Goal: Information Seeking & Learning: Learn about a topic

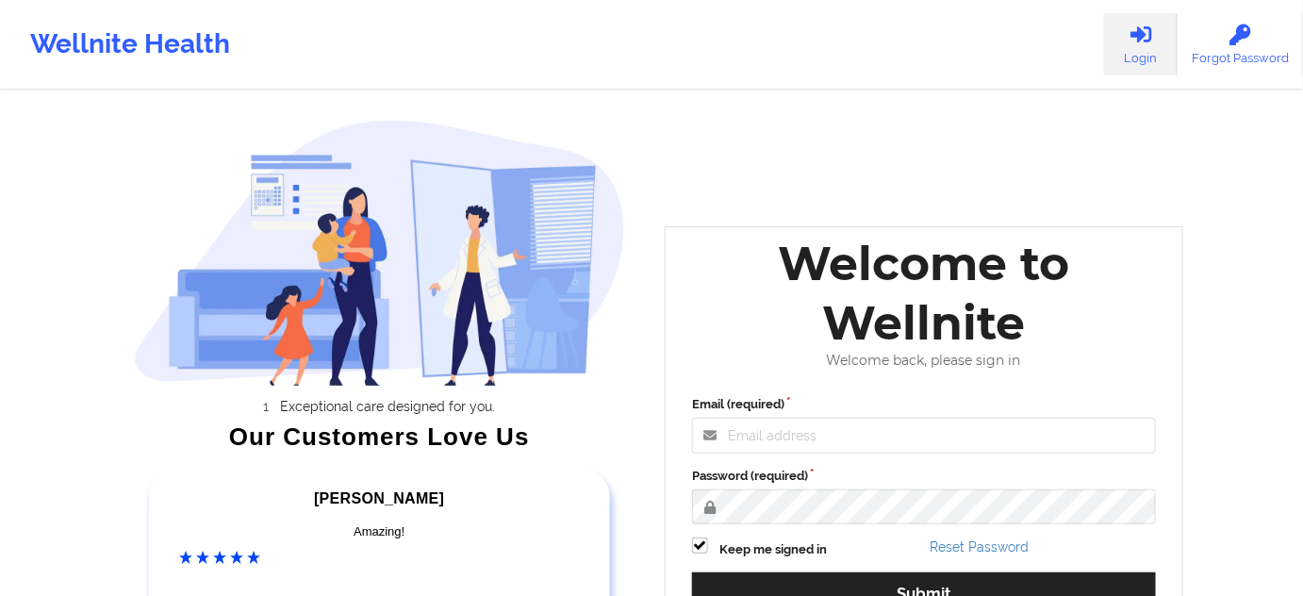
scroll to position [269, 0]
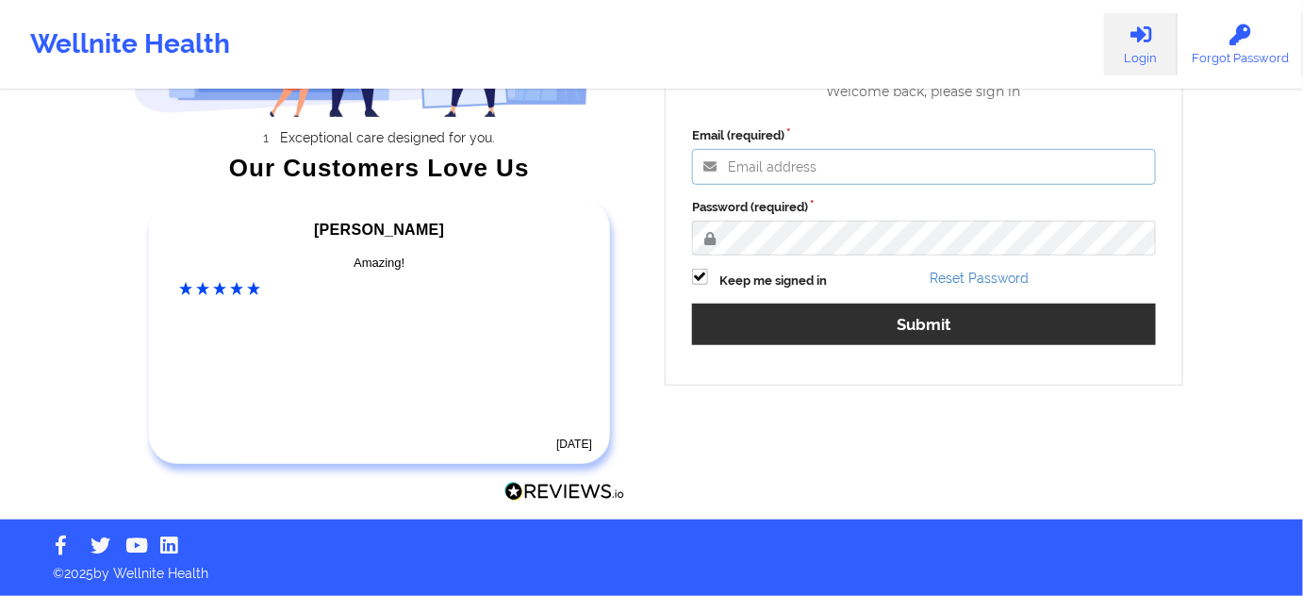
type input "[PERSON_NAME][EMAIL_ADDRESS][PERSON_NAME][DOMAIN_NAME]"
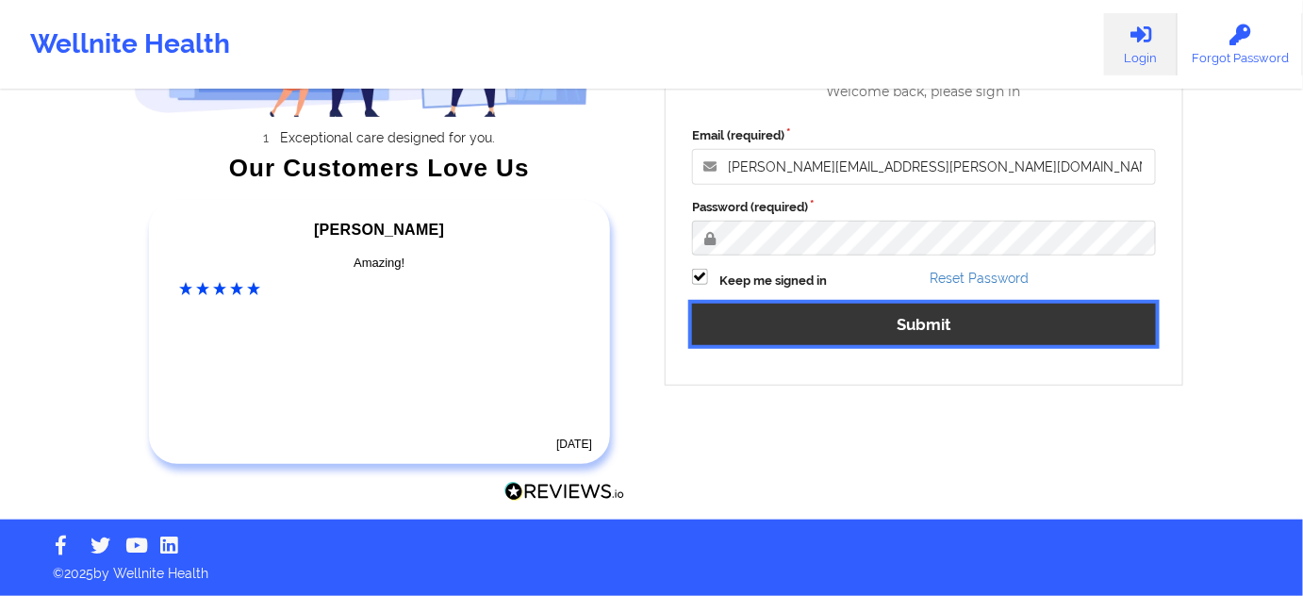
click at [809, 323] on button "Submit" at bounding box center [924, 324] width 464 height 41
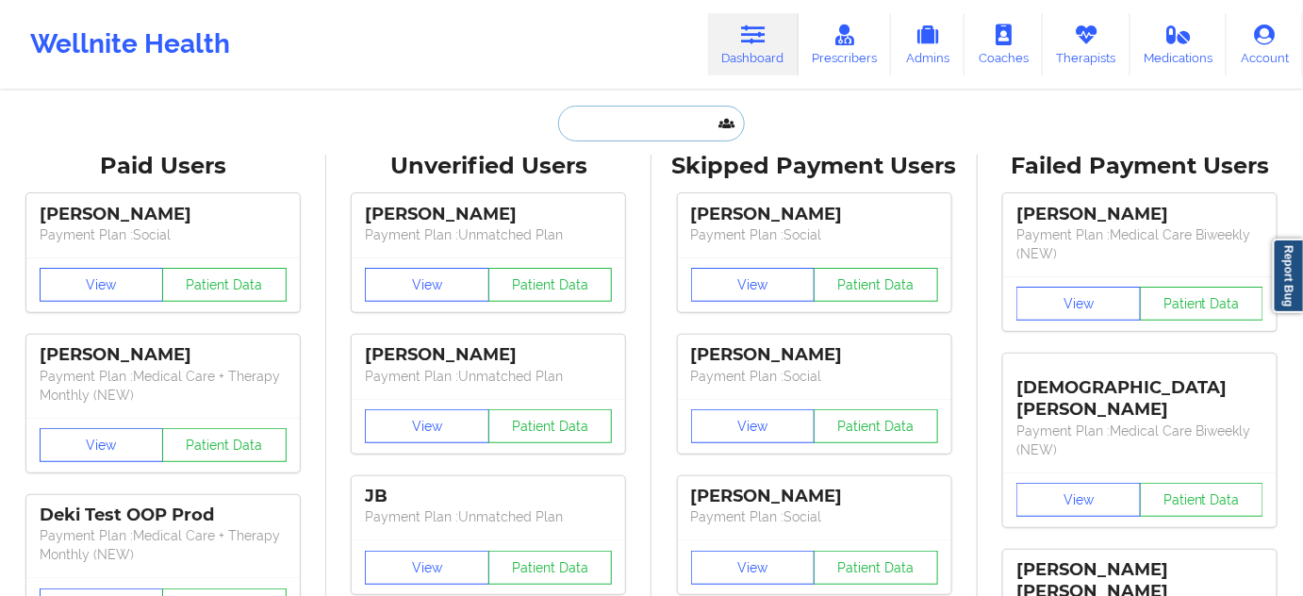
click at [619, 137] on input "text" at bounding box center [651, 124] width 187 height 36
paste input "[PERSON_NAME][EMAIL_ADDRESS][PERSON_NAME][DOMAIN_NAME]"
type input "[PERSON_NAME][EMAIL_ADDRESS][PERSON_NAME][DOMAIN_NAME]"
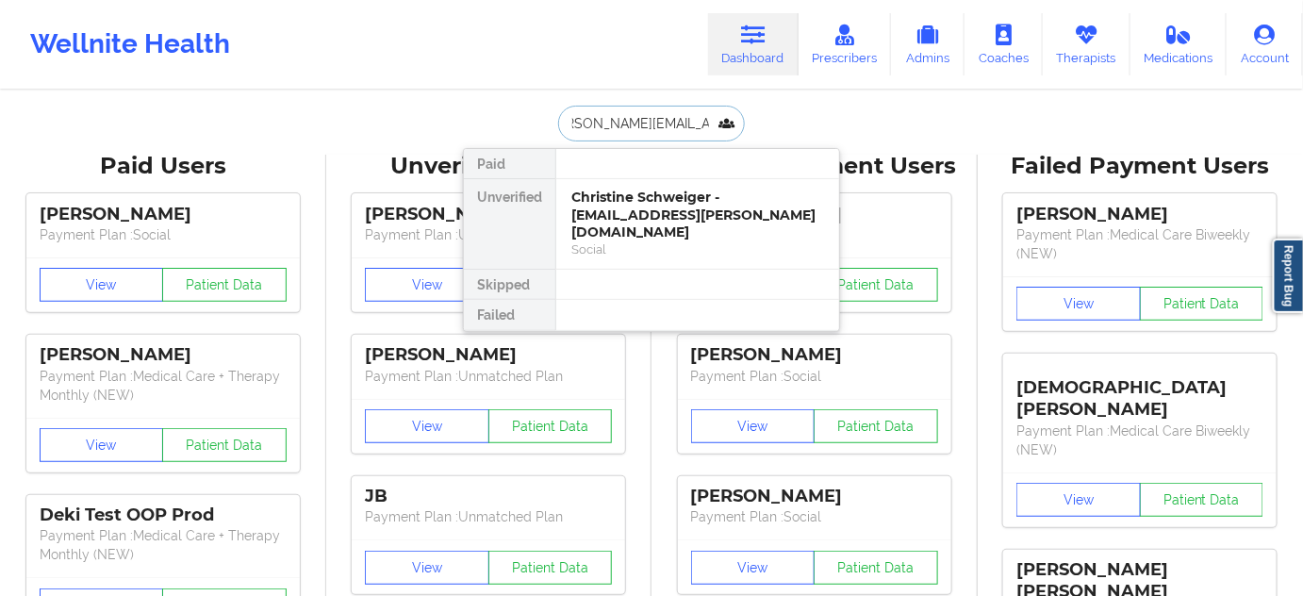
click at [641, 205] on div "Christine Schweiger - [EMAIL_ADDRESS][PERSON_NAME][DOMAIN_NAME]" at bounding box center [697, 215] width 253 height 53
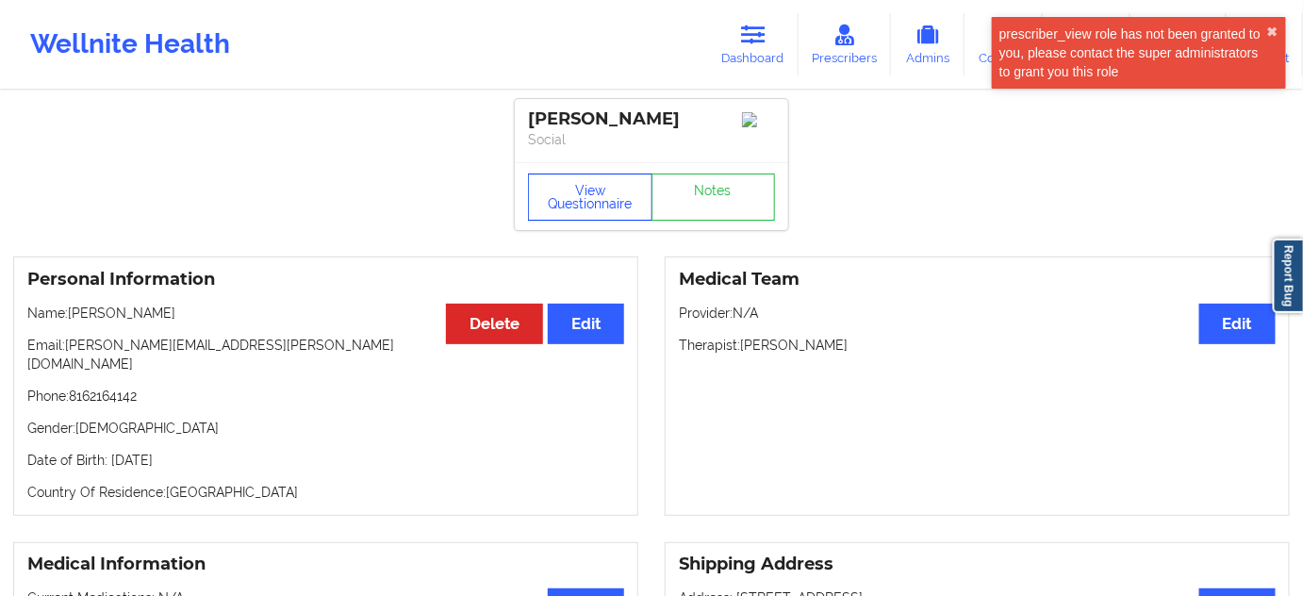
click at [611, 210] on button "View Questionnaire" at bounding box center [590, 196] width 124 height 47
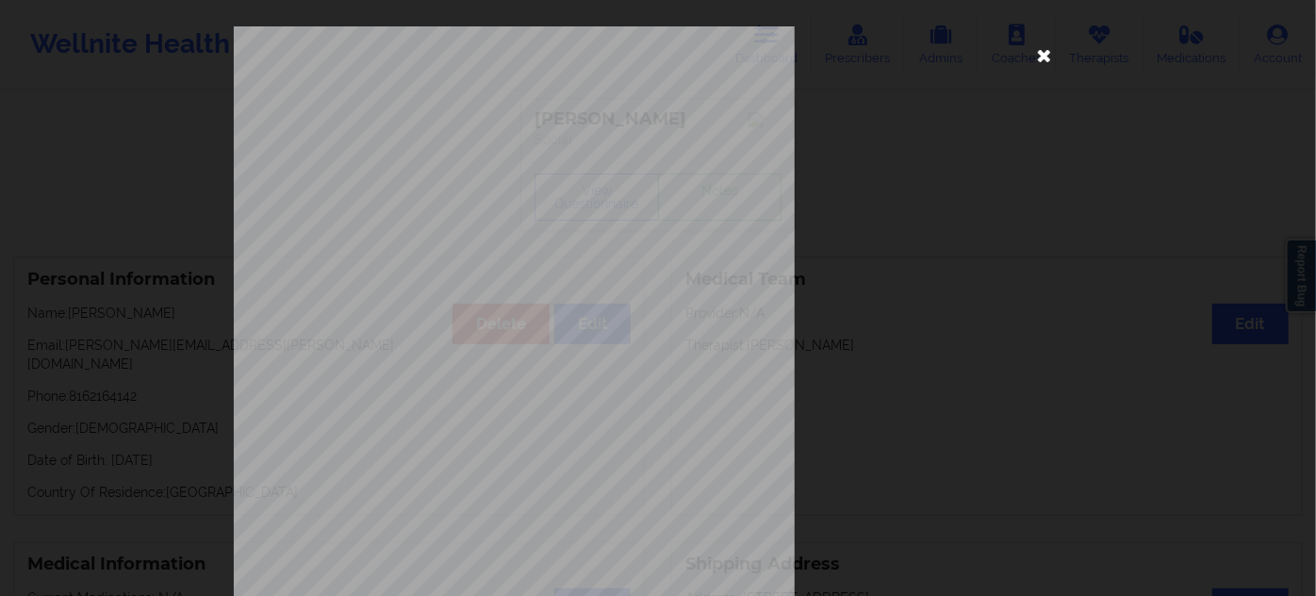
click at [1042, 64] on icon at bounding box center [1044, 55] width 30 height 30
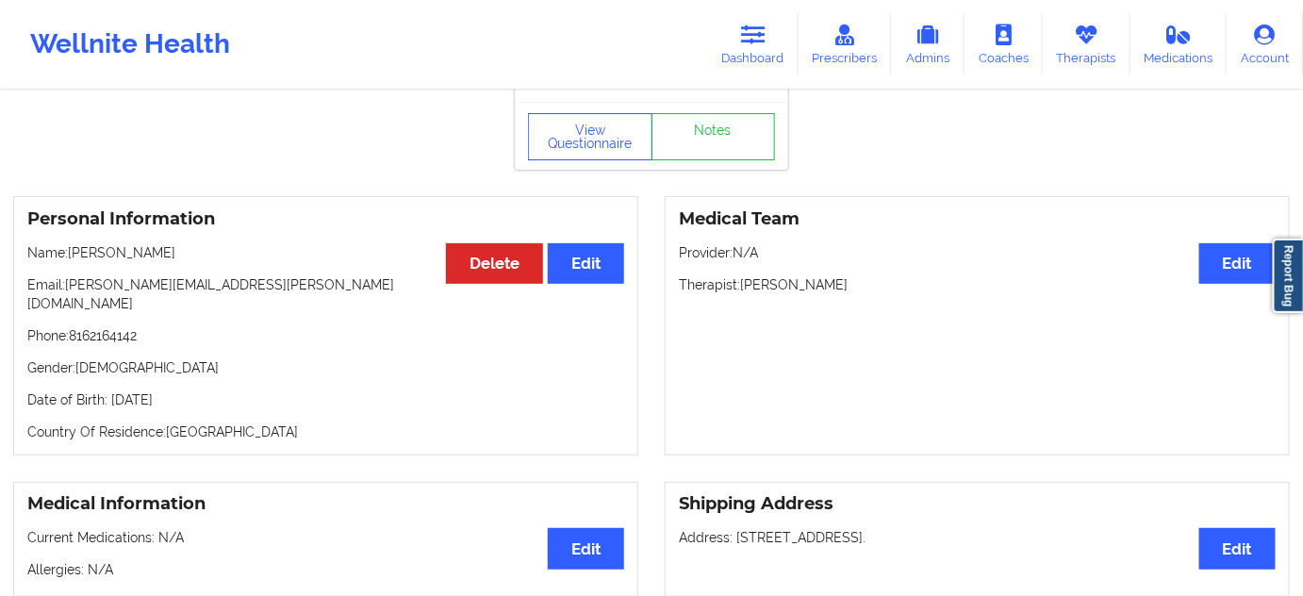
scroll to position [47, 0]
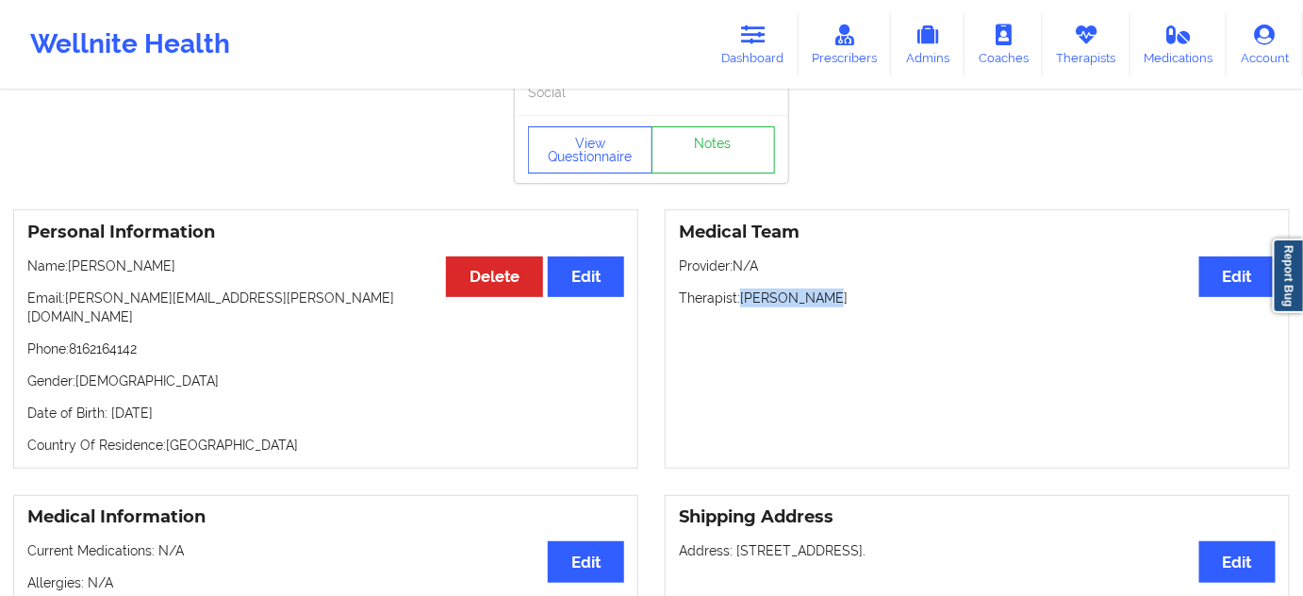
drag, startPoint x: 744, startPoint y: 301, endPoint x: 849, endPoint y: 298, distance: 105.6
click at [849, 298] on p "Therapist: [PERSON_NAME]" at bounding box center [977, 297] width 597 height 19
copy p "[PERSON_NAME]"
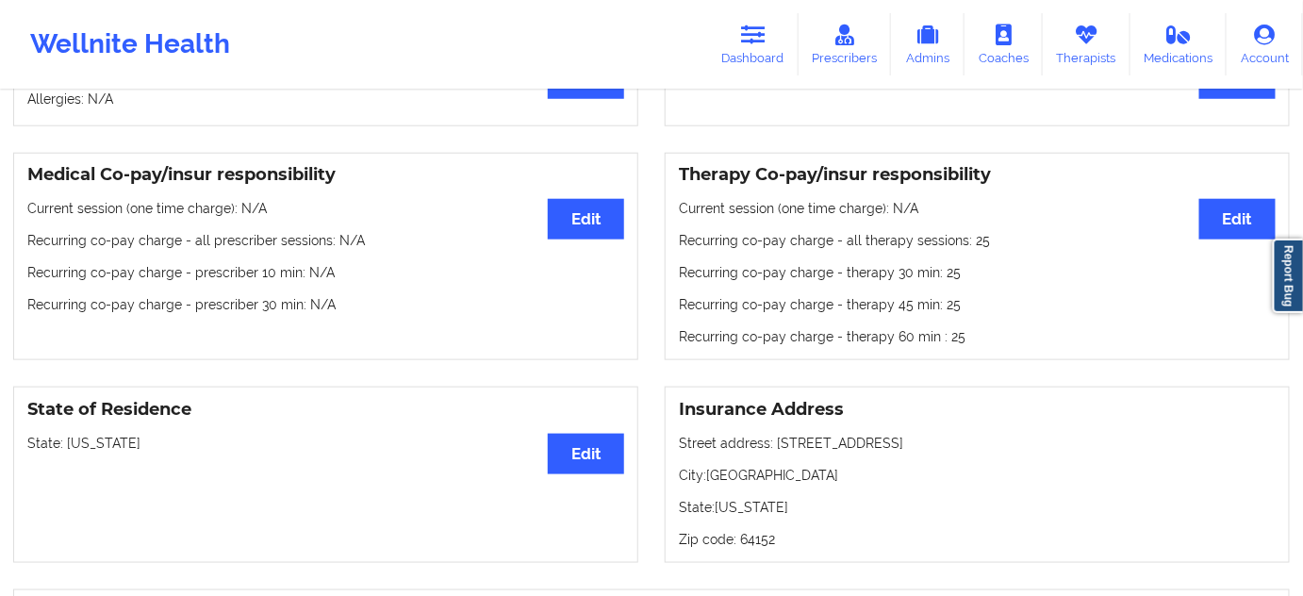
scroll to position [561, 0]
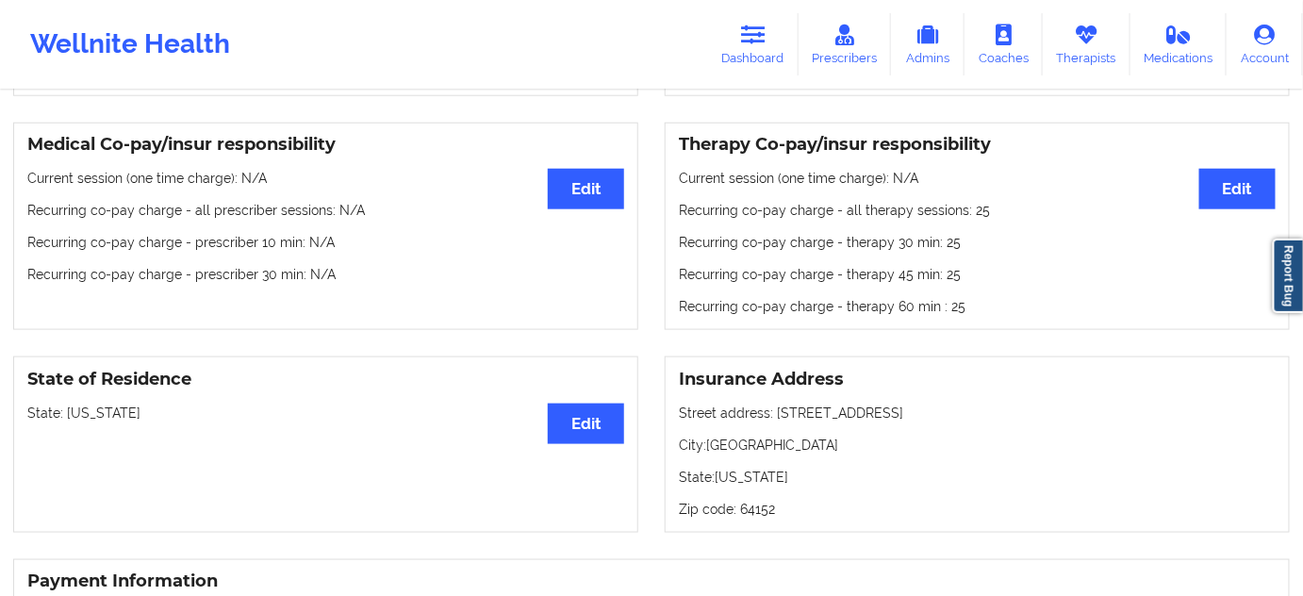
drag, startPoint x: 773, startPoint y: 402, endPoint x: 928, endPoint y: 392, distance: 154.9
click at [928, 403] on p "Street address: [STREET_ADDRESS]" at bounding box center [977, 412] width 597 height 19
copy p "[STREET_ADDRESS]"
drag, startPoint x: 711, startPoint y: 429, endPoint x: 820, endPoint y: 426, distance: 109.4
click at [820, 436] on p "City: [GEOGRAPHIC_DATA]" at bounding box center [977, 445] width 597 height 19
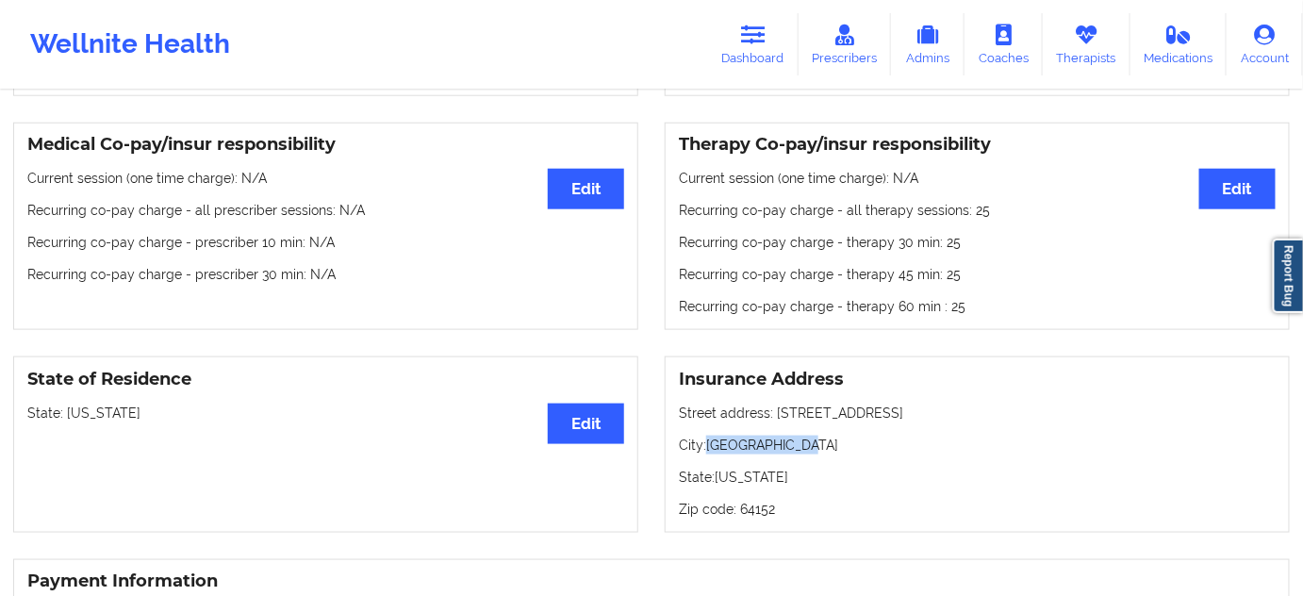
copy p "[GEOGRAPHIC_DATA]"
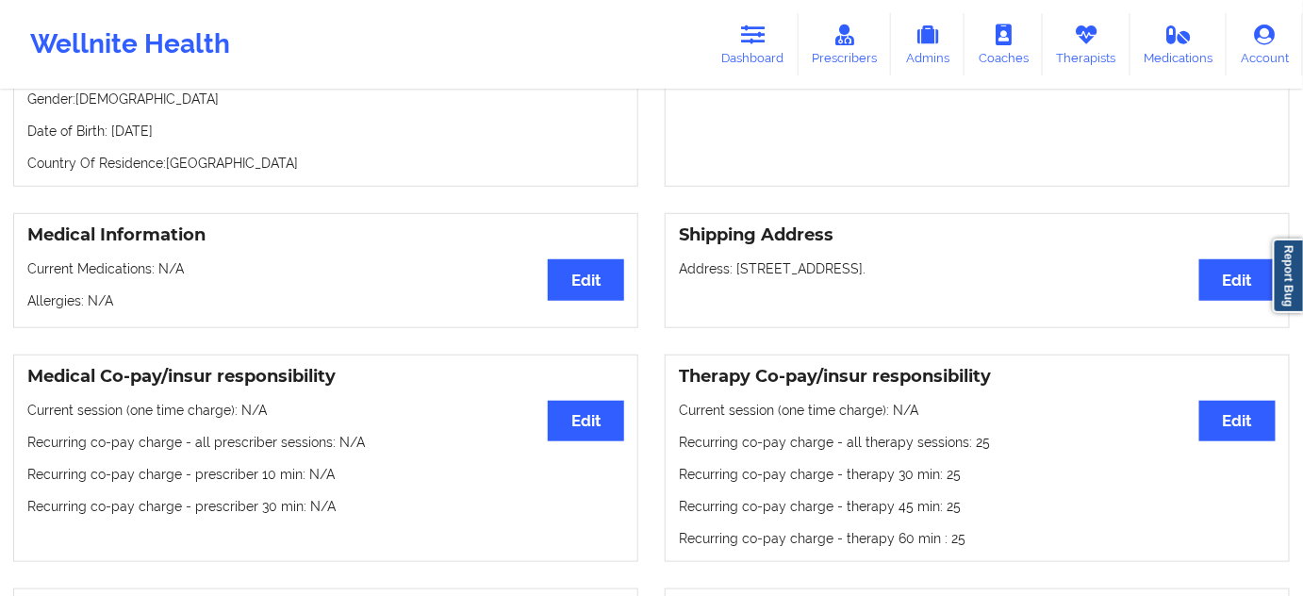
scroll to position [219, 0]
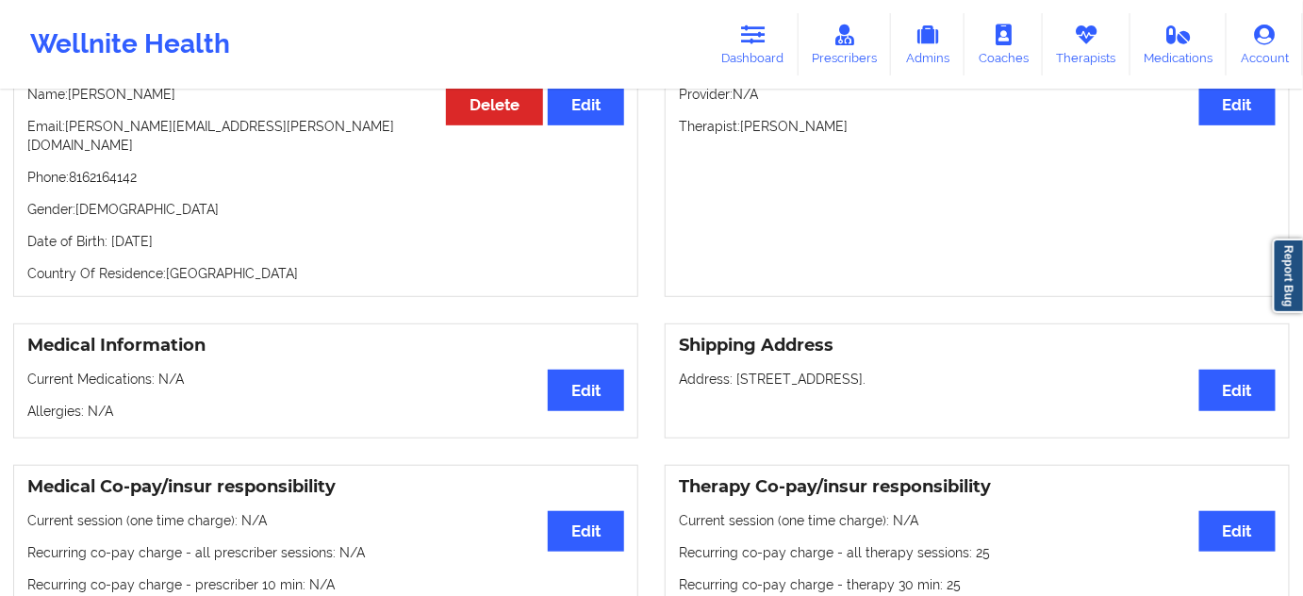
click at [1013, 370] on p "Address: [STREET_ADDRESS]." at bounding box center [977, 379] width 597 height 19
copy p "64152"
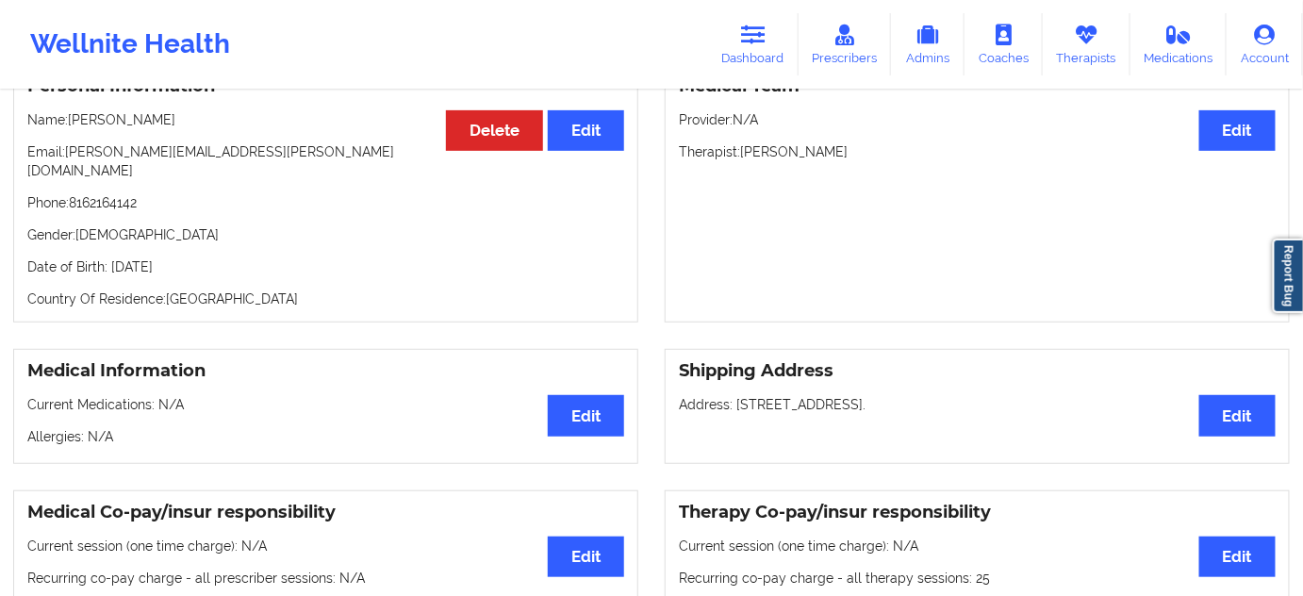
scroll to position [0, 0]
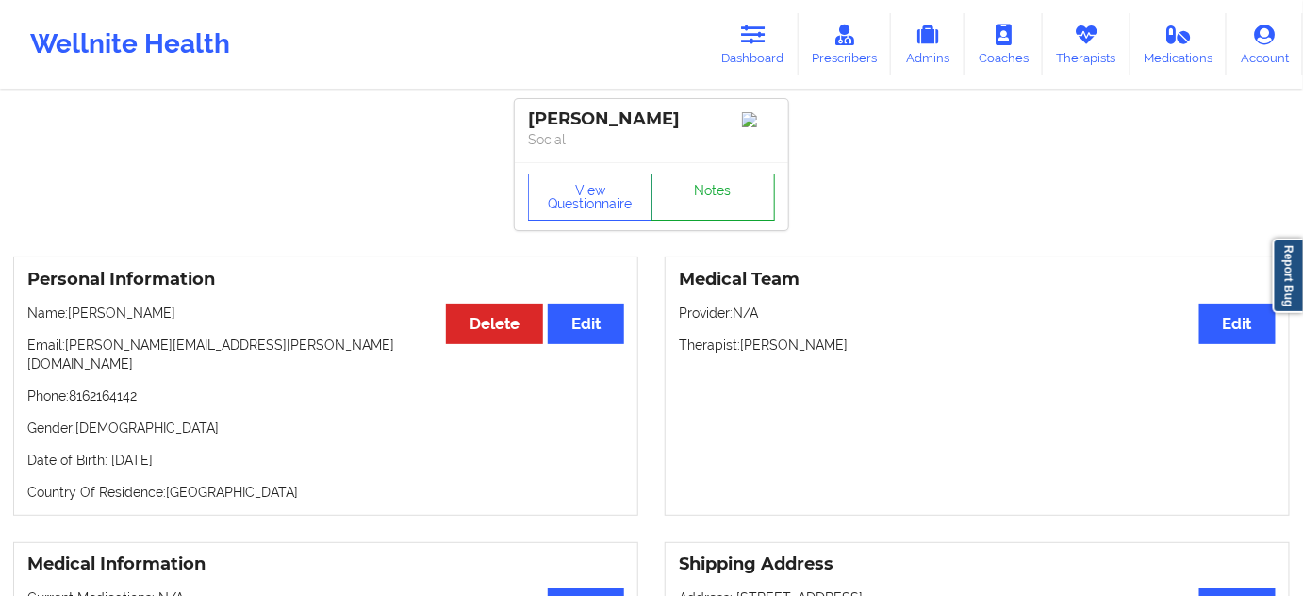
click at [756, 197] on link "Notes" at bounding box center [713, 196] width 124 height 47
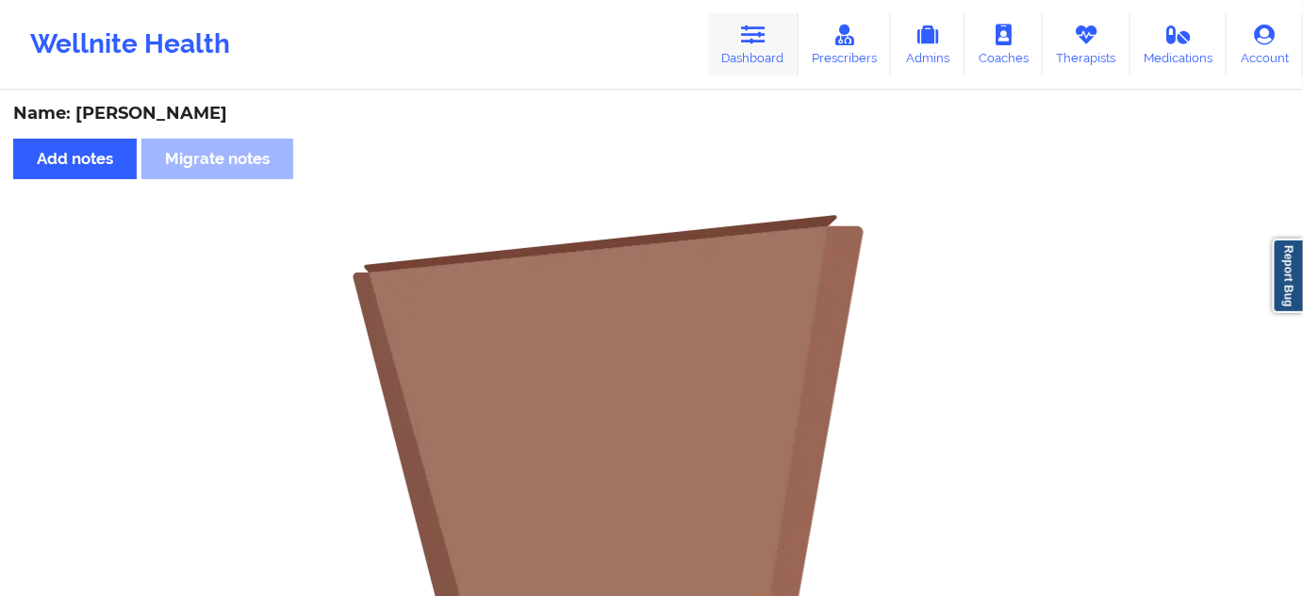
click at [751, 45] on link "Dashboard" at bounding box center [753, 44] width 91 height 62
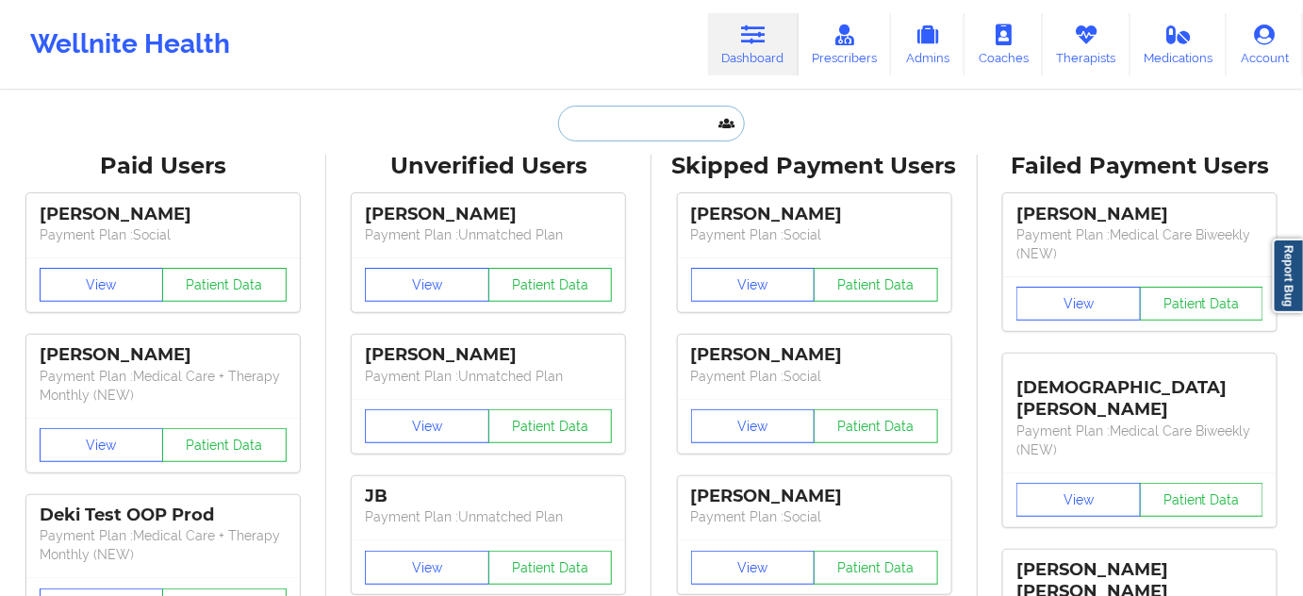
click at [657, 133] on input "text" at bounding box center [651, 124] width 187 height 36
paste input "18162164142"
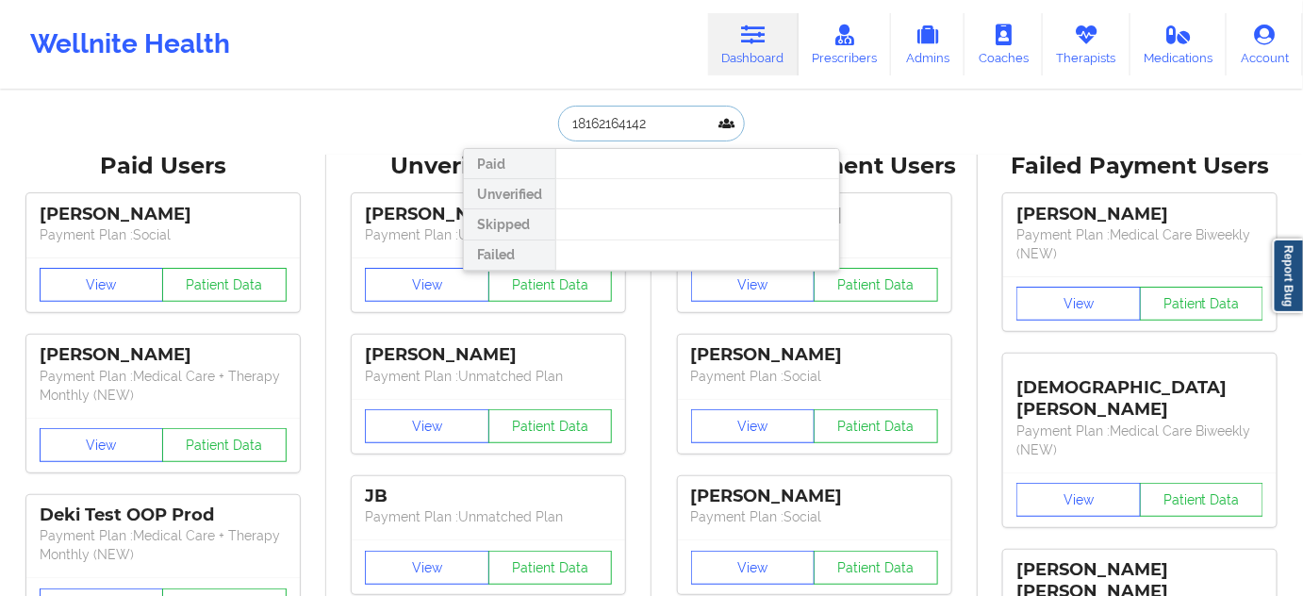
paste input "[EMAIL_ADDRESS][PERSON_NAME][DOMAIN_NAME]"
type input "[EMAIL_ADDRESS][PERSON_NAME][DOMAIN_NAME]"
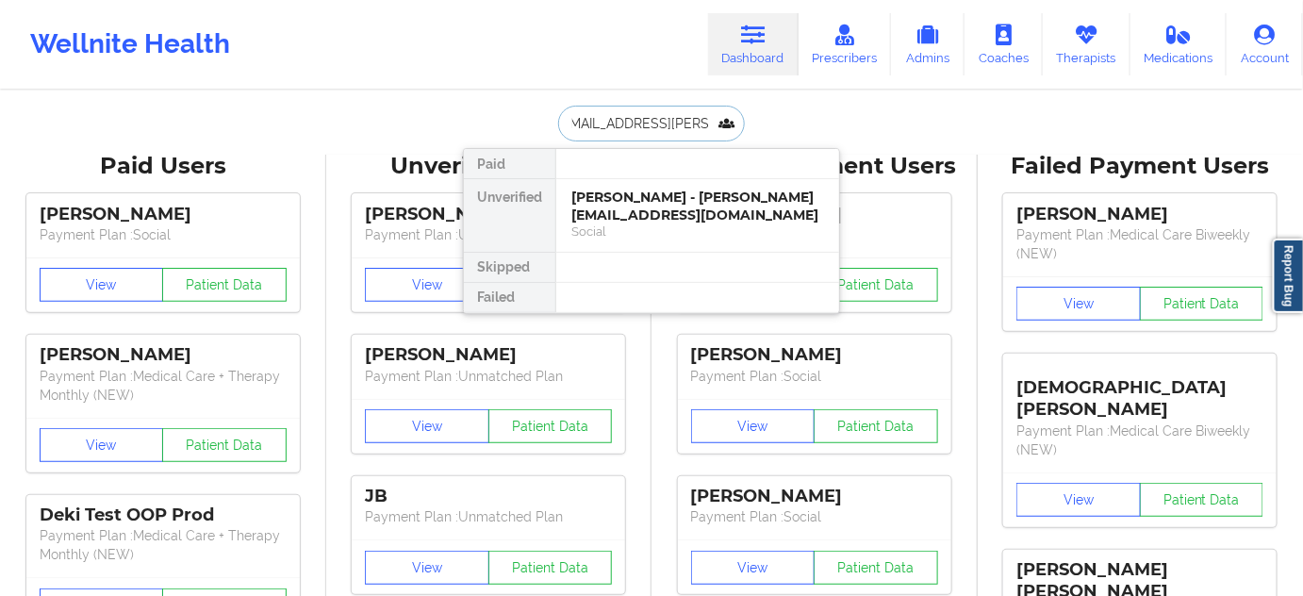
click at [638, 190] on div "[PERSON_NAME] - [PERSON_NAME][EMAIL_ADDRESS][DOMAIN_NAME]" at bounding box center [697, 206] width 253 height 35
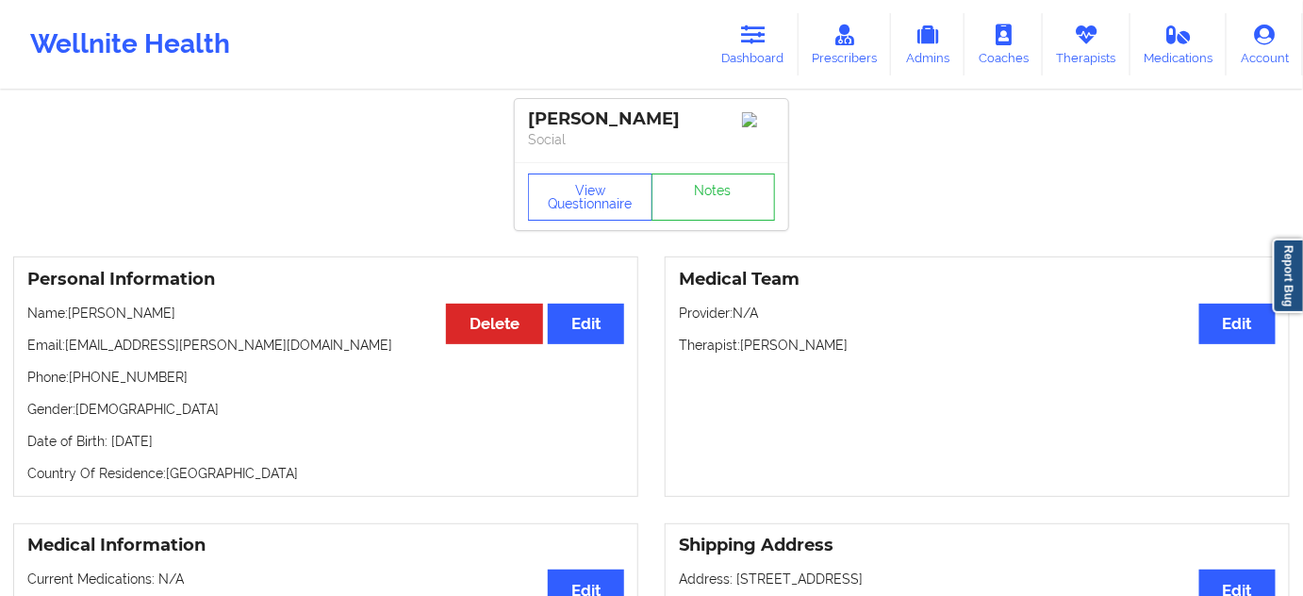
click at [644, 116] on div "[PERSON_NAME]" at bounding box center [651, 119] width 247 height 22
copy div "[PERSON_NAME]"
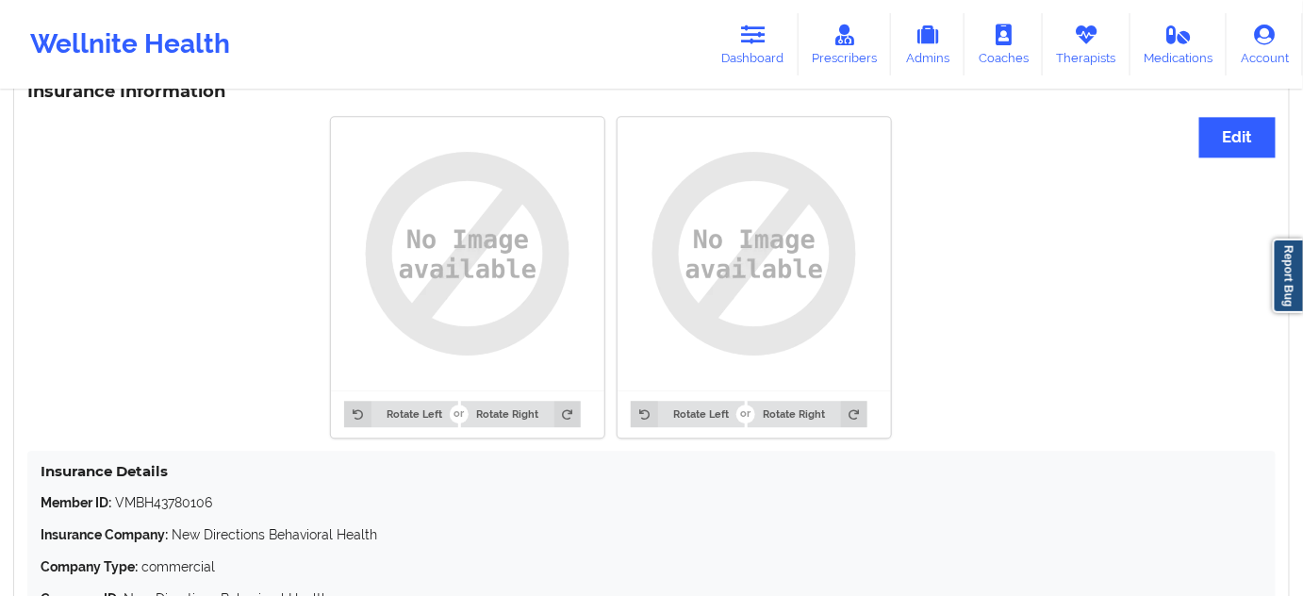
scroll to position [1589, 0]
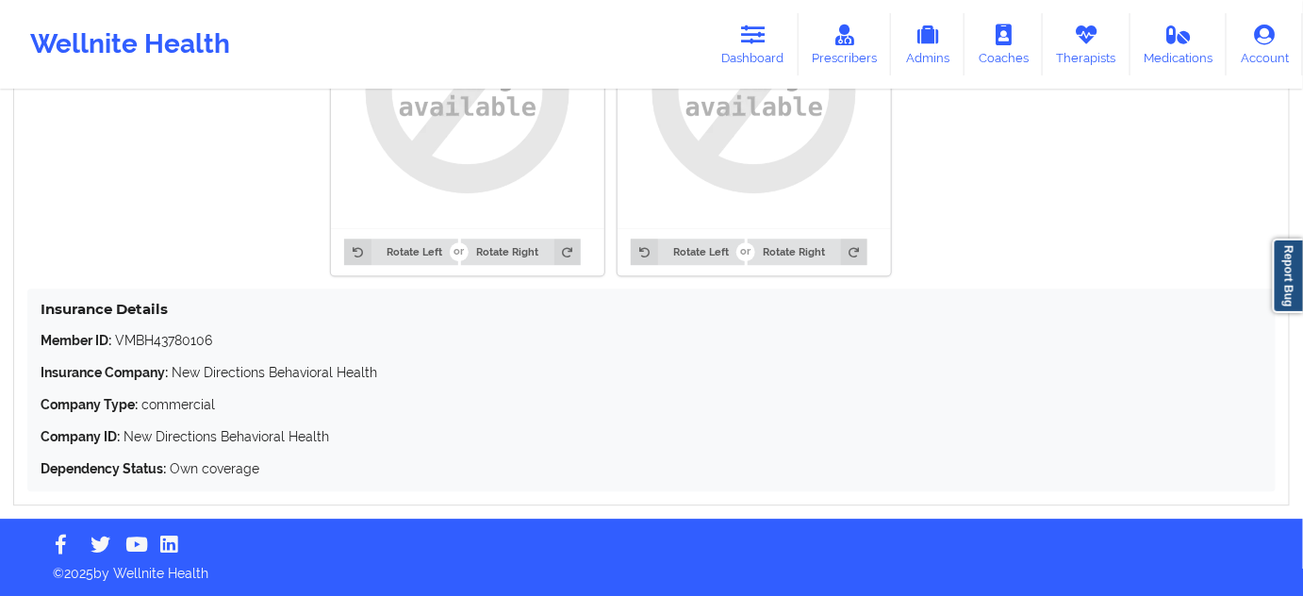
click at [173, 336] on p "Member ID: VMBH43780106" at bounding box center [652, 340] width 1222 height 19
copy p "VMBH43780106"
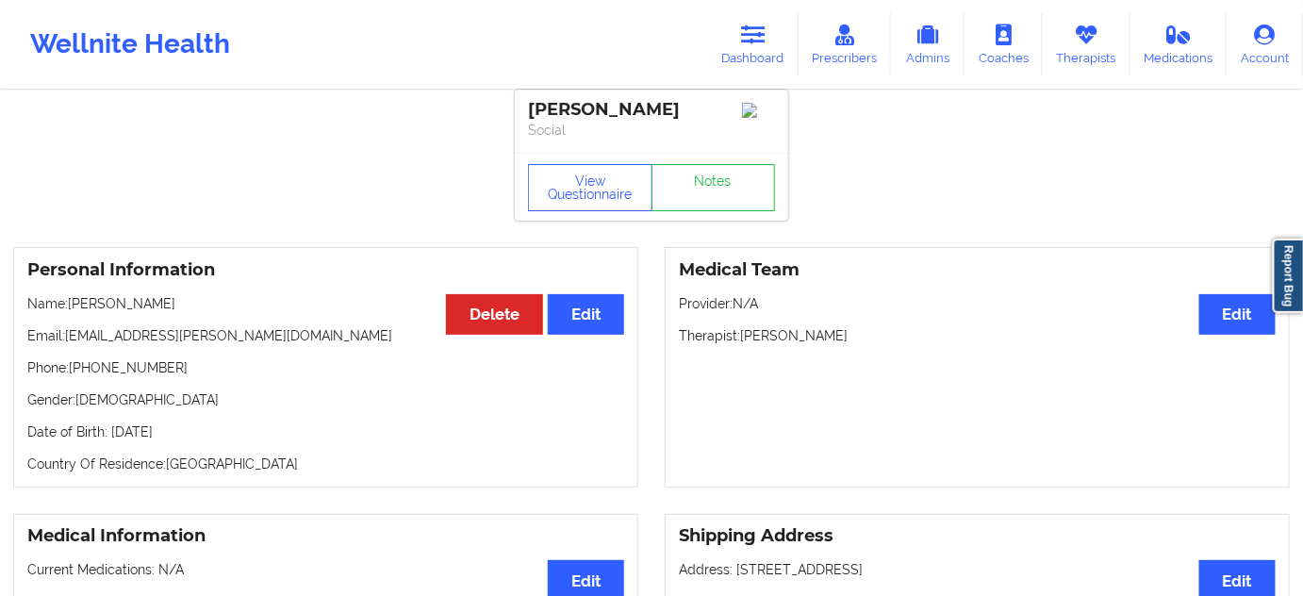
scroll to position [0, 0]
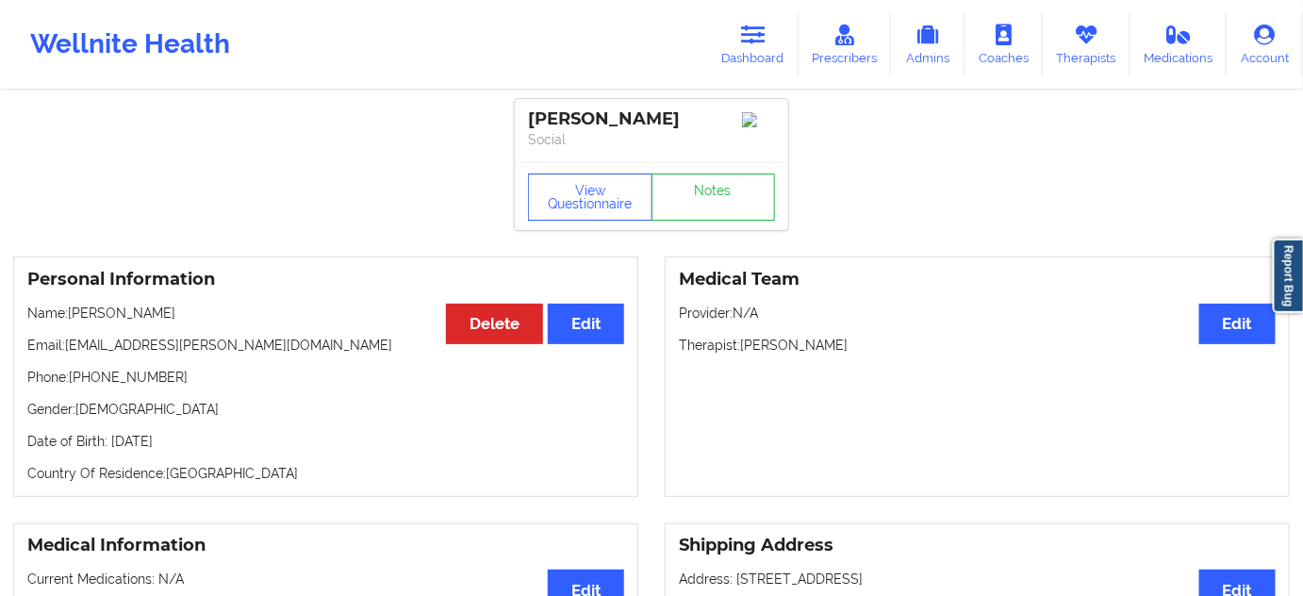
drag, startPoint x: 673, startPoint y: 119, endPoint x: 515, endPoint y: 109, distance: 158.7
click at [515, 109] on div "[PERSON_NAME] Social" at bounding box center [651, 130] width 273 height 63
copy div "[PERSON_NAME]"
click at [727, 195] on link "Notes" at bounding box center [713, 196] width 124 height 47
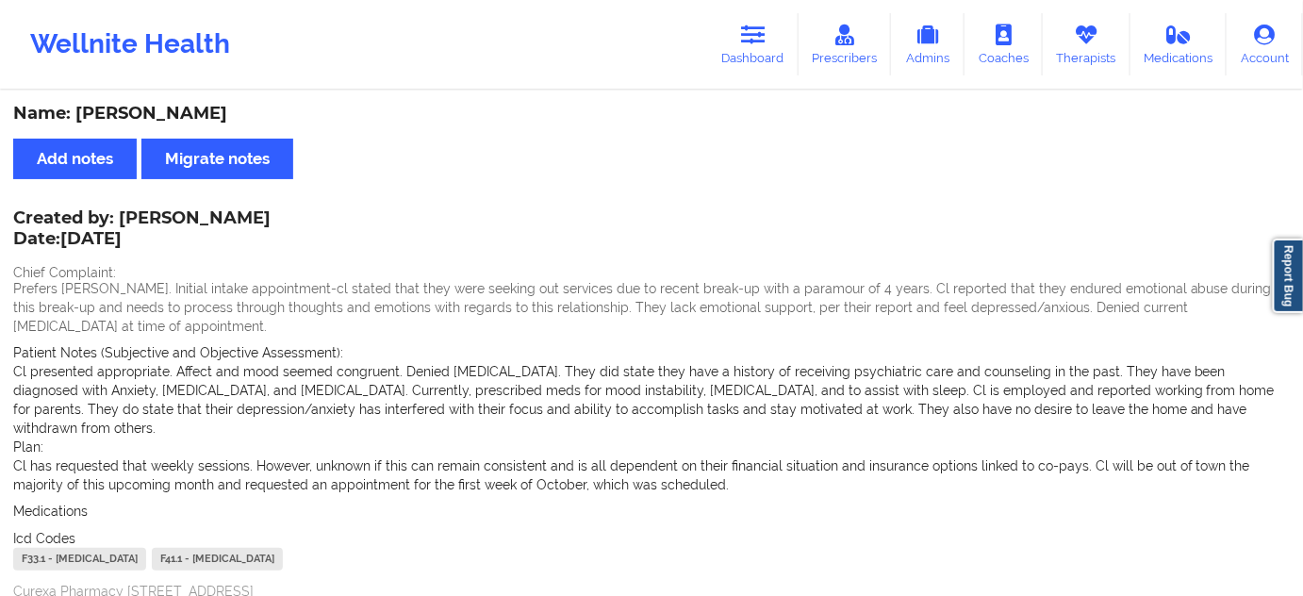
click at [28, 548] on div "F33.1 - [MEDICAL_DATA]" at bounding box center [79, 559] width 133 height 23
copy div "F33.1"
click at [733, 25] on link "Dashboard" at bounding box center [753, 44] width 91 height 62
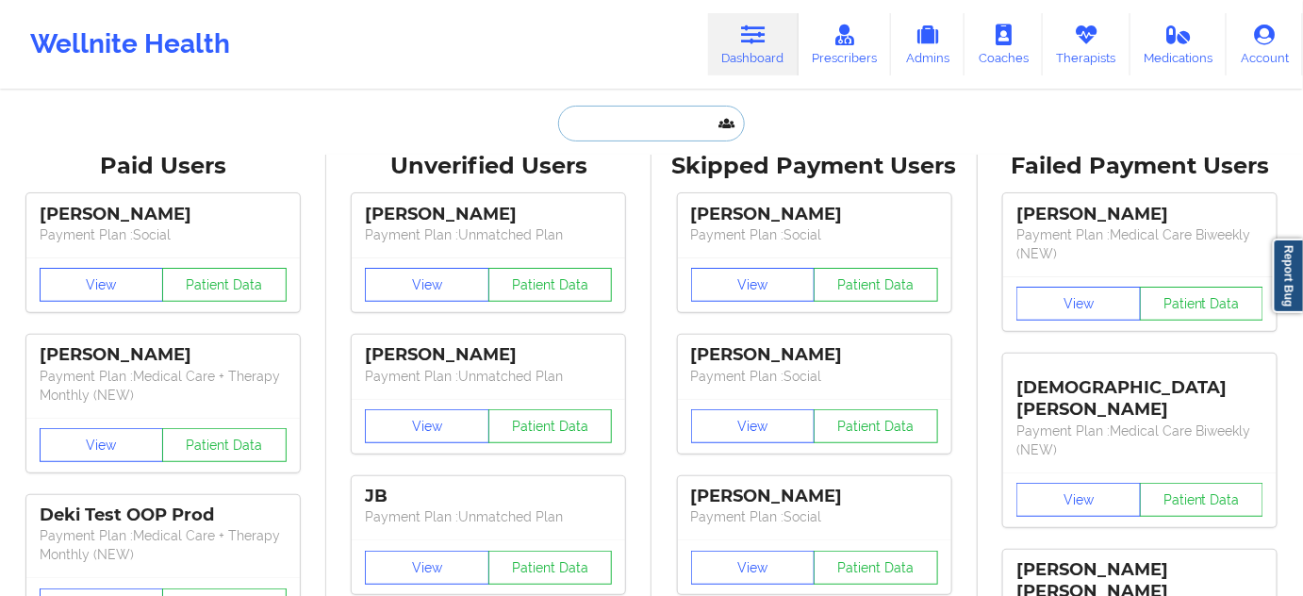
click at [655, 109] on input "text" at bounding box center [651, 124] width 187 height 36
paste input "[EMAIL_ADDRESS][DOMAIN_NAME]"
type input "[EMAIL_ADDRESS][DOMAIN_NAME]"
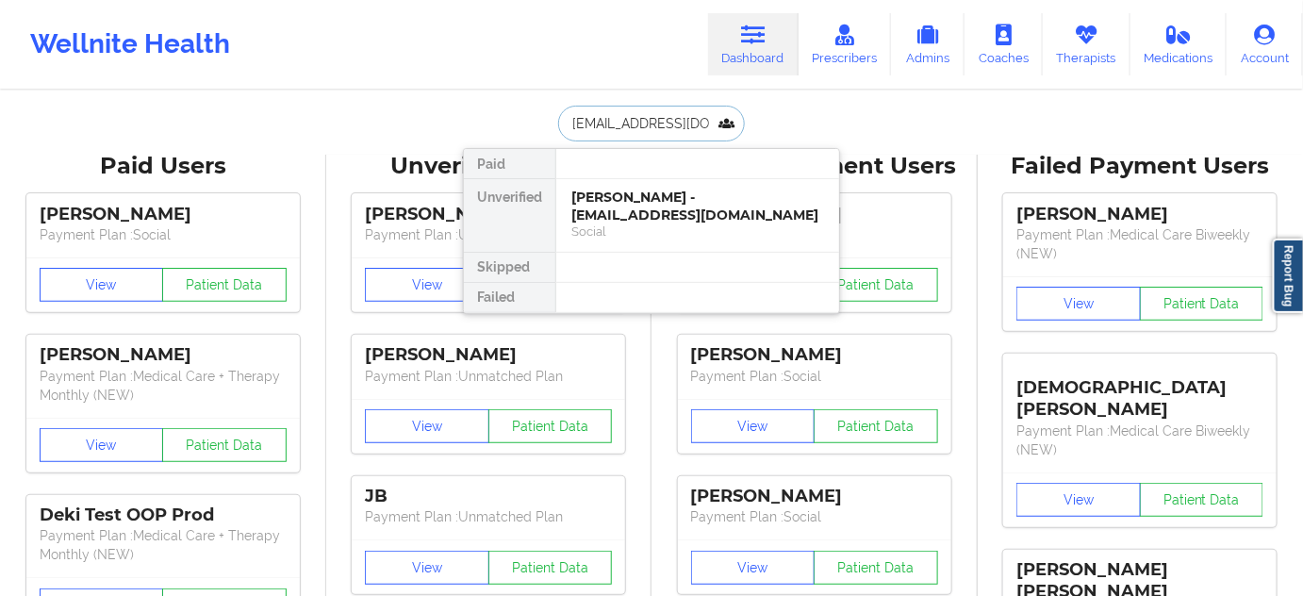
click at [640, 202] on div "[PERSON_NAME] - [EMAIL_ADDRESS][DOMAIN_NAME]" at bounding box center [697, 206] width 253 height 35
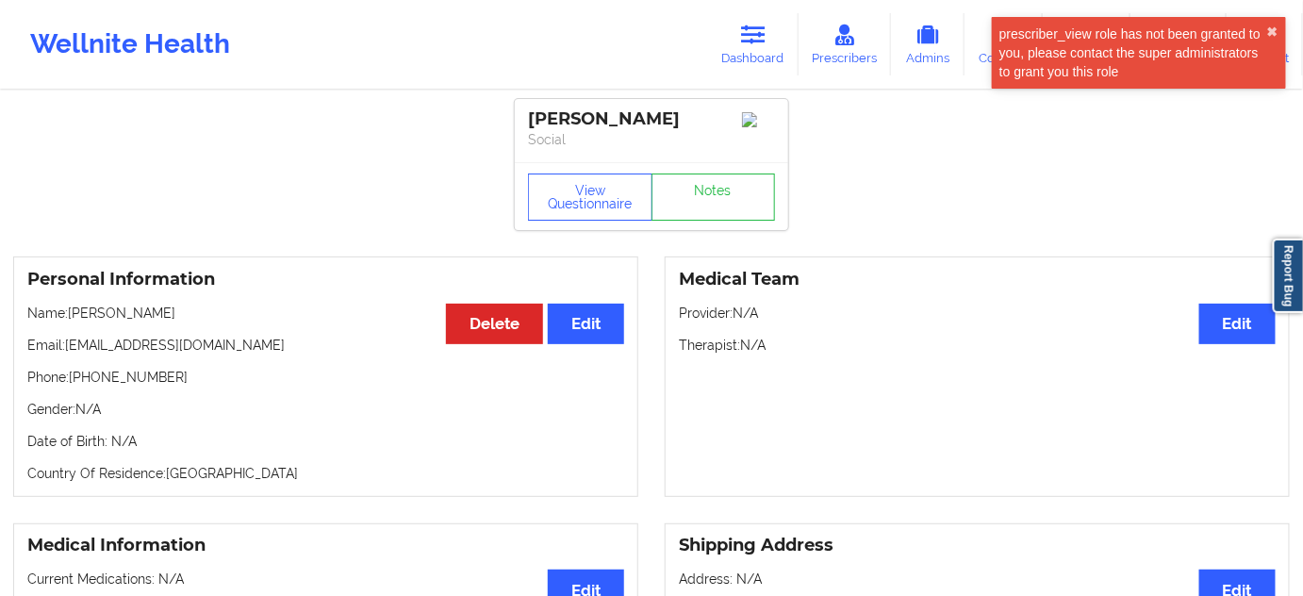
click at [596, 127] on div "[PERSON_NAME]" at bounding box center [651, 119] width 247 height 22
copy div "[PERSON_NAME]"
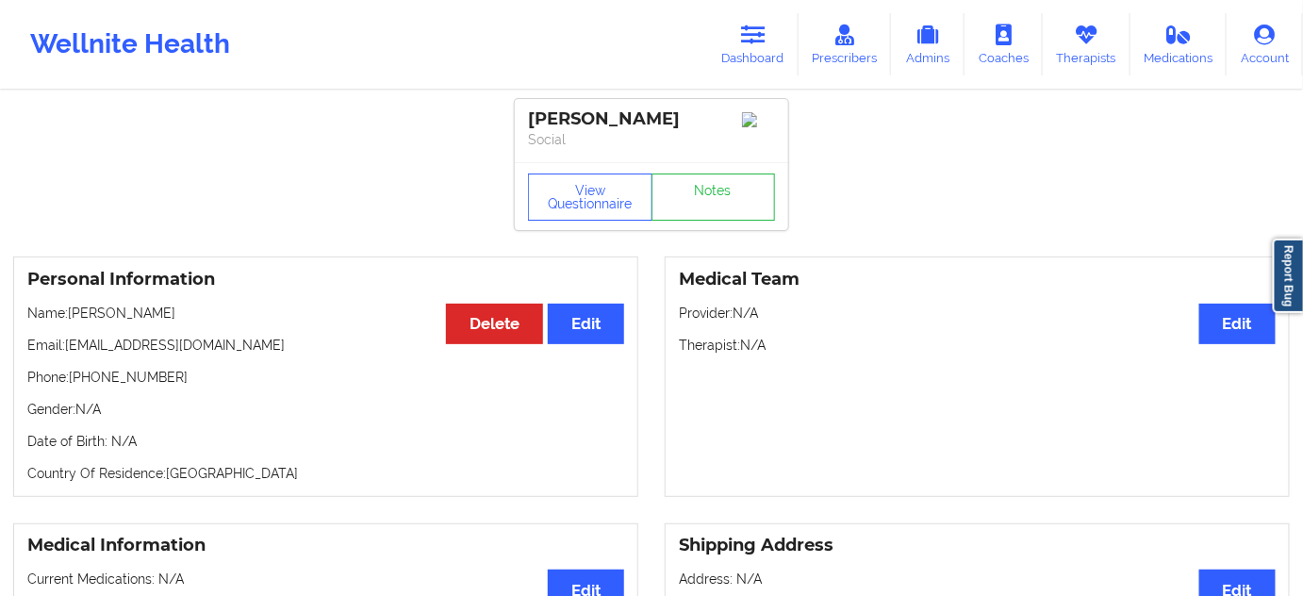
click at [578, 153] on div "[PERSON_NAME] Social" at bounding box center [651, 130] width 273 height 63
drag, startPoint x: 529, startPoint y: 118, endPoint x: 668, endPoint y: 113, distance: 139.6
click at [668, 113] on div "[PERSON_NAME]" at bounding box center [651, 119] width 247 height 22
copy div "[PERSON_NAME]"
click at [615, 213] on button "View Questionnaire" at bounding box center [590, 196] width 124 height 47
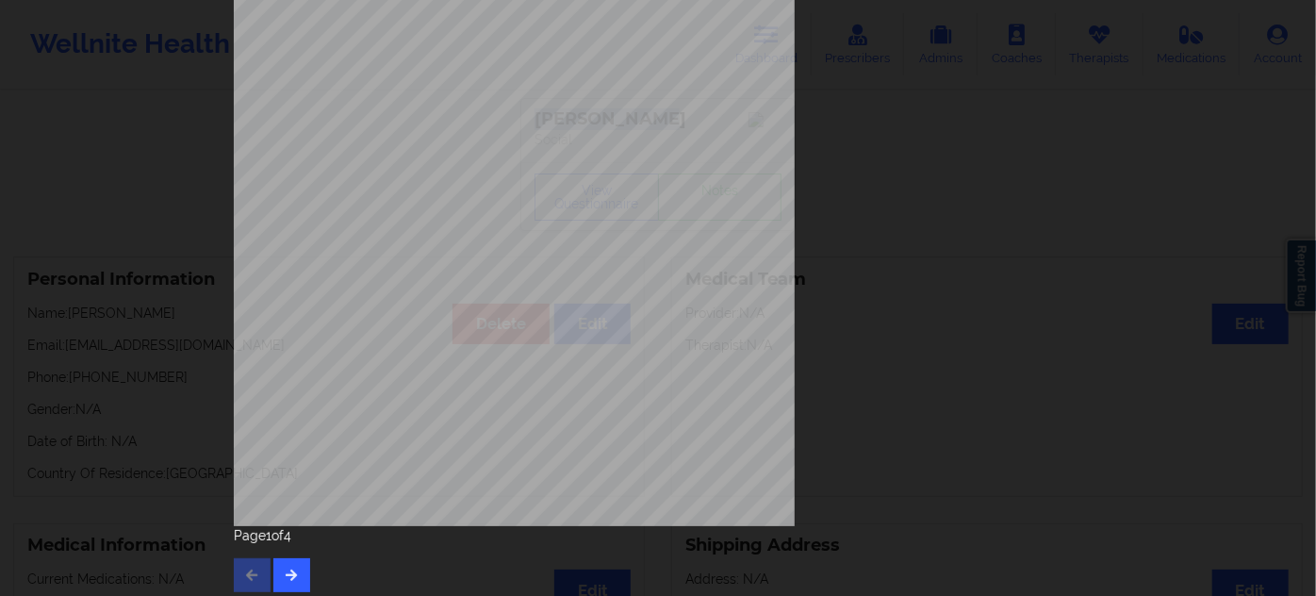
scroll to position [304, 0]
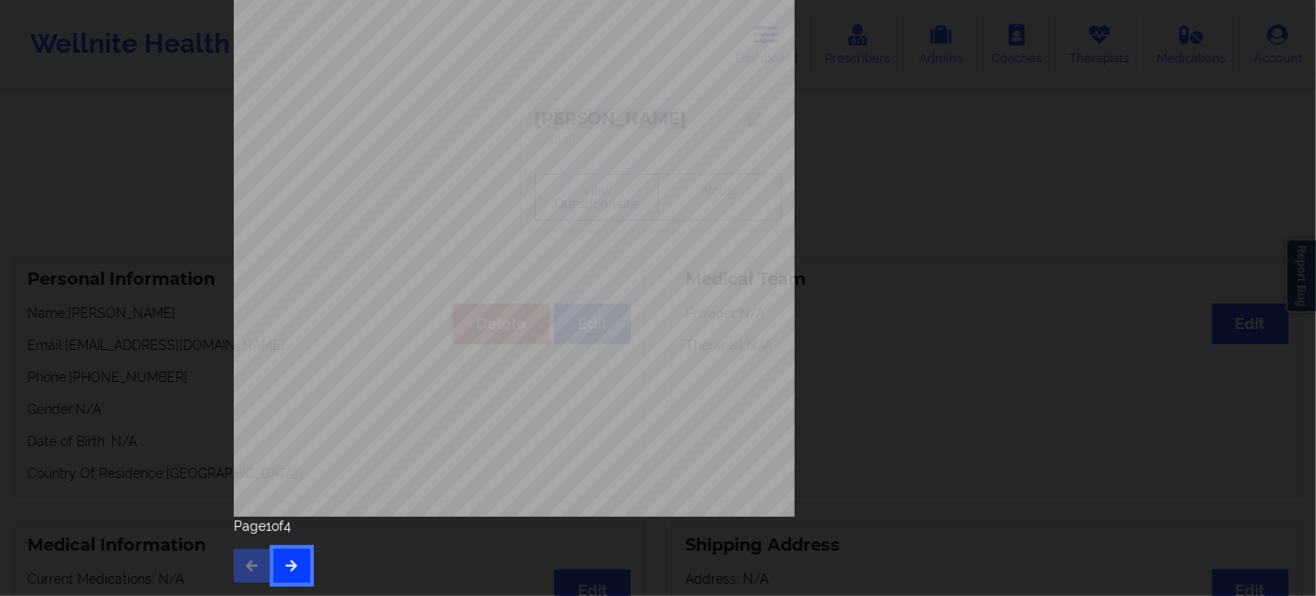
click at [298, 571] on button "button" at bounding box center [291, 566] width 37 height 34
click at [296, 559] on button "button" at bounding box center [291, 566] width 37 height 34
click at [303, 549] on button "button" at bounding box center [291, 566] width 37 height 34
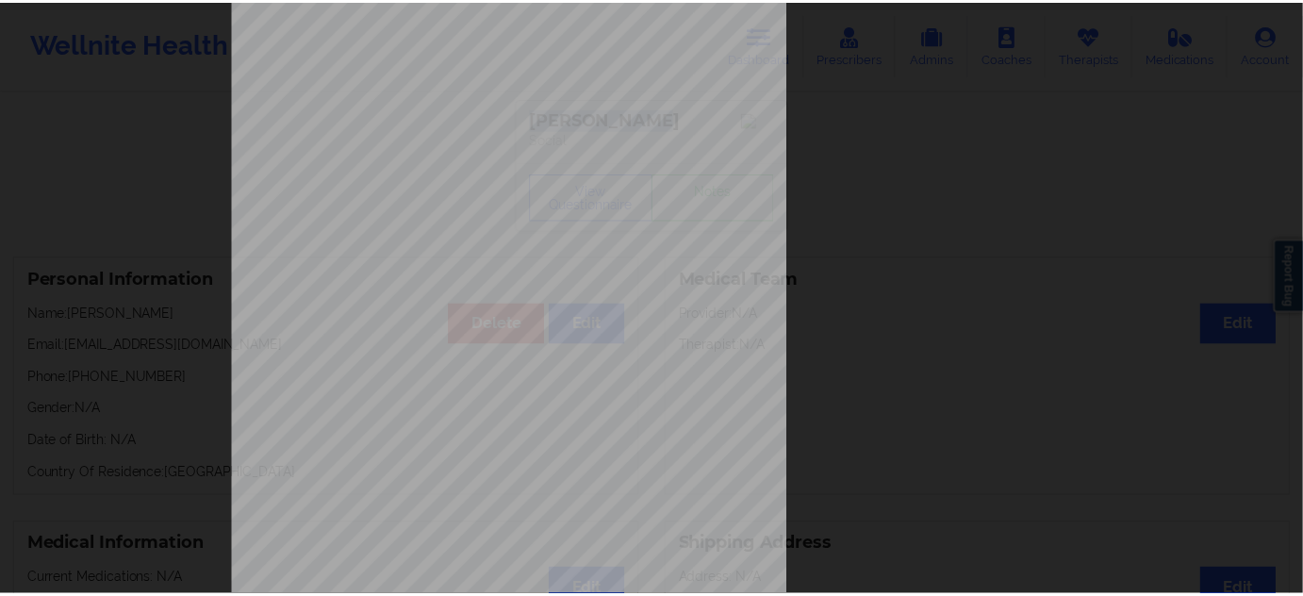
scroll to position [0, 0]
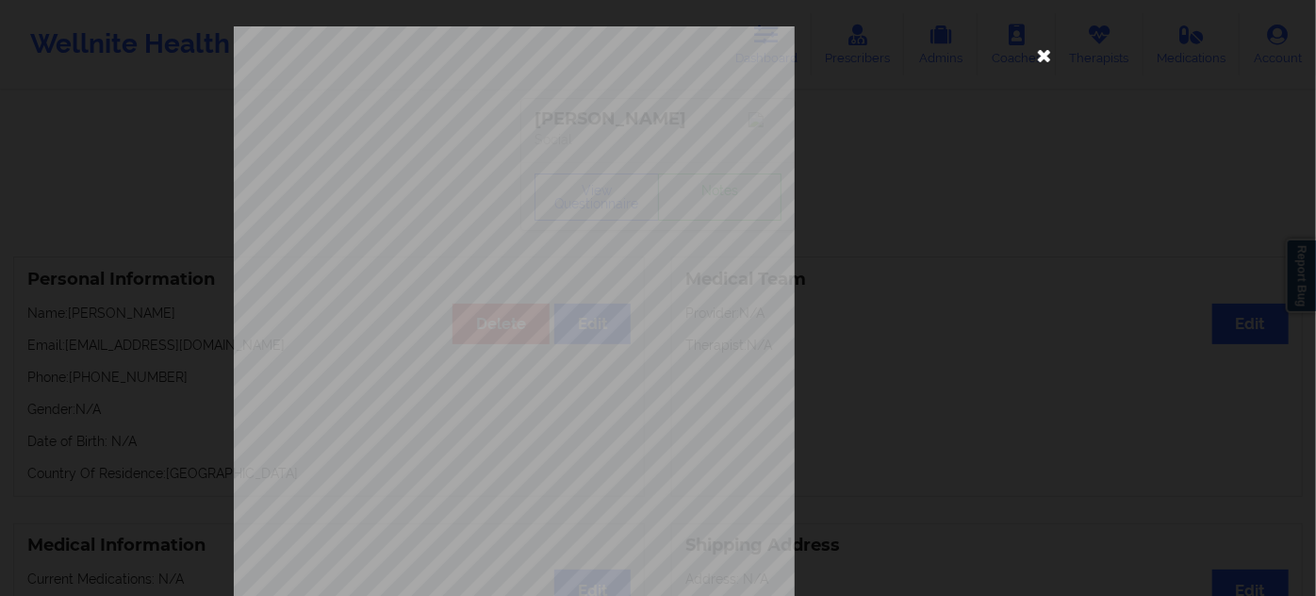
click at [1049, 56] on icon at bounding box center [1044, 55] width 30 height 30
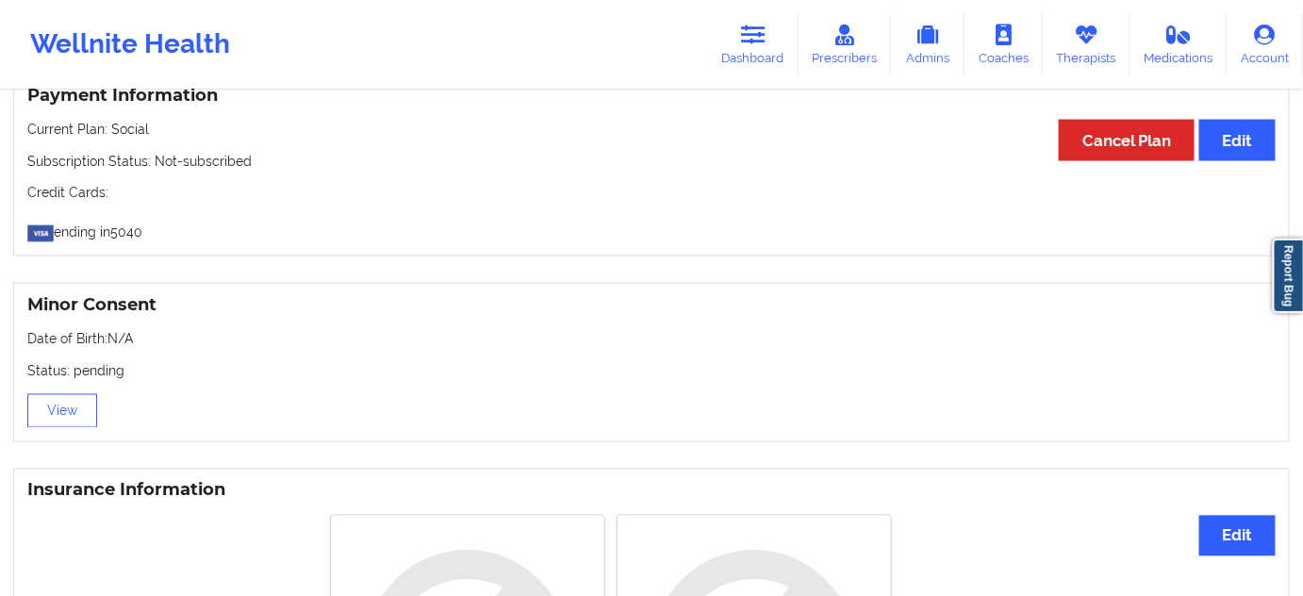
scroll to position [1442, 0]
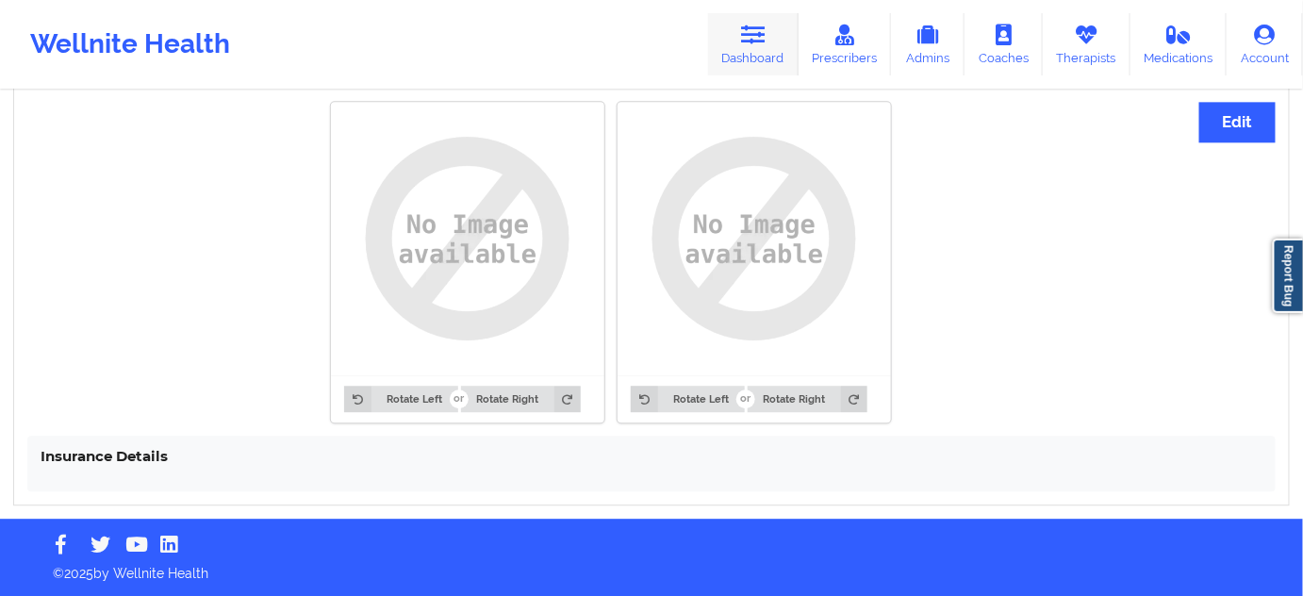
click at [726, 41] on link "Dashboard" at bounding box center [753, 44] width 91 height 62
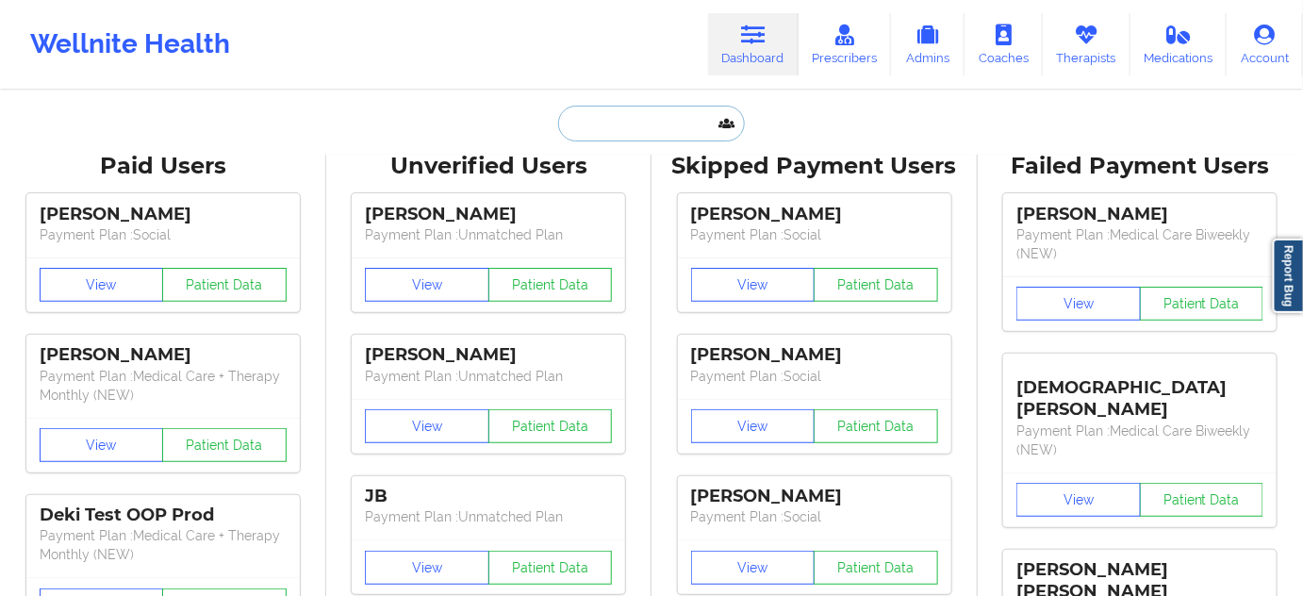
click at [634, 126] on input "text" at bounding box center [651, 124] width 187 height 36
paste input "[EMAIL_ADDRESS][DOMAIN_NAME]"
type input "[EMAIL_ADDRESS][DOMAIN_NAME]"
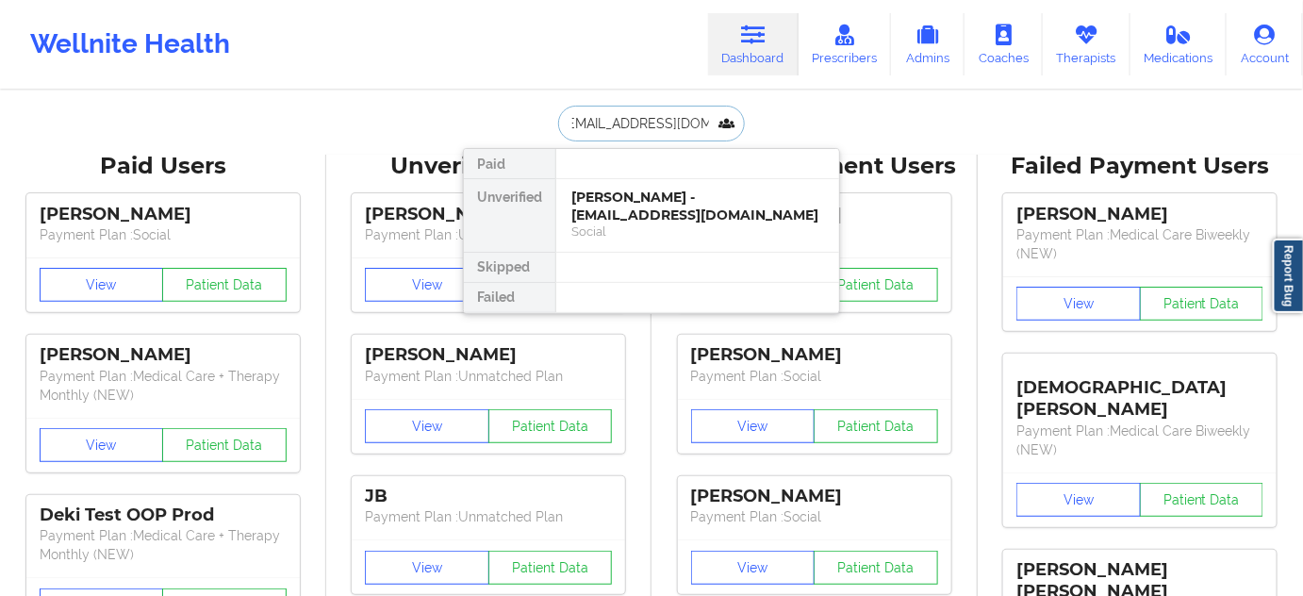
click at [627, 218] on div "[PERSON_NAME] - [EMAIL_ADDRESS][DOMAIN_NAME]" at bounding box center [697, 206] width 253 height 35
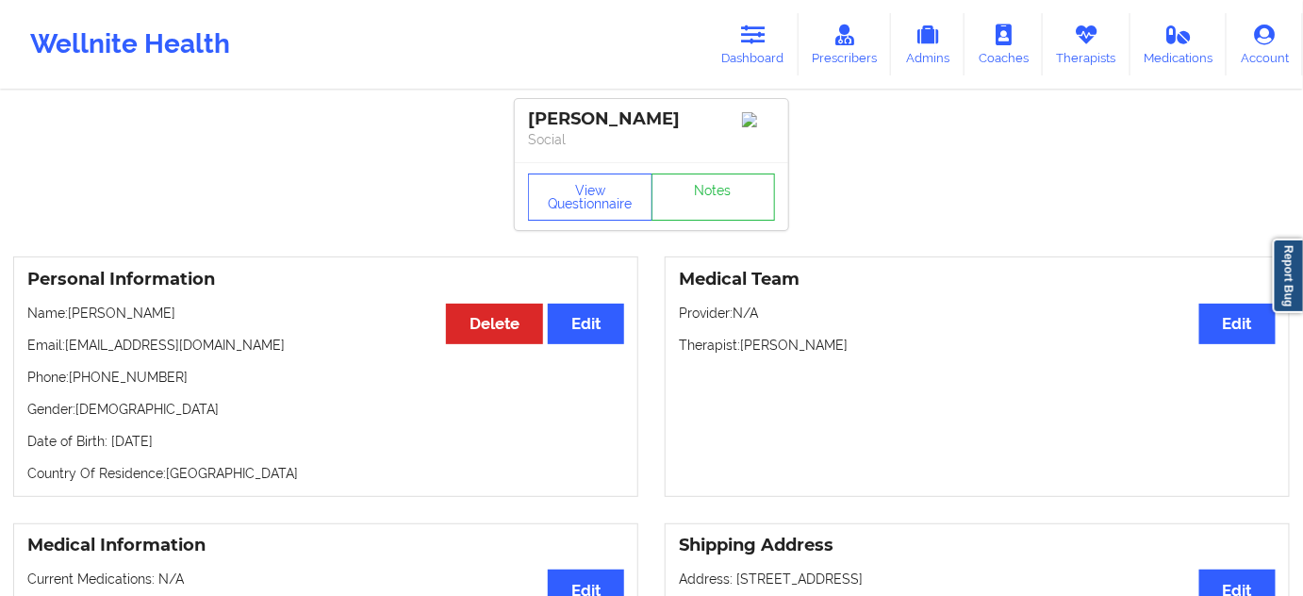
drag, startPoint x: 743, startPoint y: 348, endPoint x: 970, endPoint y: 341, distance: 227.3
click at [864, 354] on p "Therapist: [PERSON_NAME]" at bounding box center [977, 345] width 597 height 19
drag, startPoint x: 723, startPoint y: 115, endPoint x: 520, endPoint y: 115, distance: 202.7
click at [520, 115] on div "[PERSON_NAME] Social" at bounding box center [651, 130] width 273 height 63
click at [602, 195] on button "View Questionnaire" at bounding box center [590, 196] width 124 height 47
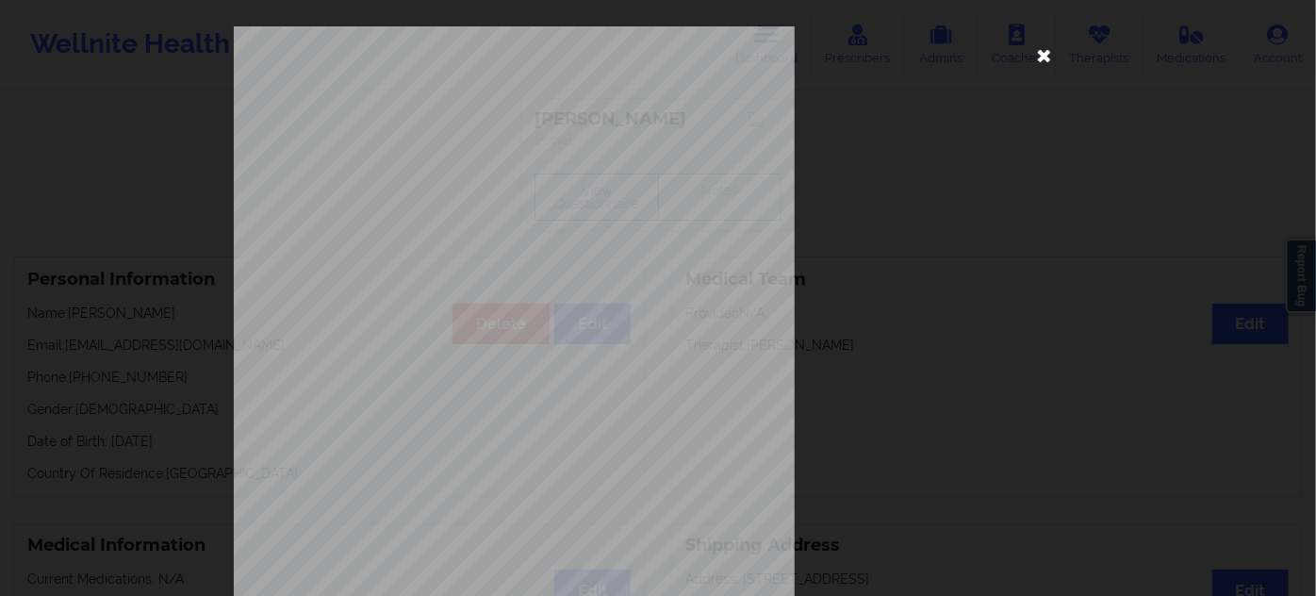
click at [1045, 60] on icon at bounding box center [1044, 55] width 30 height 30
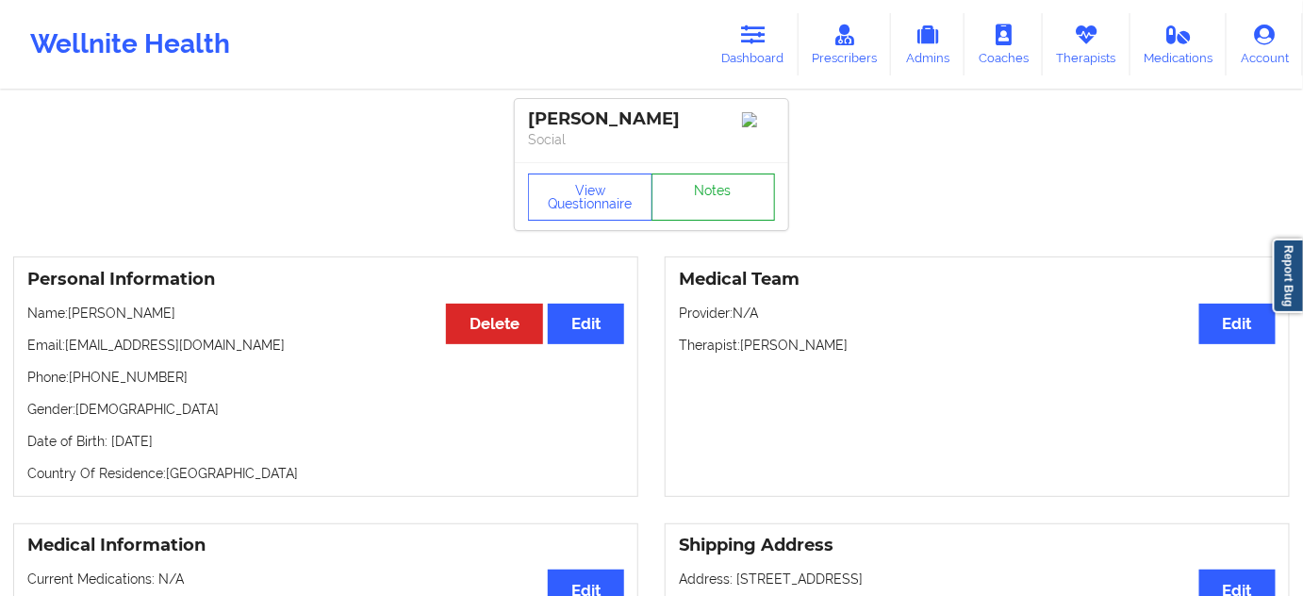
click at [675, 190] on link "Notes" at bounding box center [713, 196] width 124 height 47
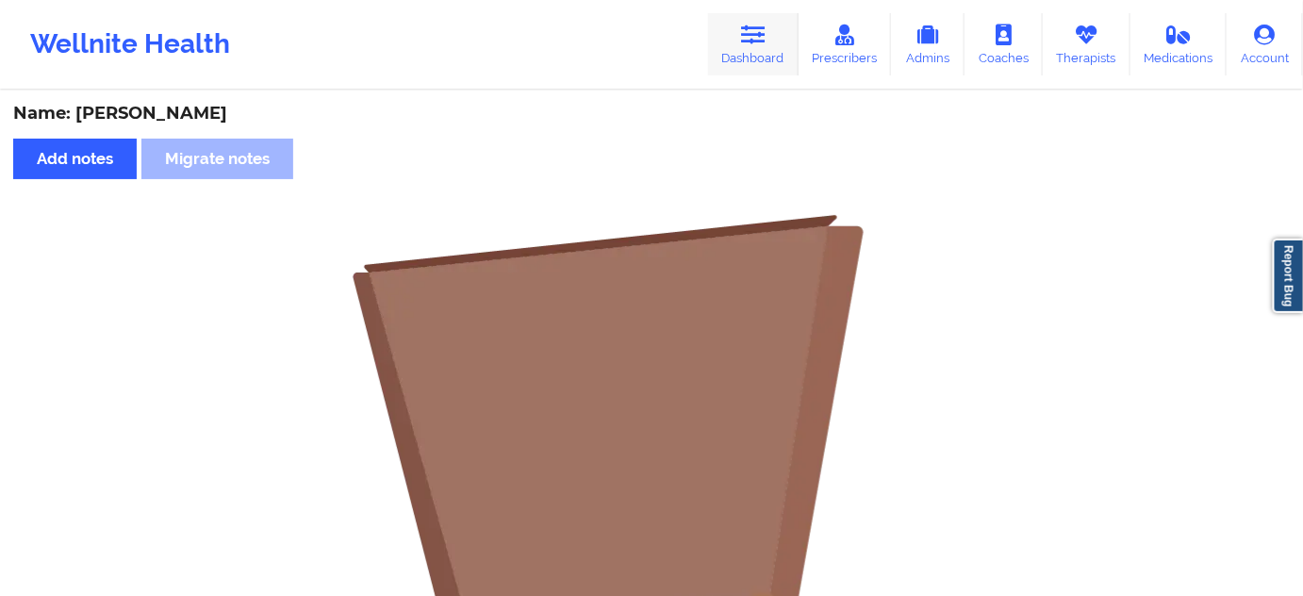
click at [770, 58] on link "Dashboard" at bounding box center [753, 44] width 91 height 62
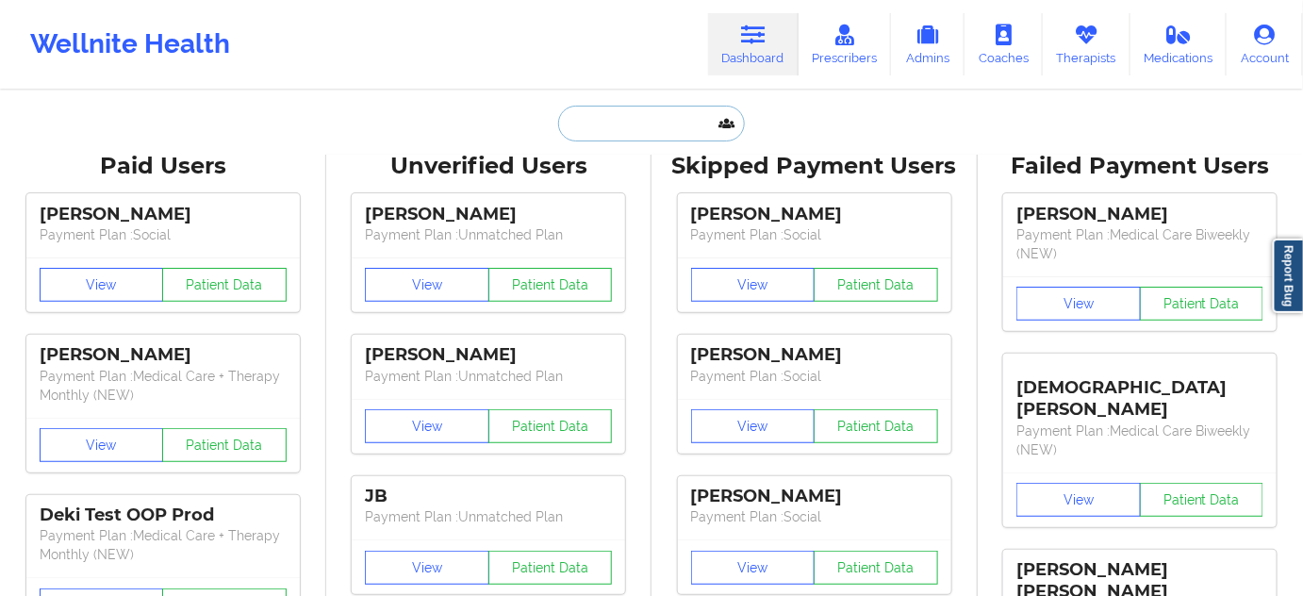
click at [600, 112] on input "text" at bounding box center [651, 124] width 187 height 36
paste input "[EMAIL_ADDRESS][DOMAIN_NAME]"
type input "[EMAIL_ADDRESS][DOMAIN_NAME]"
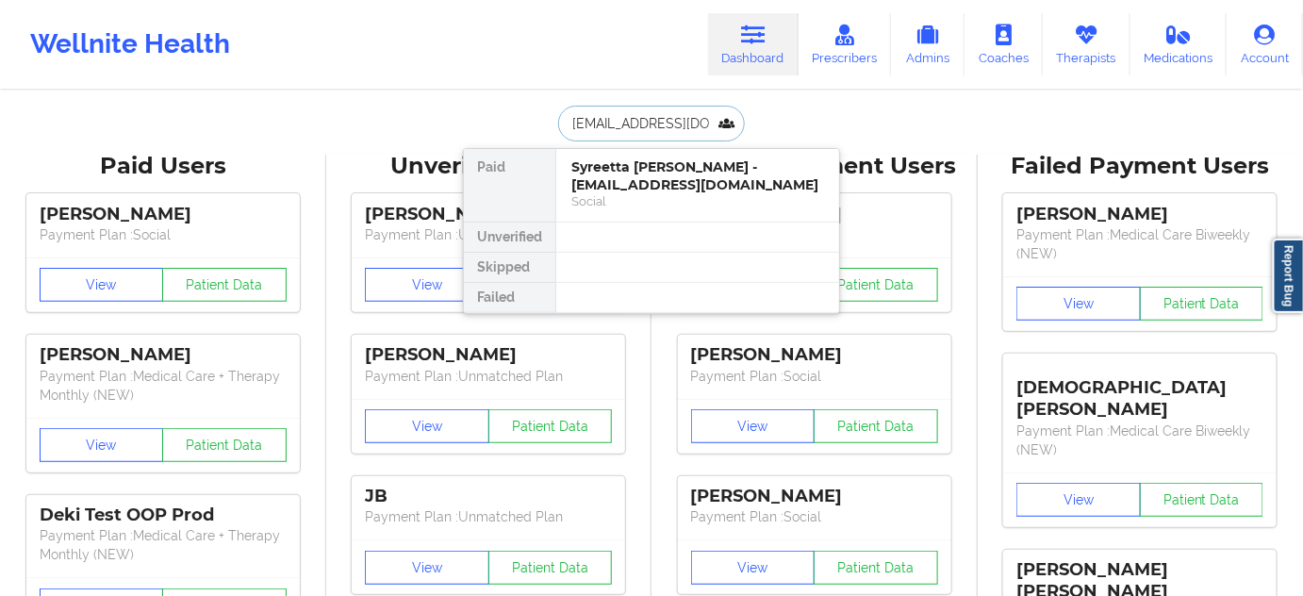
click at [627, 196] on div "Social" at bounding box center [697, 201] width 253 height 16
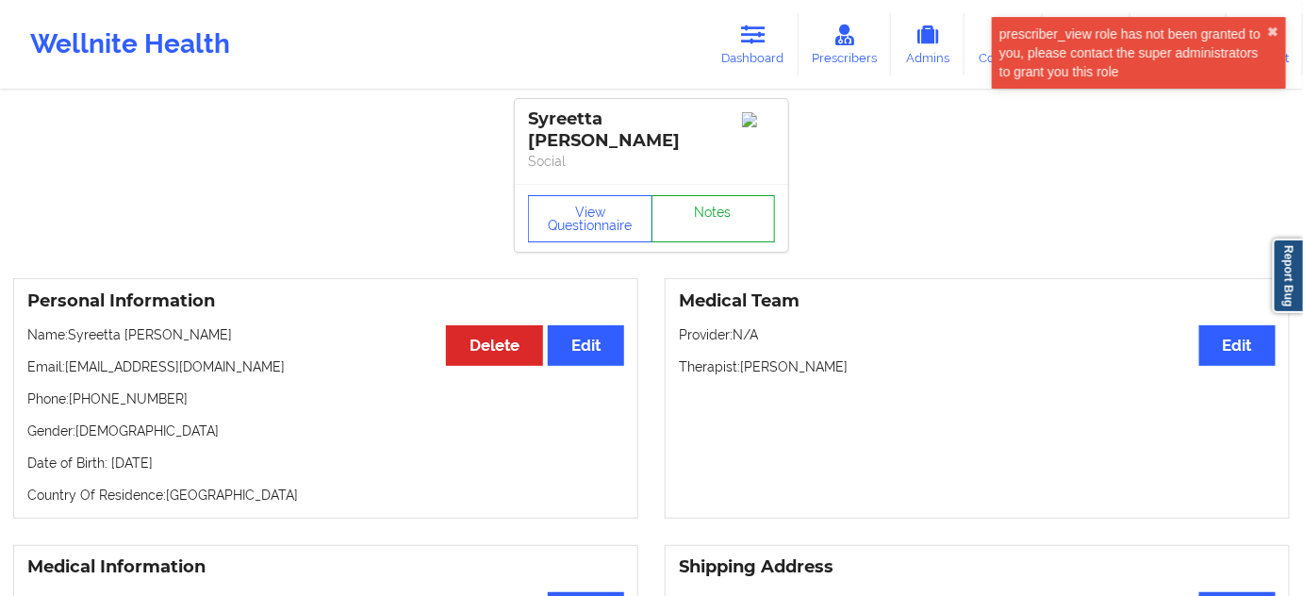
click at [691, 213] on link "Notes" at bounding box center [713, 218] width 124 height 47
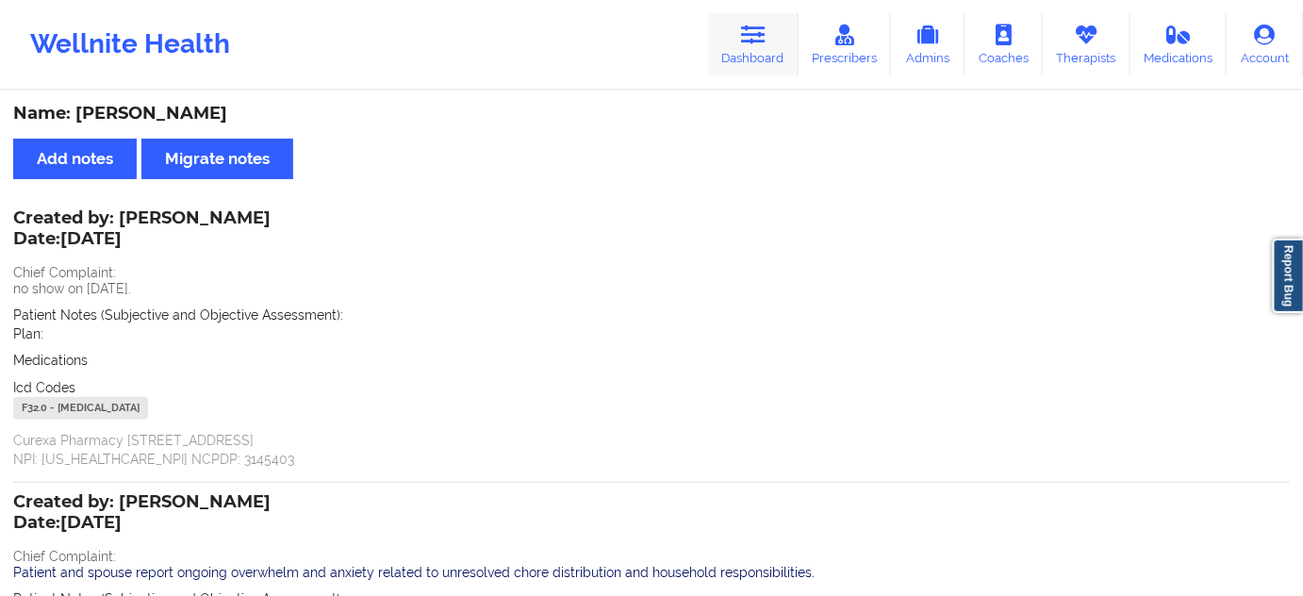
click at [729, 42] on link "Dashboard" at bounding box center [753, 44] width 91 height 62
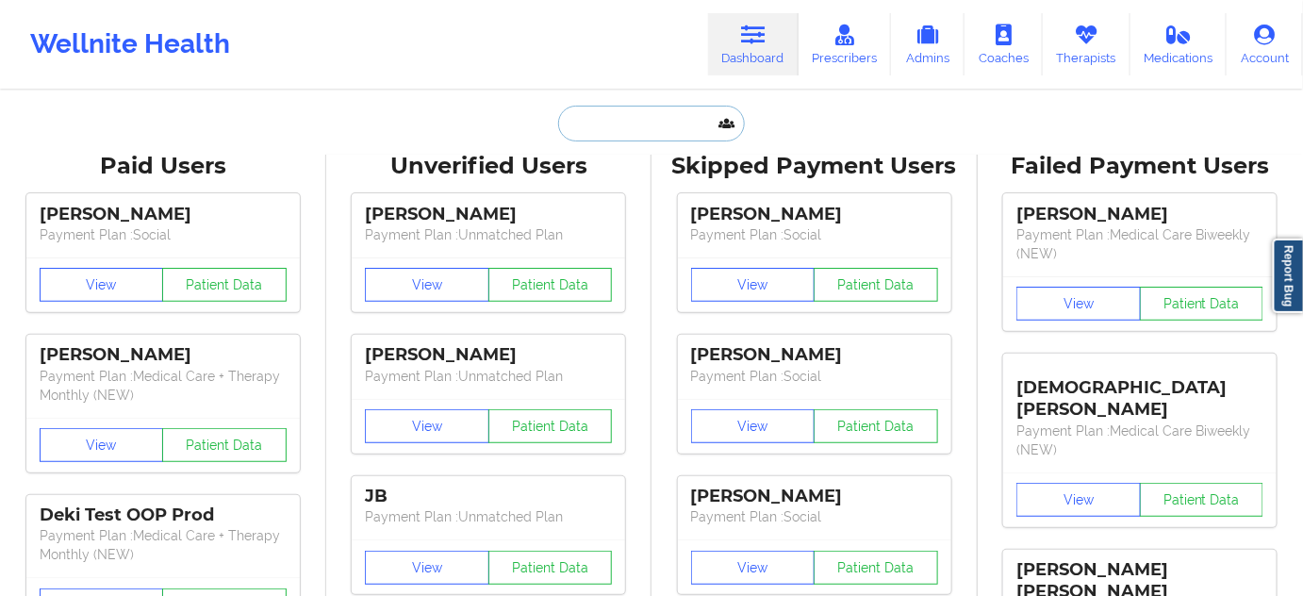
click at [624, 120] on input "text" at bounding box center [651, 124] width 187 height 36
paste input "[EMAIL_ADDRESS][DOMAIN_NAME]"
type input "[EMAIL_ADDRESS][DOMAIN_NAME]"
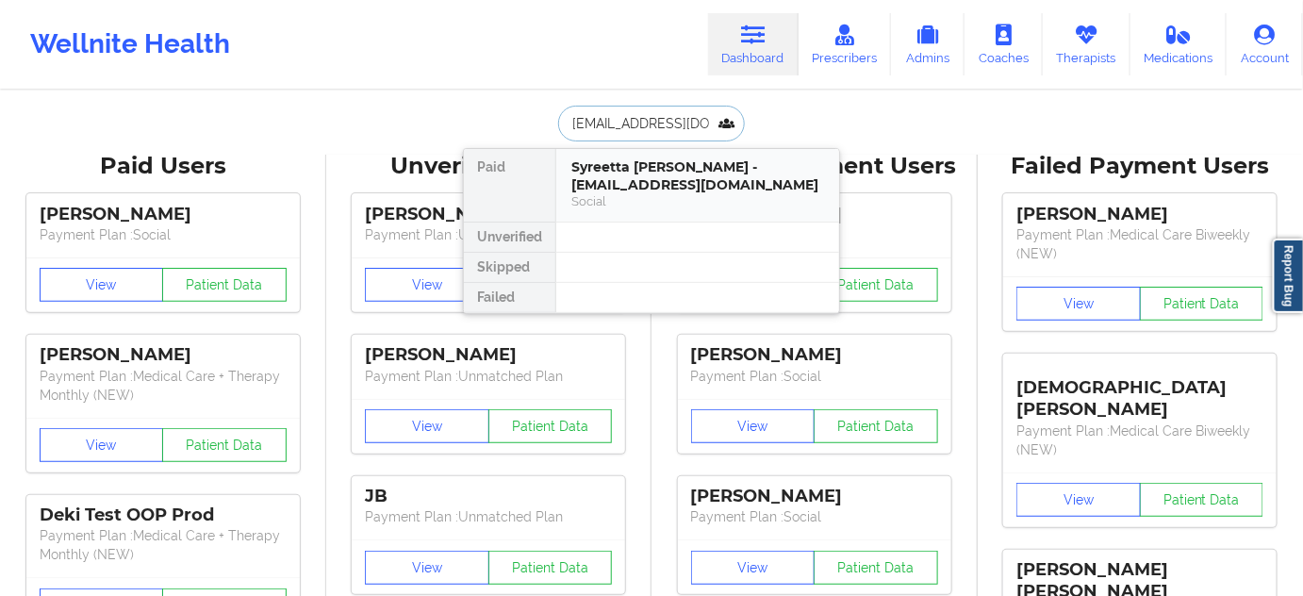
scroll to position [0, 14]
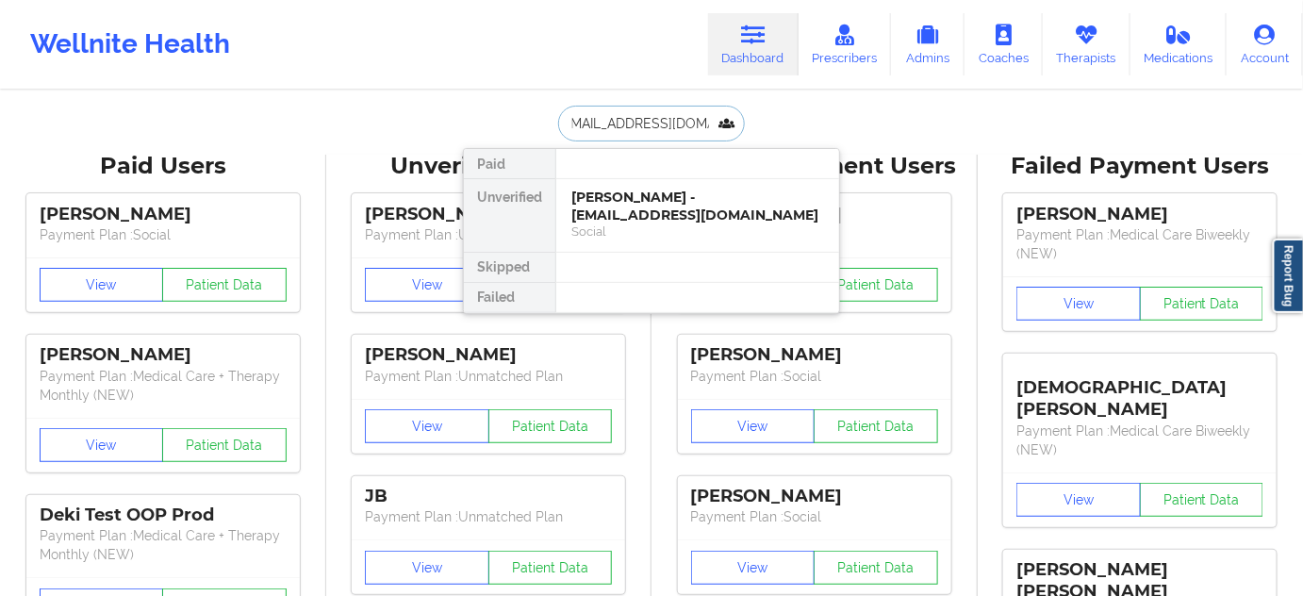
click at [626, 192] on div "[PERSON_NAME] - [EMAIL_ADDRESS][DOMAIN_NAME]" at bounding box center [697, 206] width 253 height 35
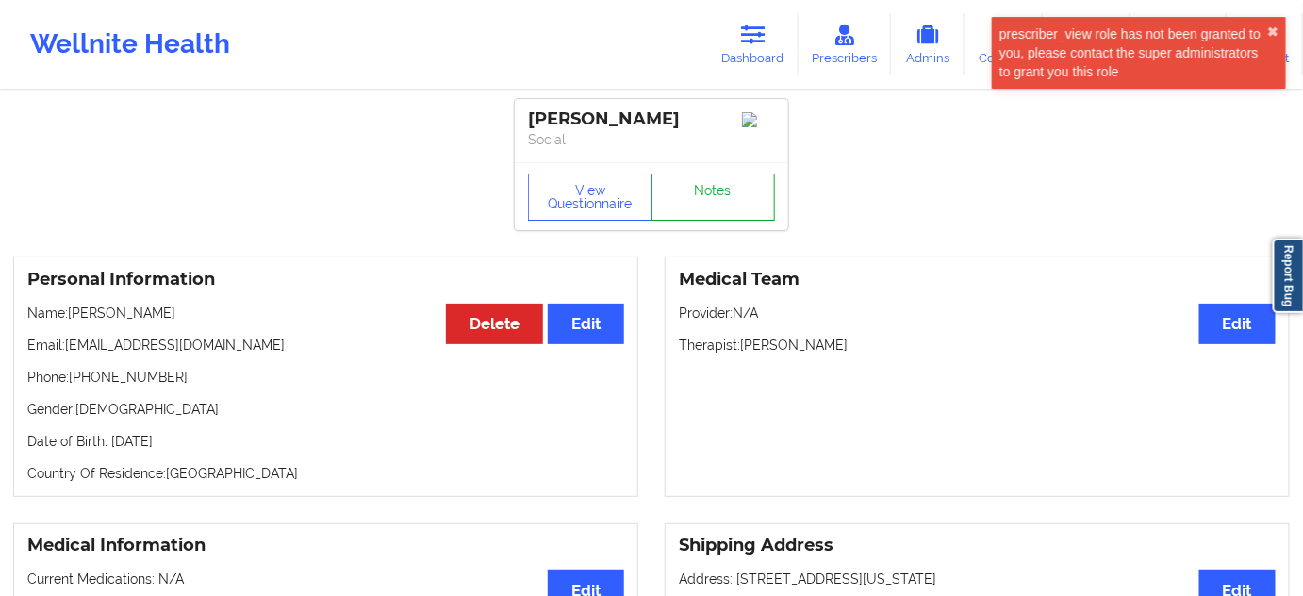
click at [712, 221] on link "Notes" at bounding box center [713, 196] width 124 height 47
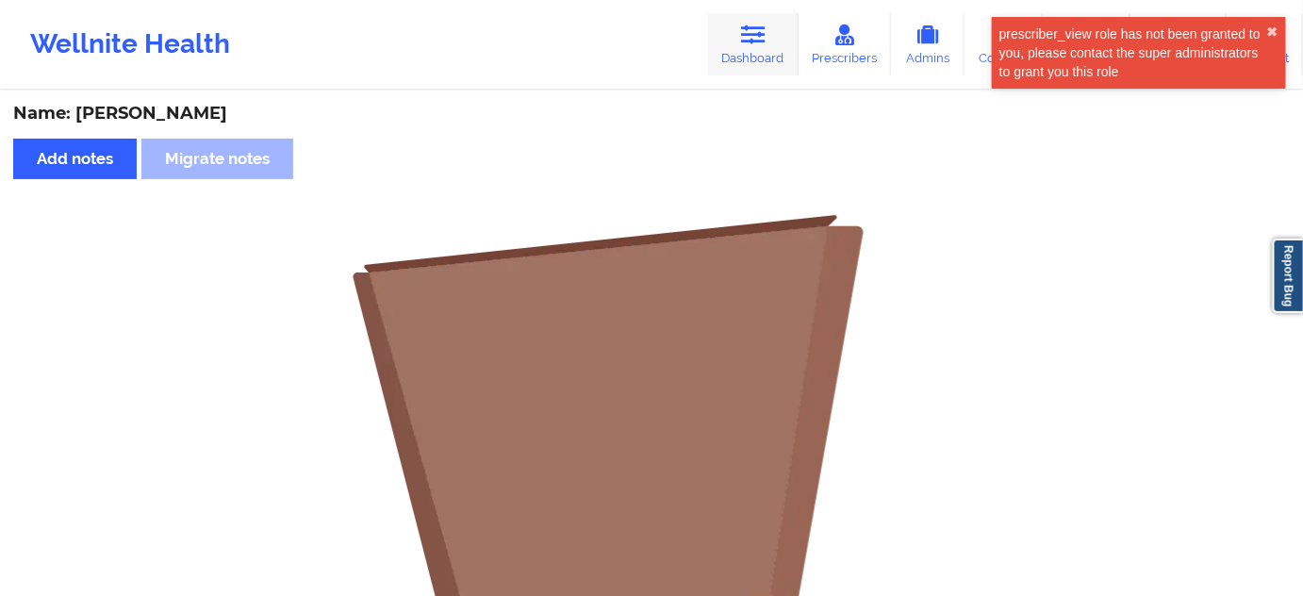
click at [766, 65] on link "Dashboard" at bounding box center [753, 44] width 91 height 62
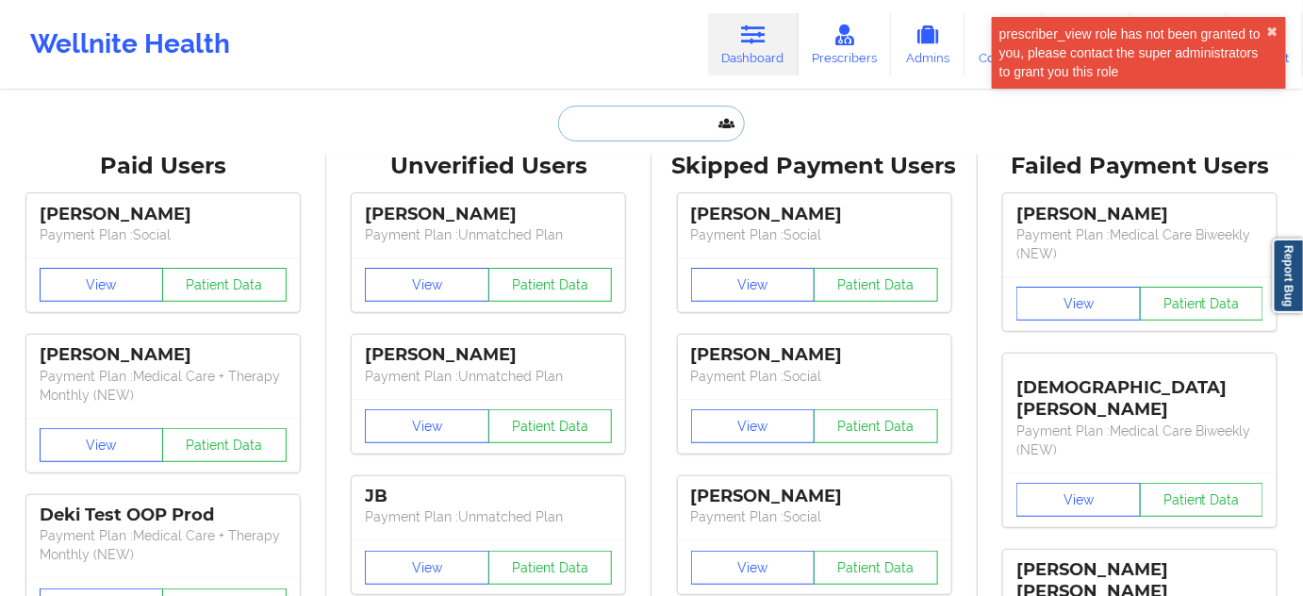
click at [675, 138] on input "text" at bounding box center [651, 124] width 187 height 36
paste input "[EMAIL_ADDRESS][DOMAIN_NAME]"
type input "[EMAIL_ADDRESS][DOMAIN_NAME]"
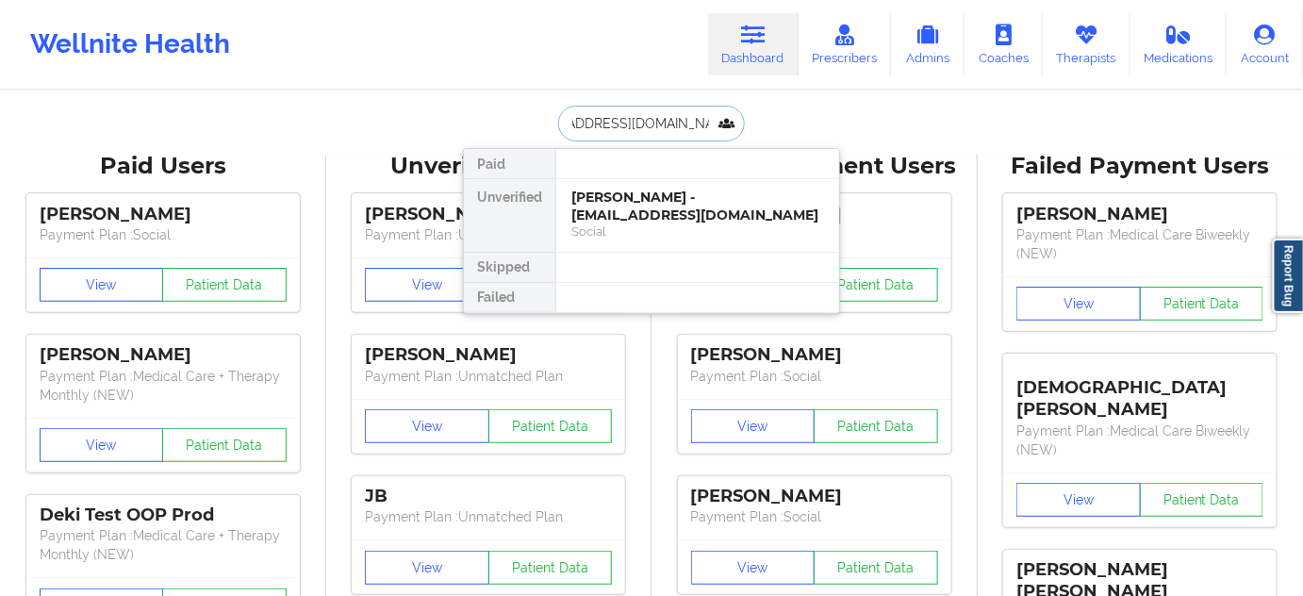
click at [638, 209] on div "[PERSON_NAME] - [EMAIL_ADDRESS][DOMAIN_NAME]" at bounding box center [697, 206] width 253 height 35
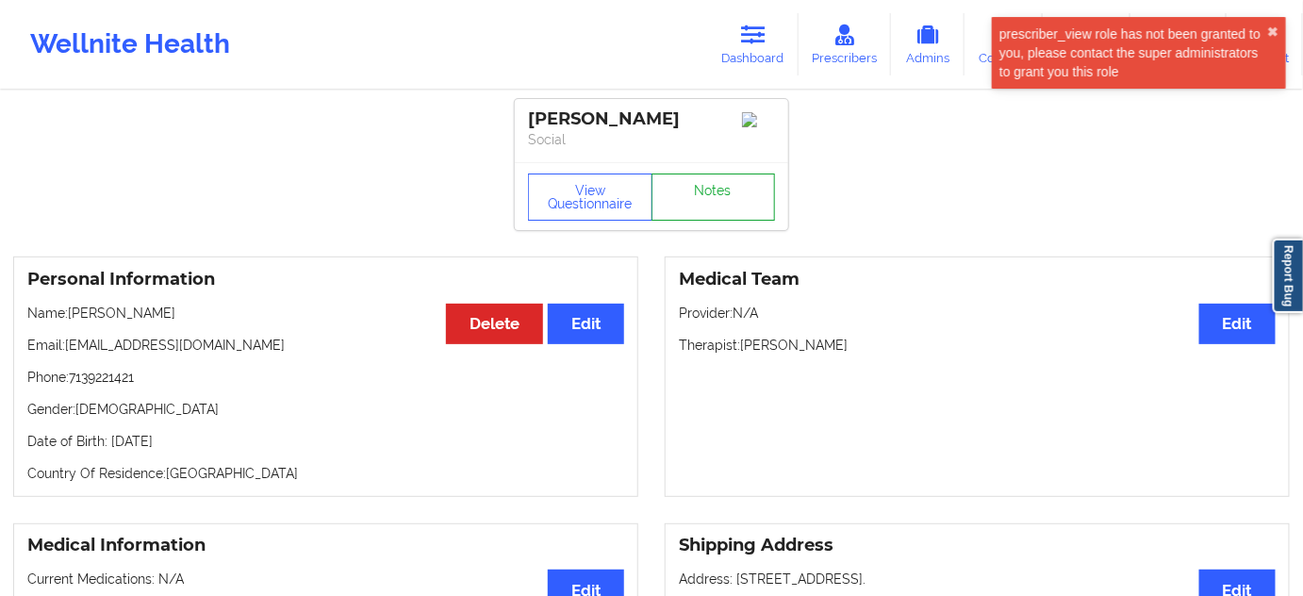
click at [716, 203] on link "Notes" at bounding box center [713, 196] width 124 height 47
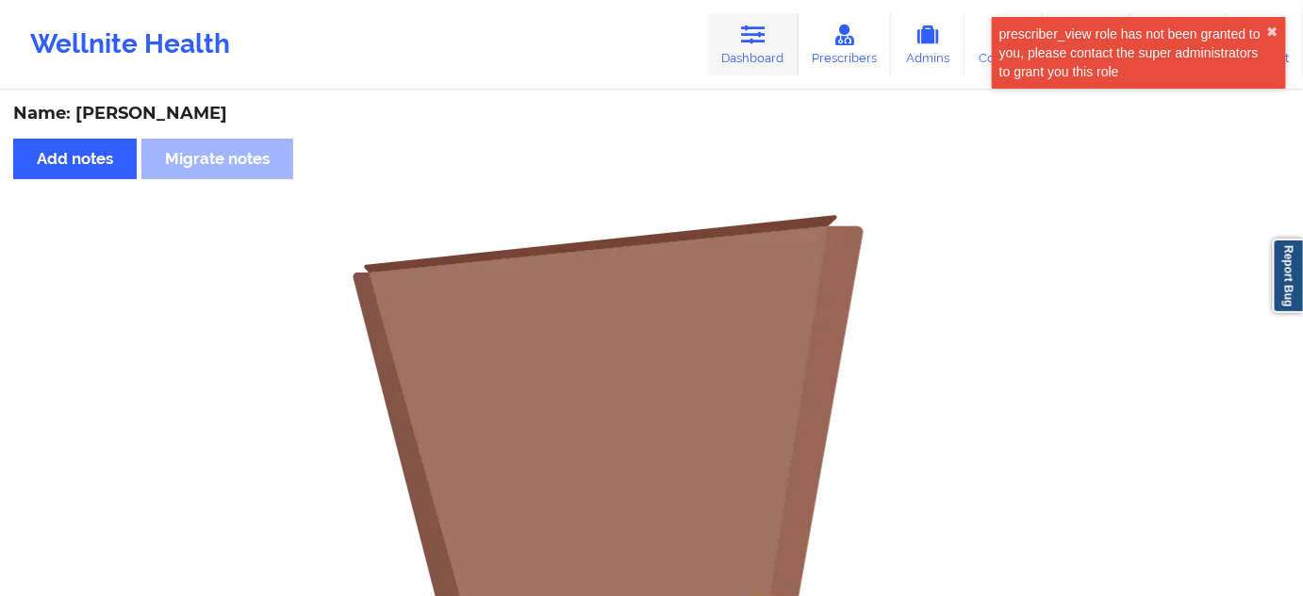
click at [771, 64] on link "Dashboard" at bounding box center [753, 44] width 91 height 62
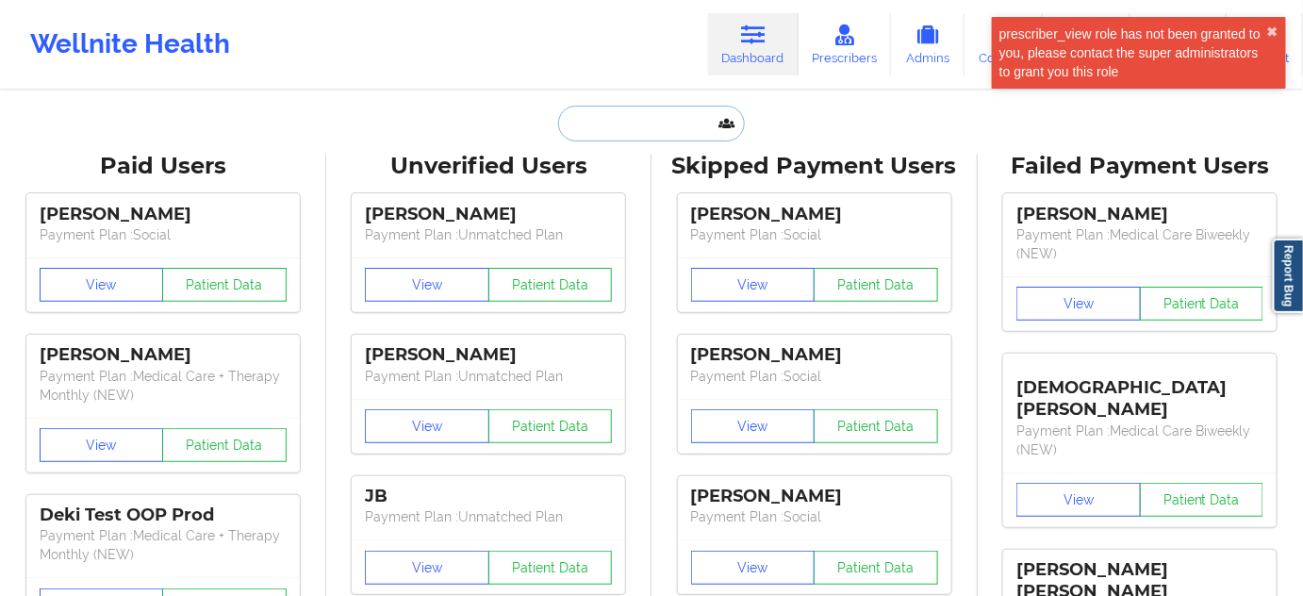
click at [667, 131] on input "text" at bounding box center [651, 124] width 187 height 36
paste input "[EMAIL_ADDRESS][DOMAIN_NAME]"
type input "[EMAIL_ADDRESS][DOMAIN_NAME]"
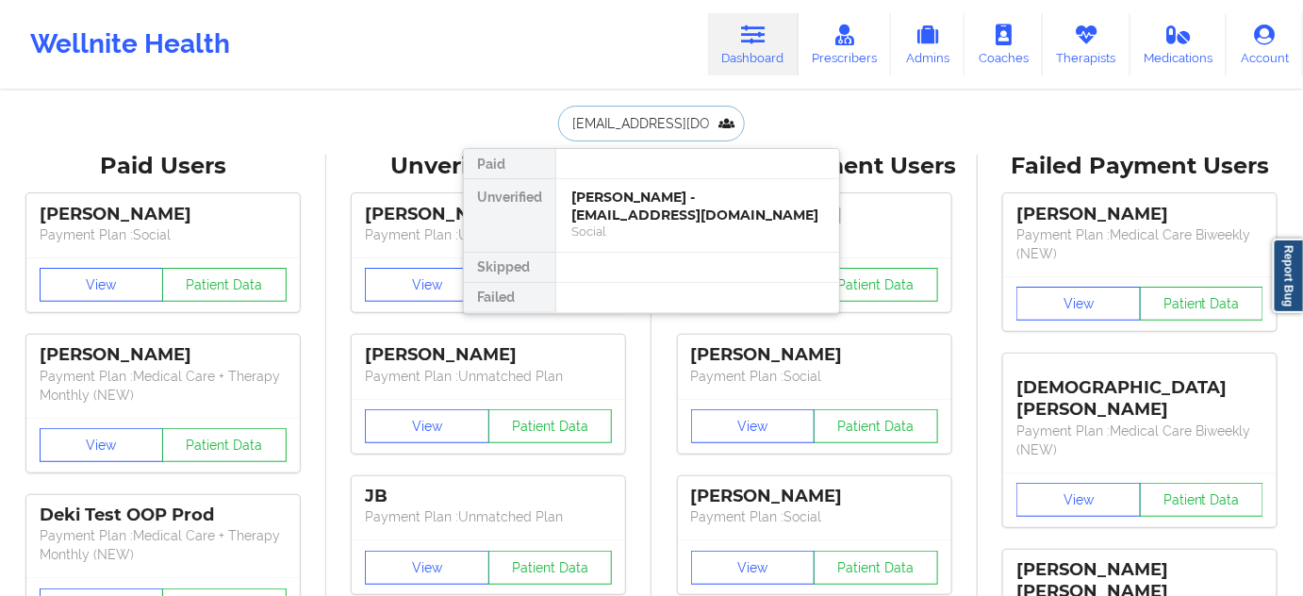
click at [635, 199] on div "[PERSON_NAME] - [EMAIL_ADDRESS][DOMAIN_NAME]" at bounding box center [697, 206] width 253 height 35
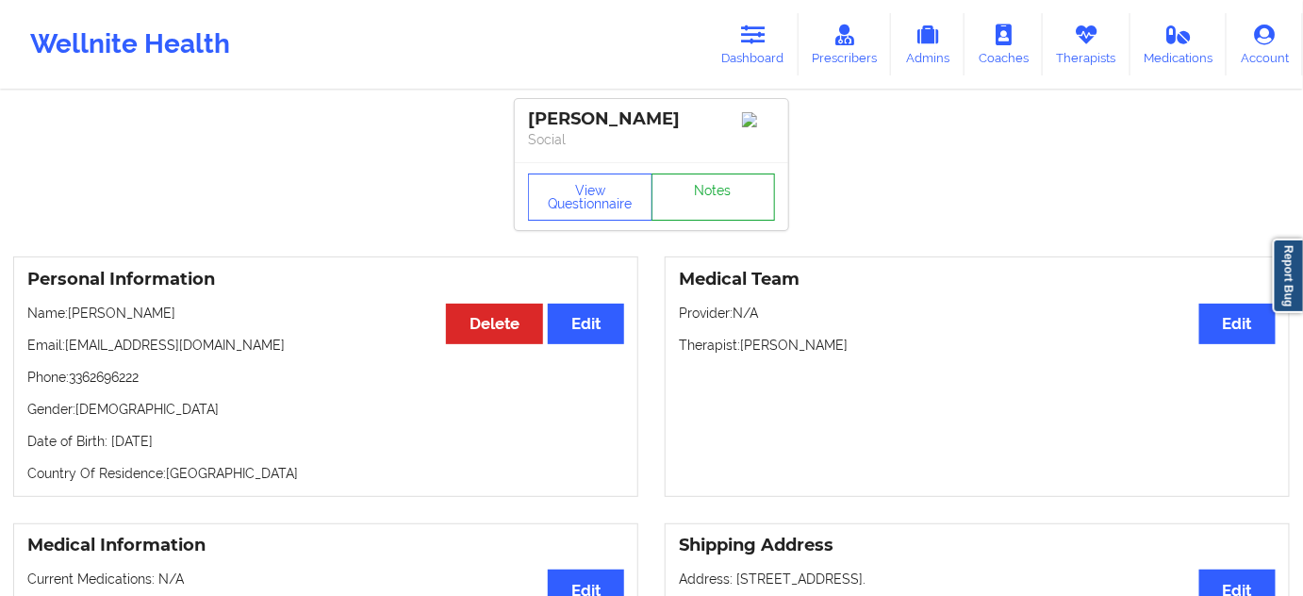
click at [697, 203] on link "Notes" at bounding box center [713, 196] width 124 height 47
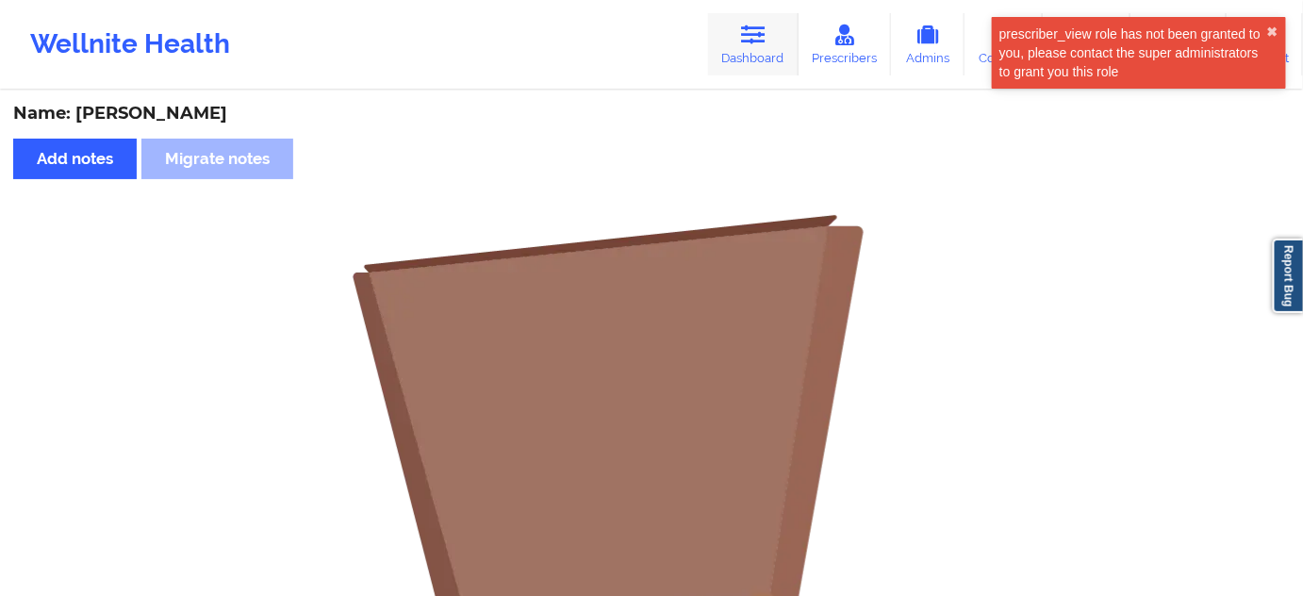
click at [737, 55] on link "Dashboard" at bounding box center [753, 44] width 91 height 62
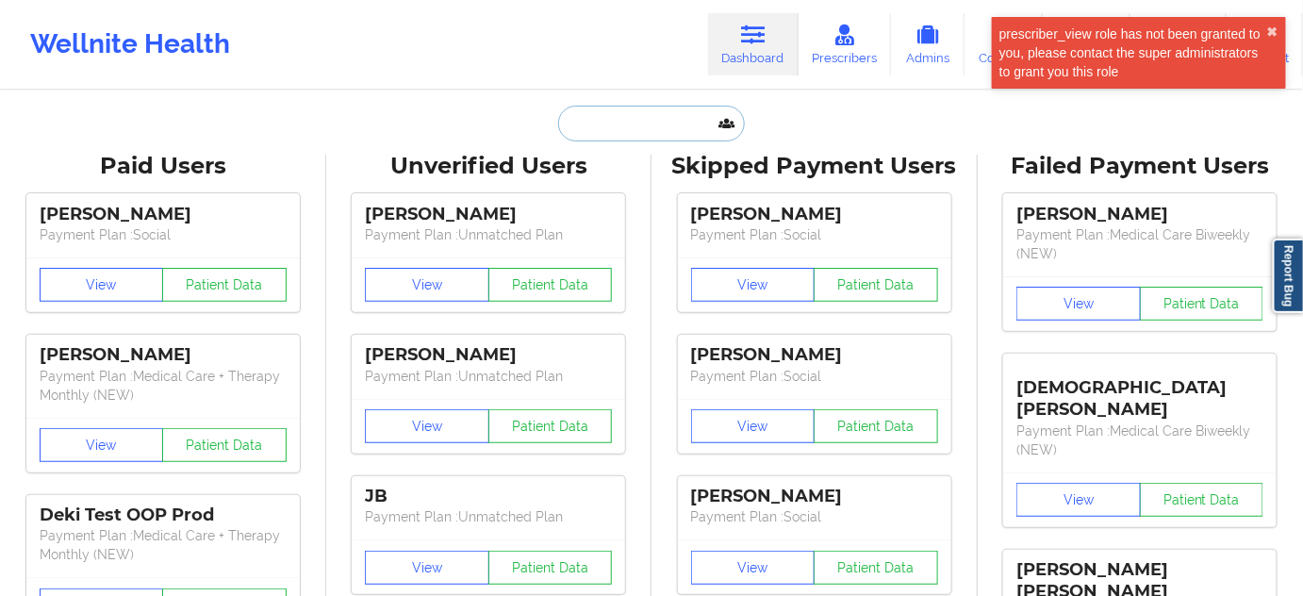
click at [700, 119] on input "text" at bounding box center [651, 124] width 187 height 36
paste input "[PERSON_NAME][EMAIL_ADDRESS][PERSON_NAME][DOMAIN_NAME]"
type input "[PERSON_NAME][EMAIL_ADDRESS][PERSON_NAME][DOMAIN_NAME]"
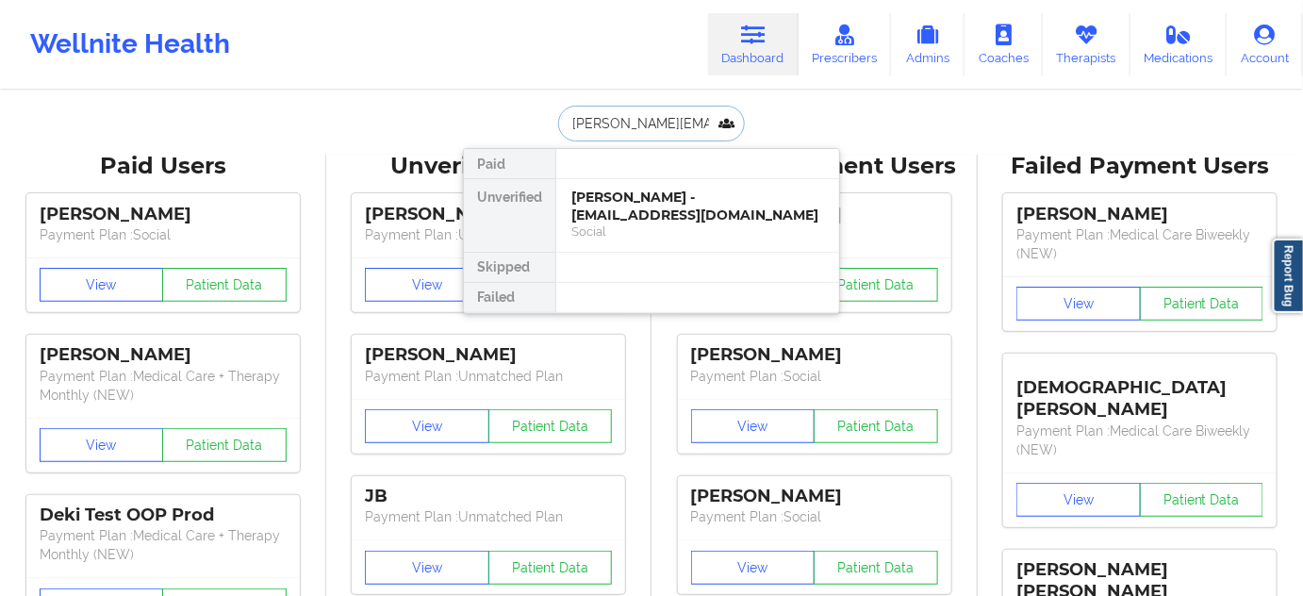
scroll to position [0, 38]
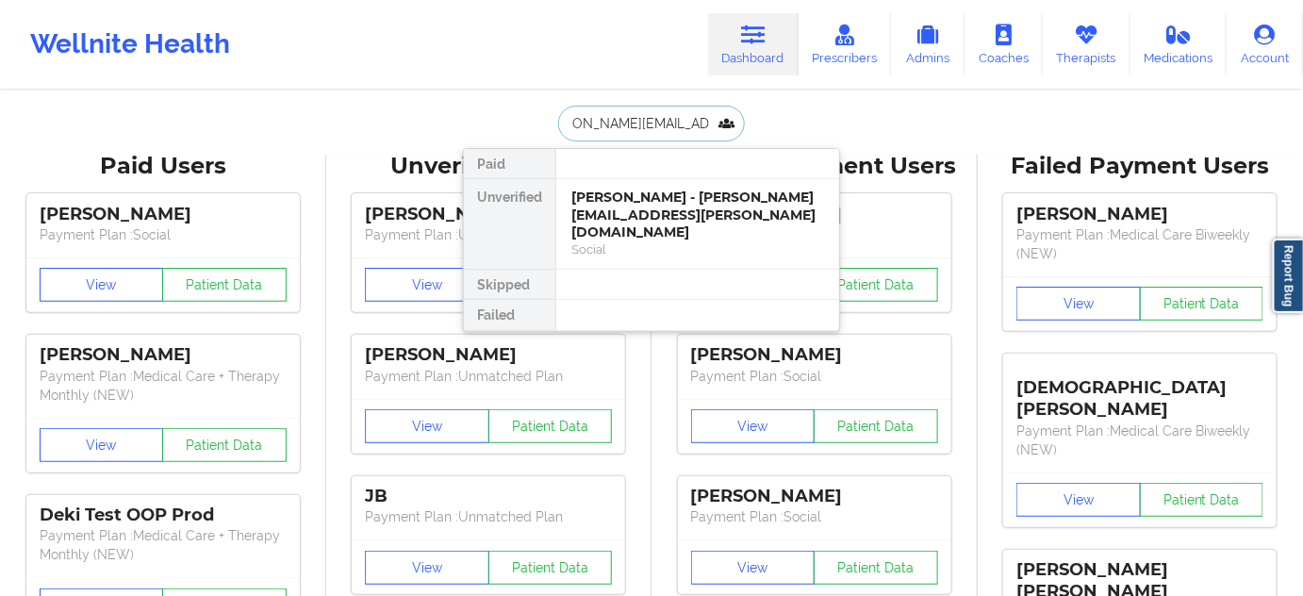
click at [674, 210] on div "[PERSON_NAME] - [PERSON_NAME][EMAIL_ADDRESS][PERSON_NAME][DOMAIN_NAME]" at bounding box center [697, 215] width 253 height 53
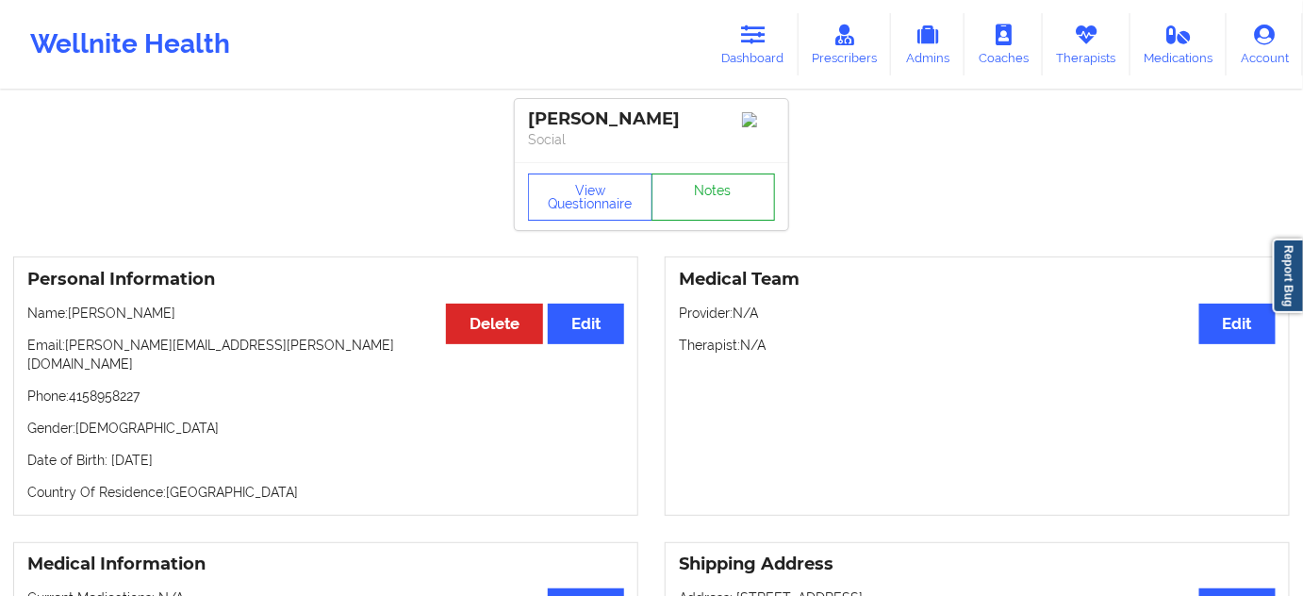
click at [707, 202] on link "Notes" at bounding box center [713, 196] width 124 height 47
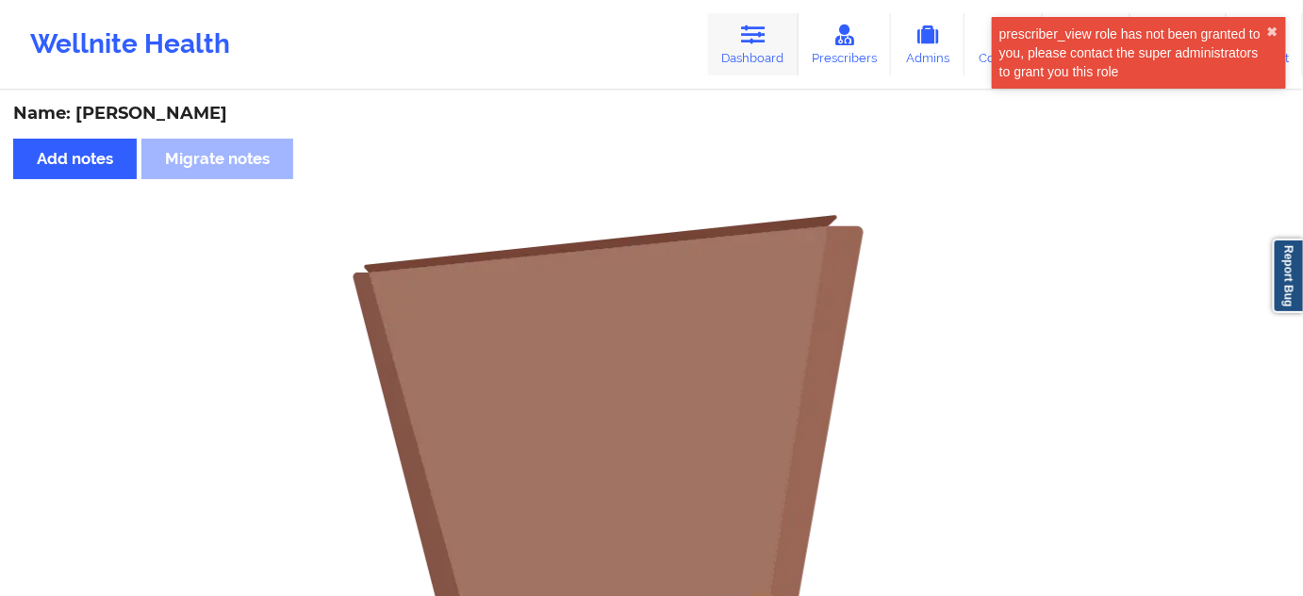
drag, startPoint x: 733, startPoint y: 49, endPoint x: 719, endPoint y: 74, distance: 29.1
click at [733, 49] on link "Dashboard" at bounding box center [753, 44] width 91 height 62
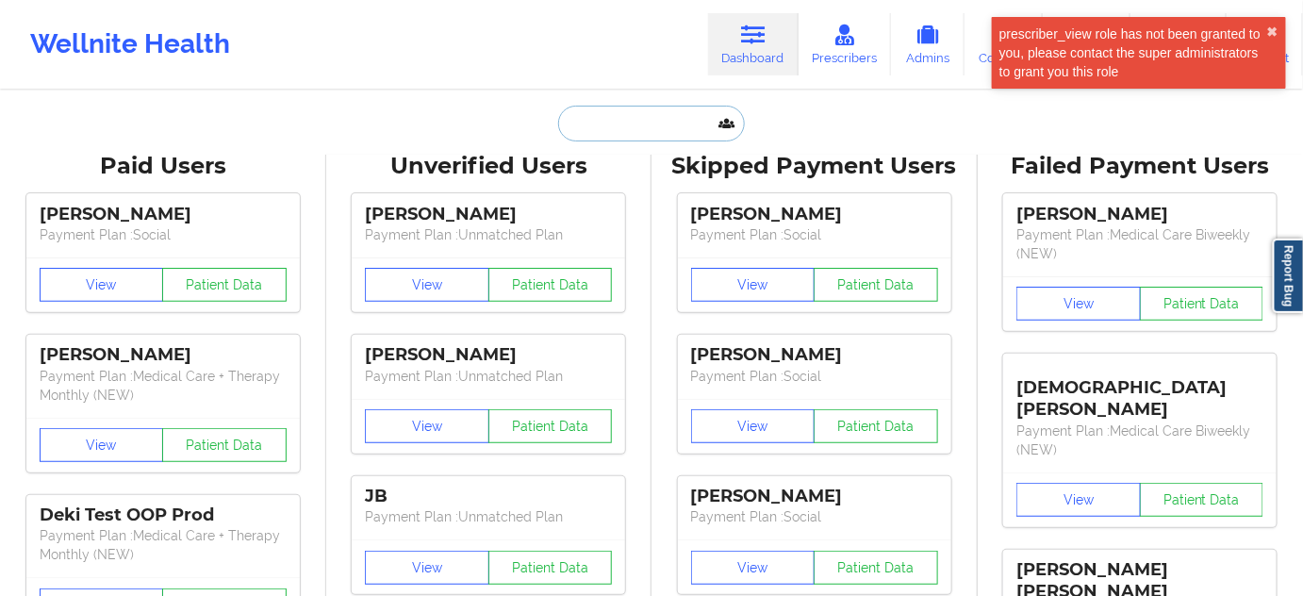
click at [658, 130] on input "text" at bounding box center [651, 124] width 187 height 36
paste input "[PERSON_NAME][EMAIL_ADDRESS][DOMAIN_NAME]"
type input "[PERSON_NAME][EMAIL_ADDRESS][DOMAIN_NAME]"
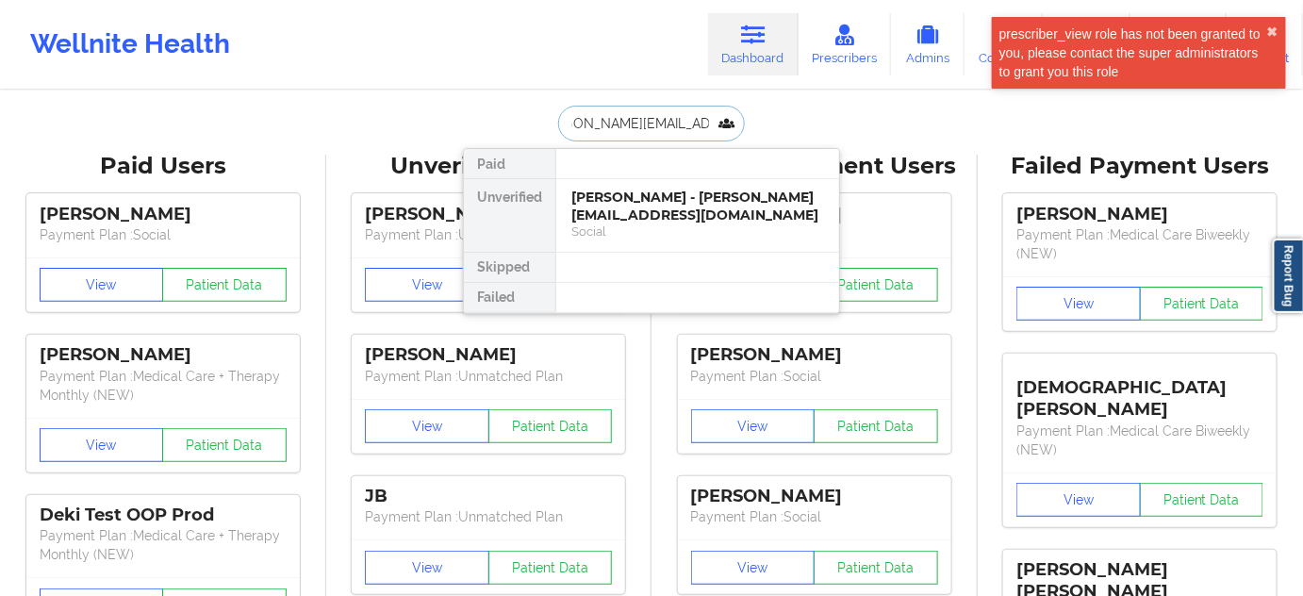
click at [625, 210] on div "[PERSON_NAME] - [PERSON_NAME][EMAIL_ADDRESS][DOMAIN_NAME]" at bounding box center [697, 206] width 253 height 35
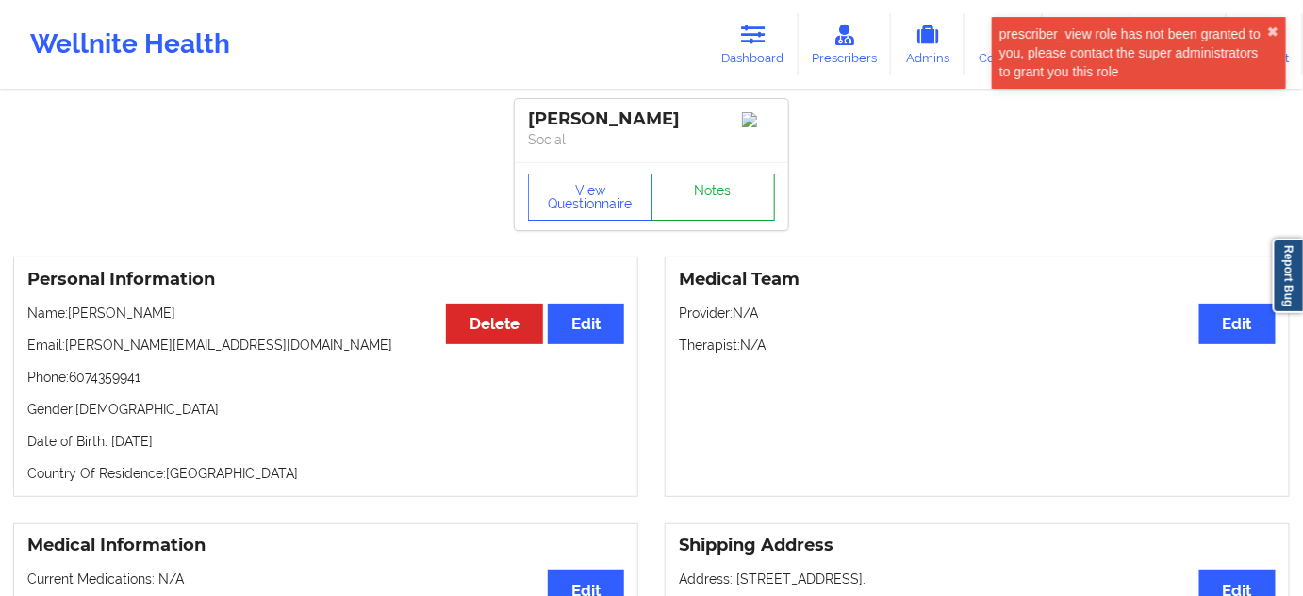
click at [712, 209] on link "Notes" at bounding box center [713, 196] width 124 height 47
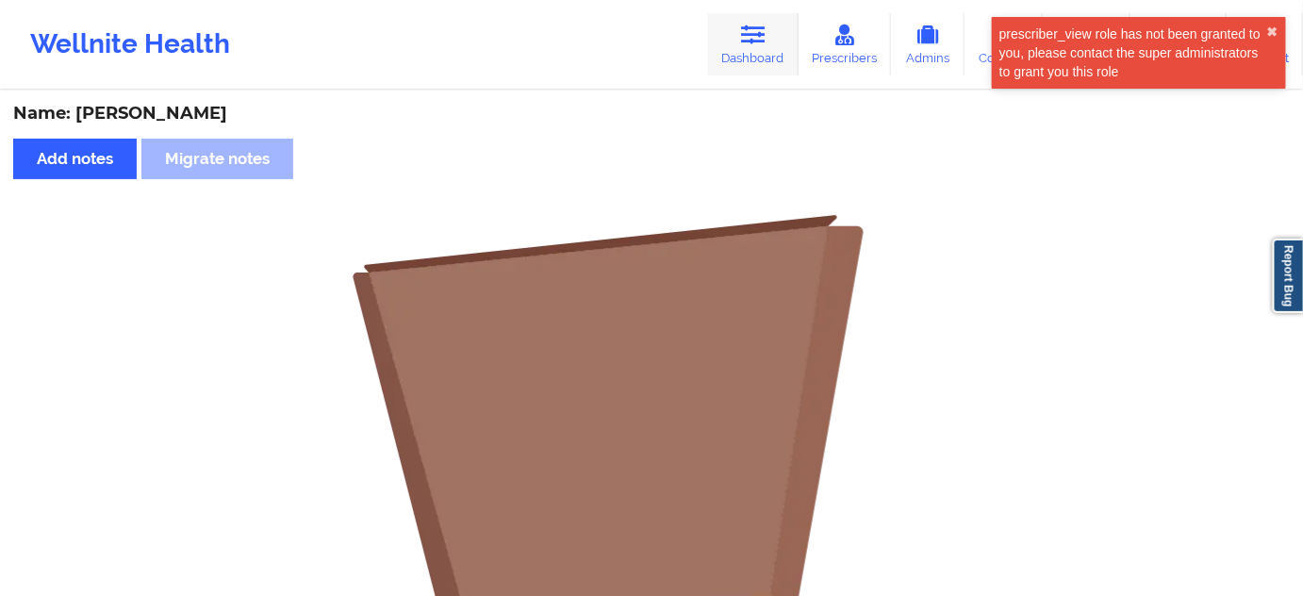
click at [765, 28] on icon at bounding box center [753, 35] width 25 height 21
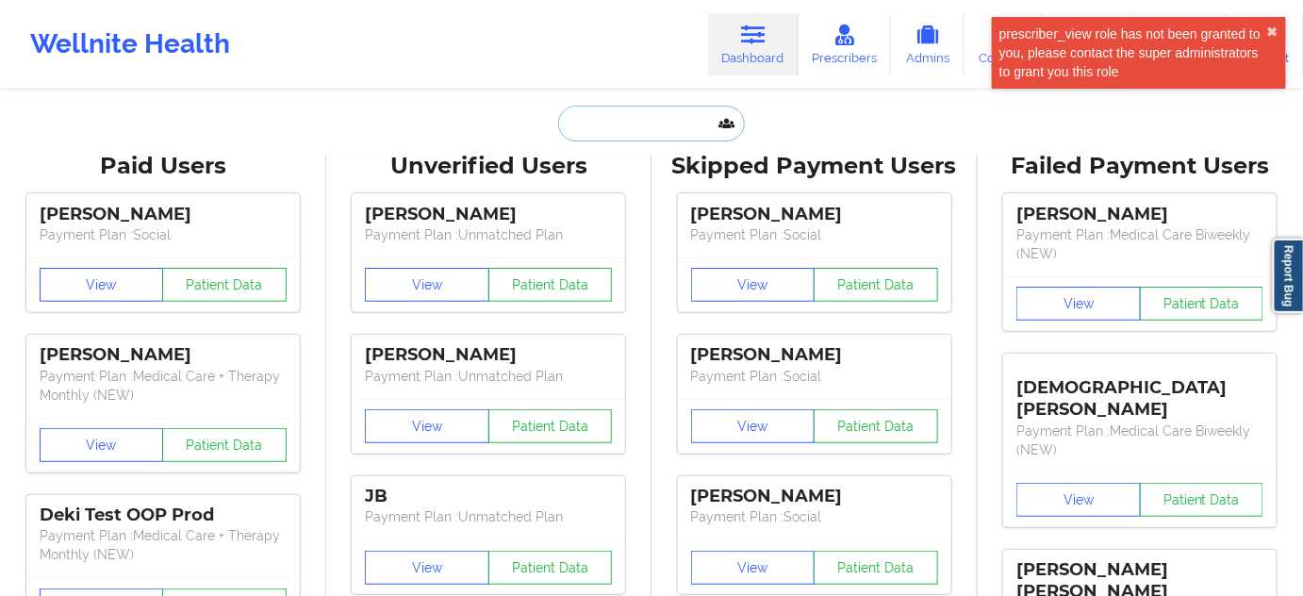
click at [683, 135] on input "text" at bounding box center [651, 124] width 187 height 36
paste input "[EMAIL_ADDRESS][PERSON_NAME][DOMAIN_NAME]"
type input "[EMAIL_ADDRESS][PERSON_NAME][DOMAIN_NAME]"
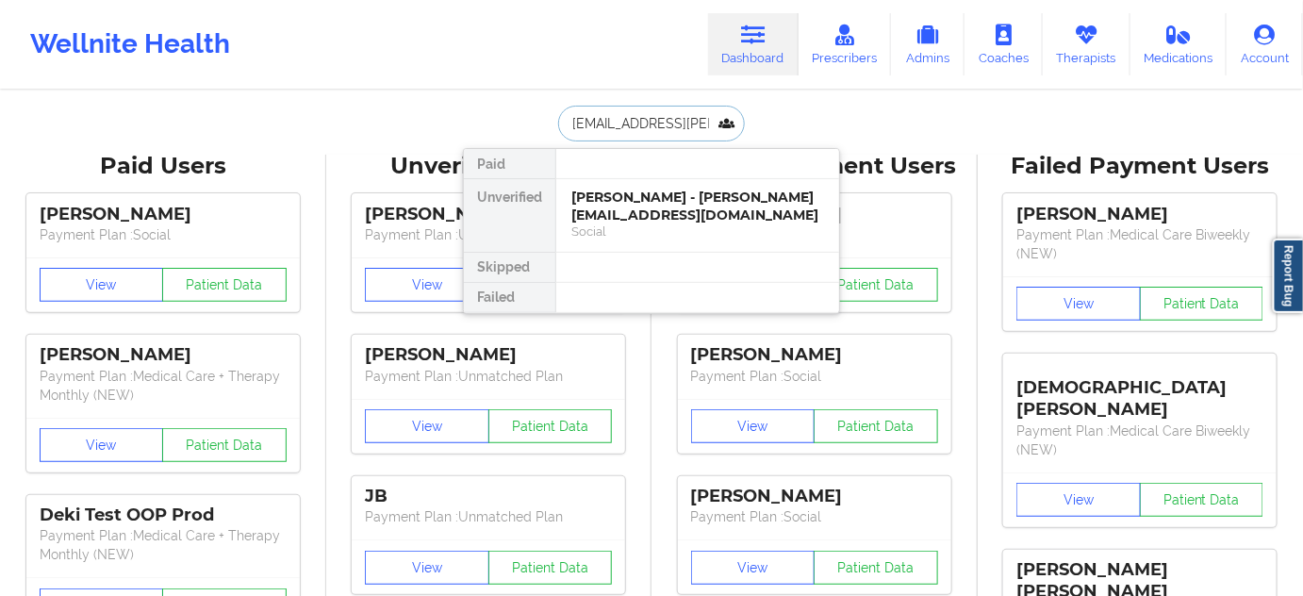
click at [648, 223] on div "Social" at bounding box center [697, 231] width 253 height 16
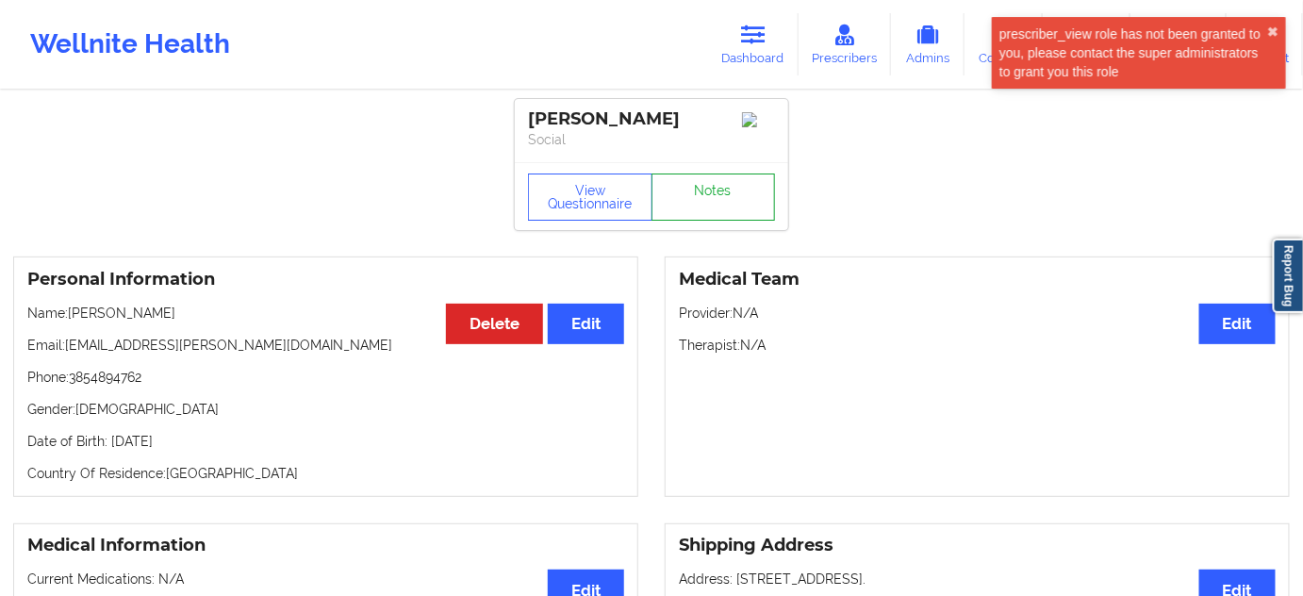
click at [713, 204] on link "Notes" at bounding box center [713, 196] width 124 height 47
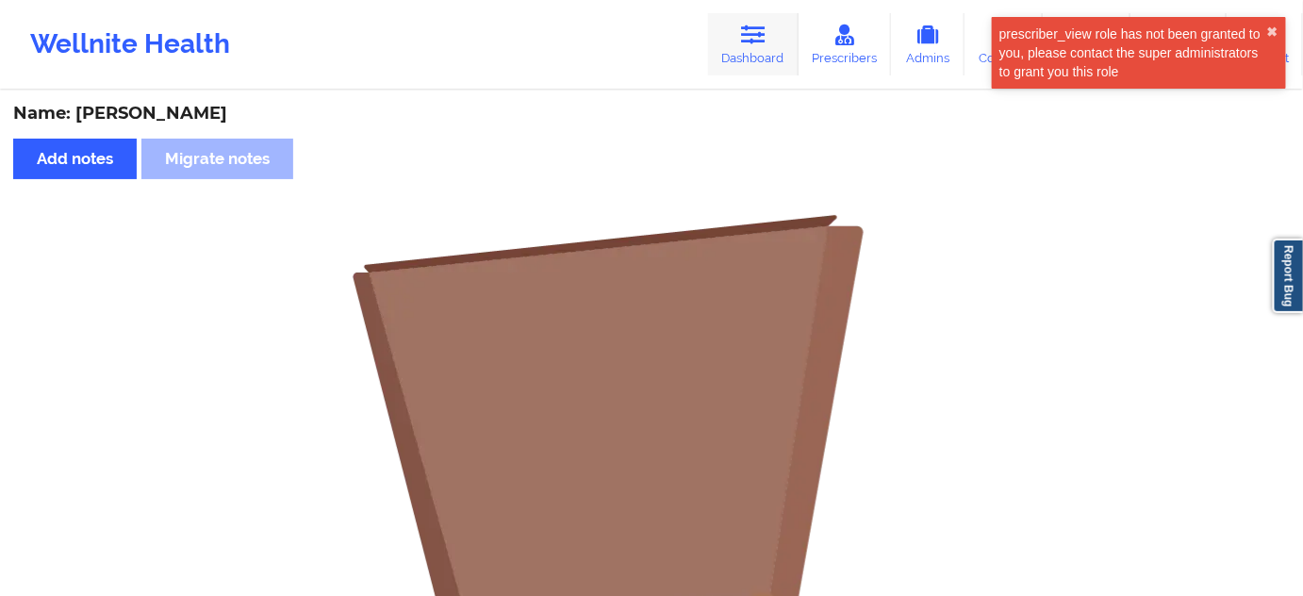
click at [790, 25] on link "Dashboard" at bounding box center [753, 44] width 91 height 62
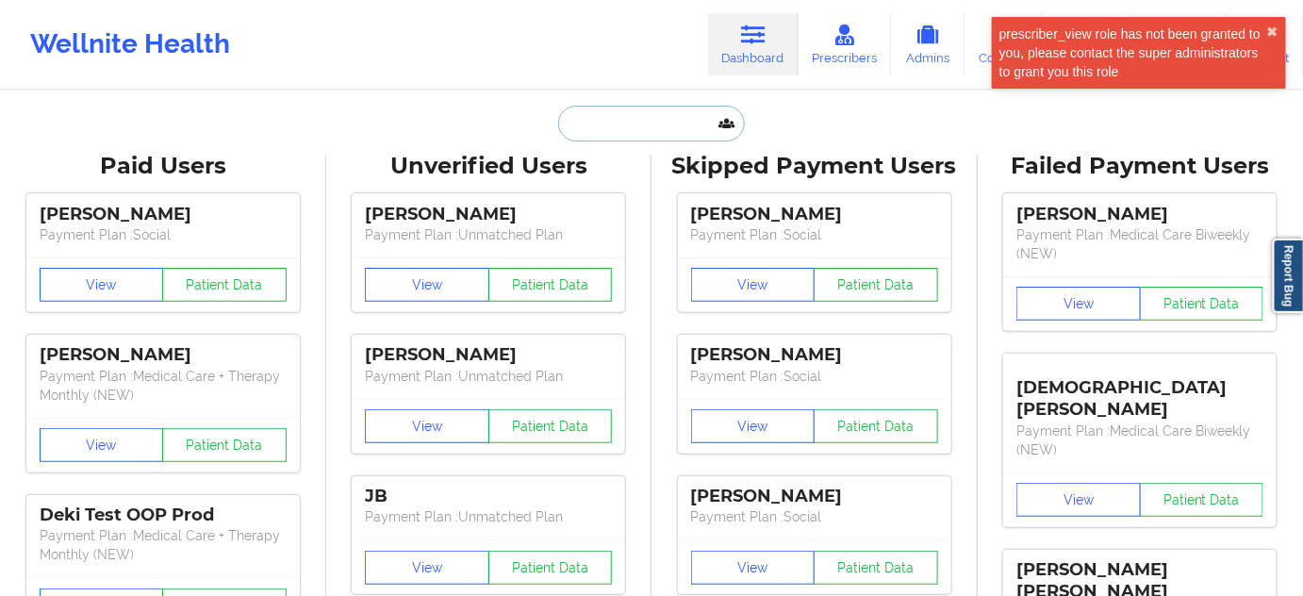
click at [635, 128] on input "text" at bounding box center [651, 124] width 187 height 36
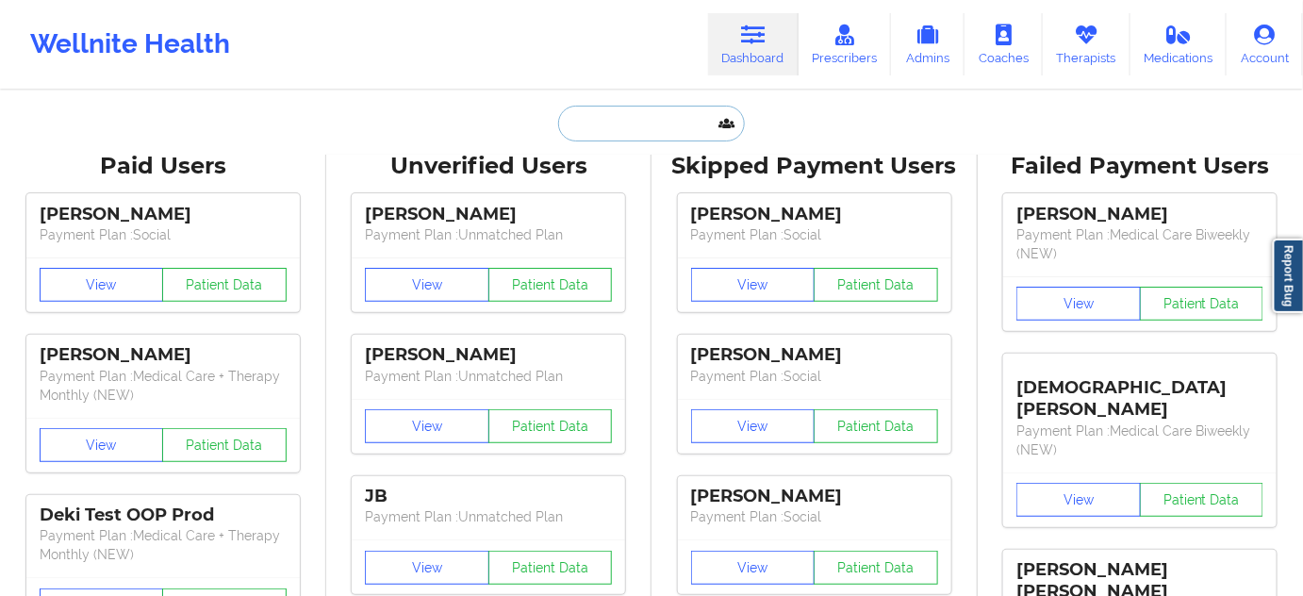
paste input "[EMAIL_ADDRESS][DOMAIN_NAME]"
type input "[EMAIL_ADDRESS][DOMAIN_NAME]"
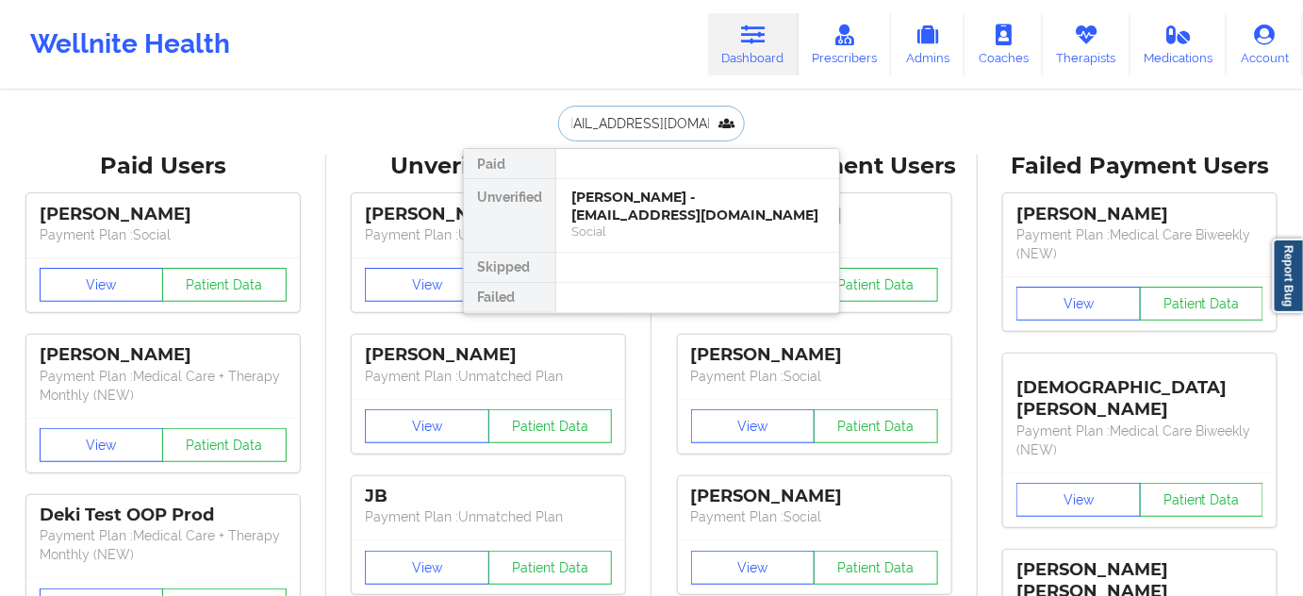
click at [618, 206] on div "[PERSON_NAME] - [EMAIL_ADDRESS][DOMAIN_NAME]" at bounding box center [697, 206] width 253 height 35
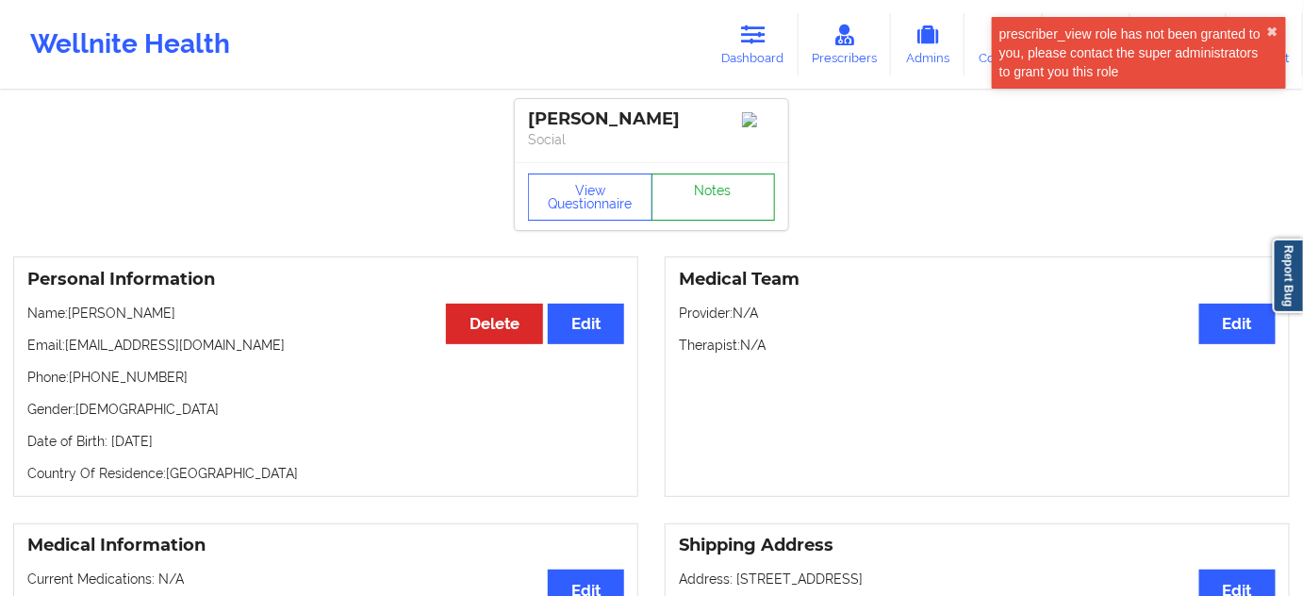
click at [708, 206] on link "Notes" at bounding box center [713, 196] width 124 height 47
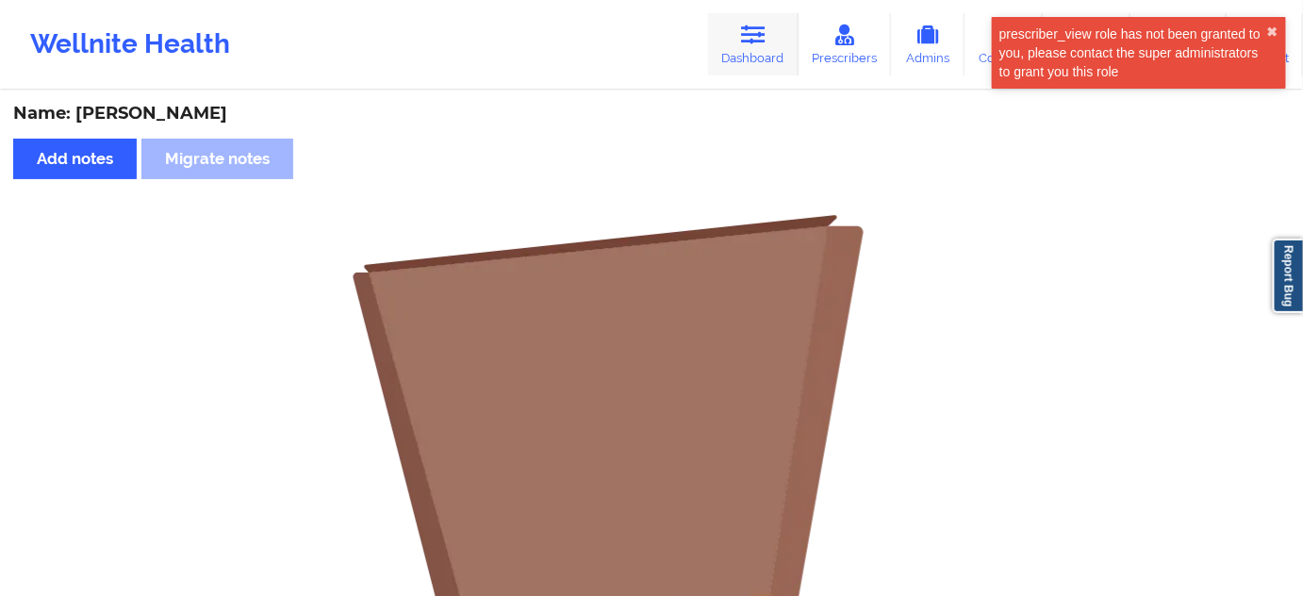
click at [785, 32] on link "Dashboard" at bounding box center [753, 44] width 91 height 62
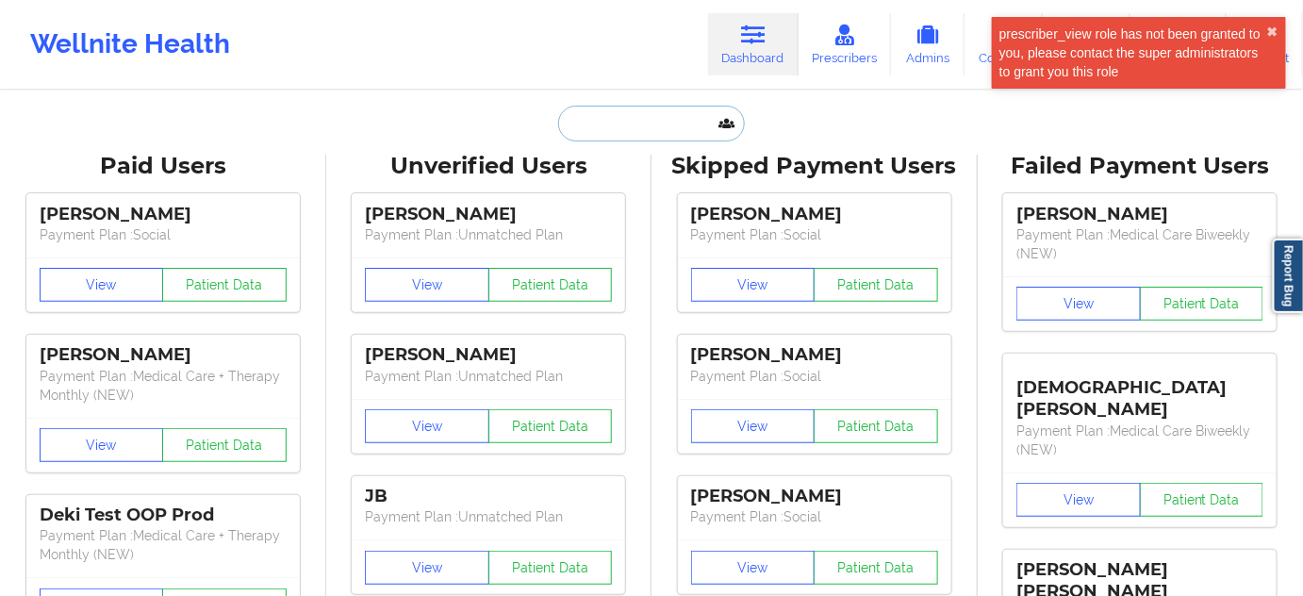
click at [660, 120] on input "text" at bounding box center [651, 124] width 187 height 36
paste input "[EMAIL_ADDRESS][DOMAIN_NAME]"
type input "[EMAIL_ADDRESS][DOMAIN_NAME]"
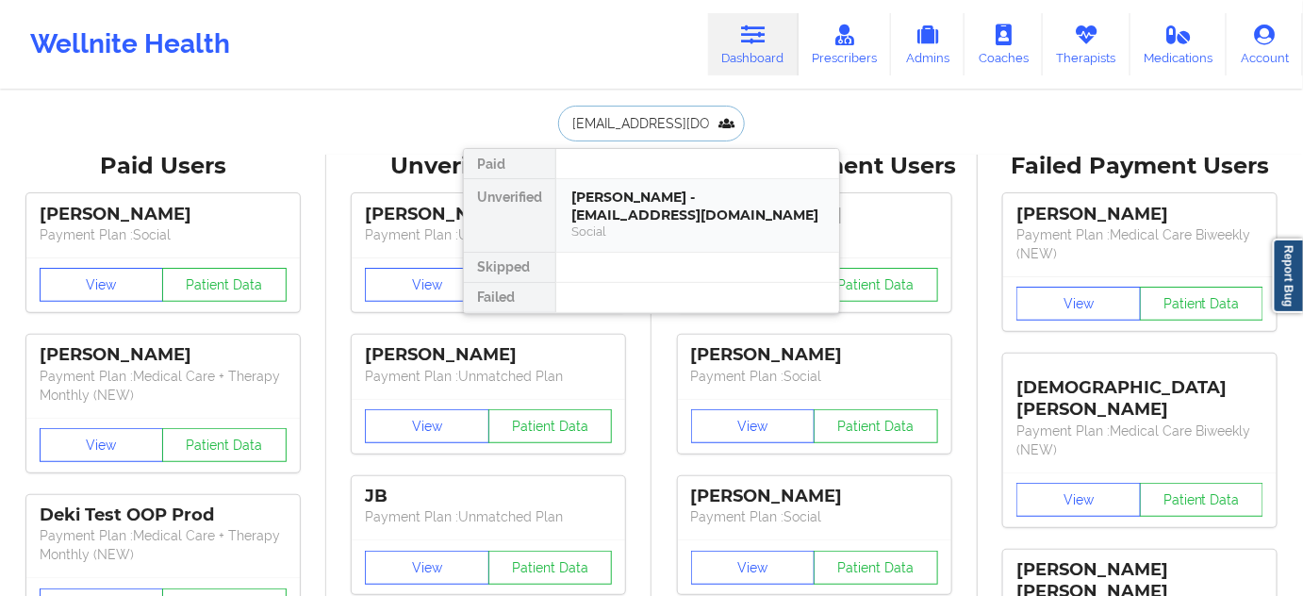
scroll to position [0, 15]
click at [619, 206] on div "[PERSON_NAME] - [EMAIL_ADDRESS][DOMAIN_NAME]" at bounding box center [697, 206] width 253 height 35
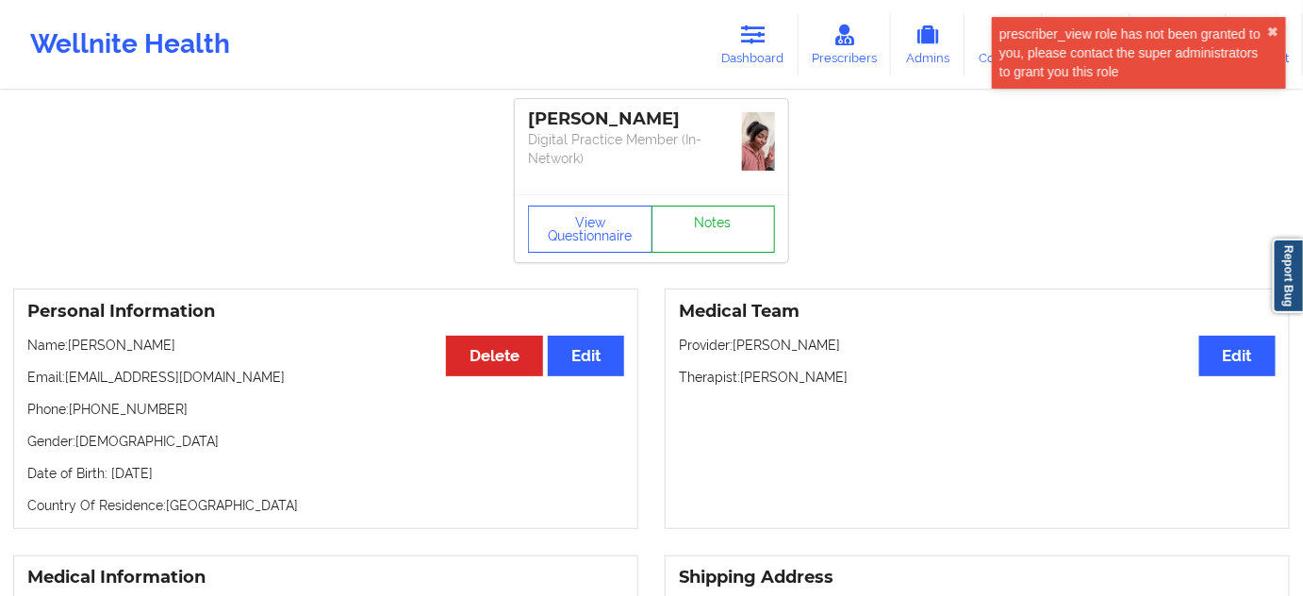
click at [696, 247] on link "Notes" at bounding box center [713, 229] width 124 height 47
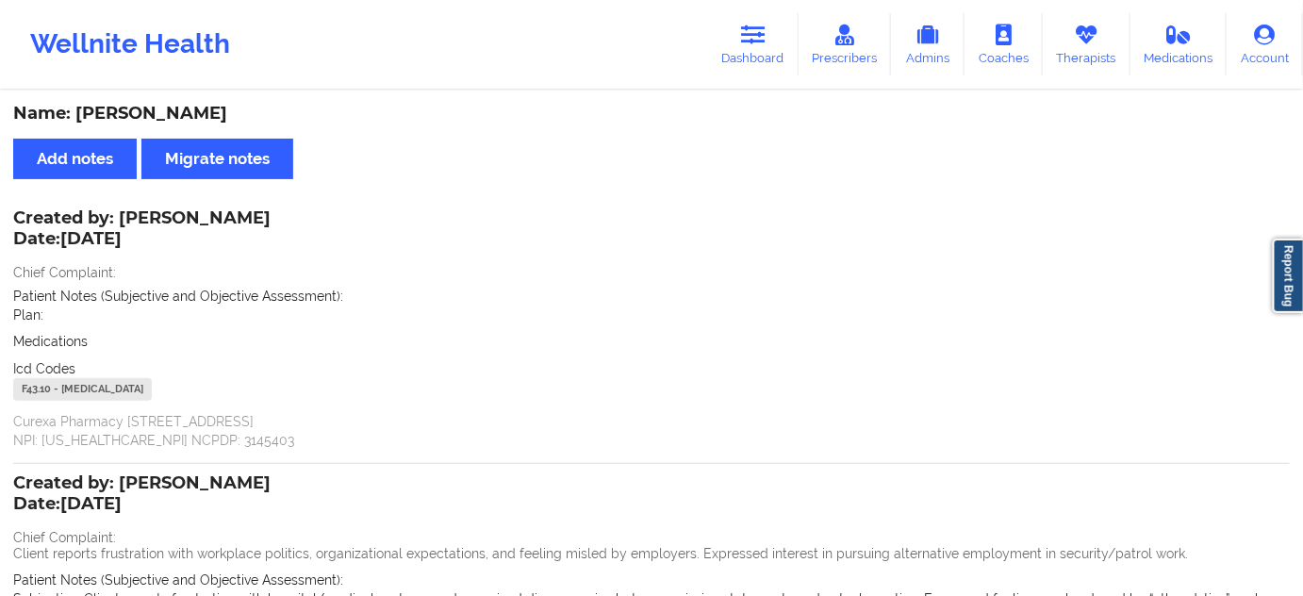
drag, startPoint x: 786, startPoint y: 39, endPoint x: 747, endPoint y: 77, distance: 55.3
click at [786, 39] on link "Dashboard" at bounding box center [753, 44] width 91 height 62
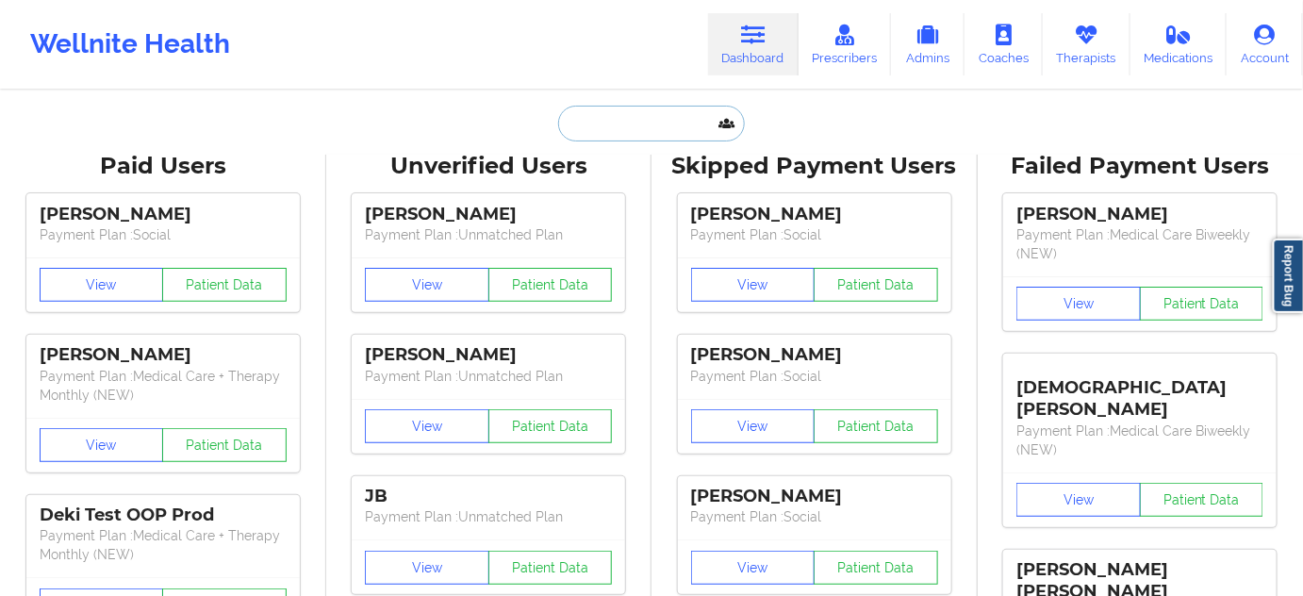
drag, startPoint x: 671, startPoint y: 131, endPoint x: 637, endPoint y: 154, distance: 40.8
click at [671, 131] on input "text" at bounding box center [651, 124] width 187 height 36
paste input "[EMAIL_ADDRESS][DOMAIN_NAME]"
type input "[EMAIL_ADDRESS][DOMAIN_NAME]"
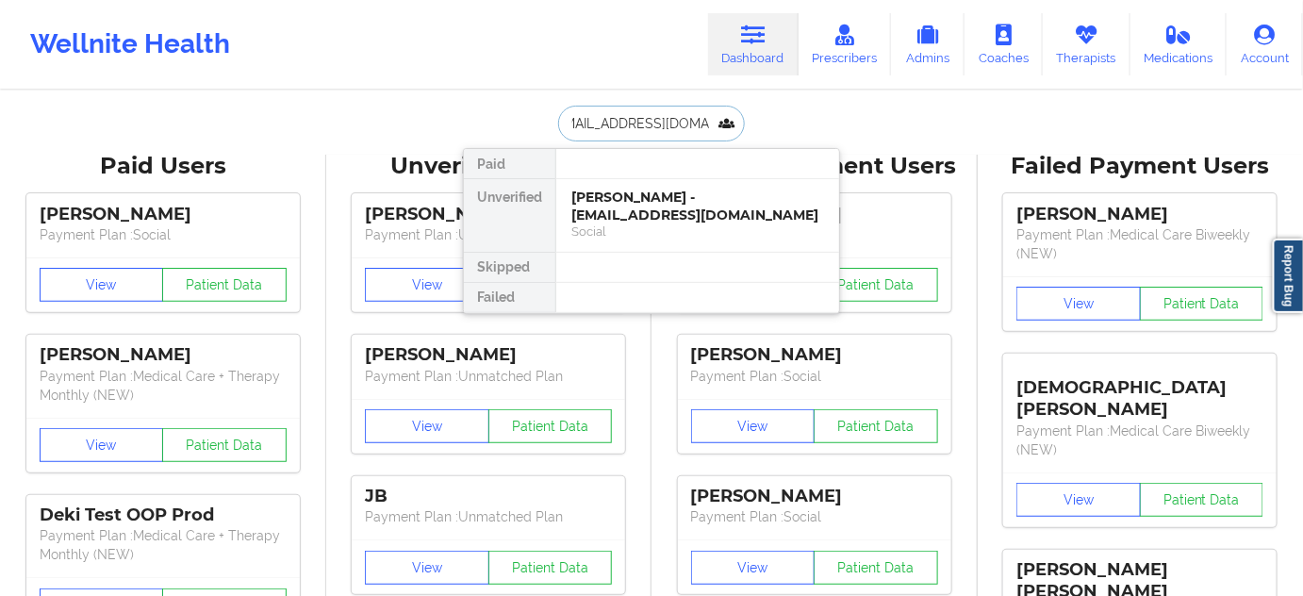
click at [618, 199] on div "[PERSON_NAME] - [EMAIL_ADDRESS][DOMAIN_NAME]" at bounding box center [697, 206] width 253 height 35
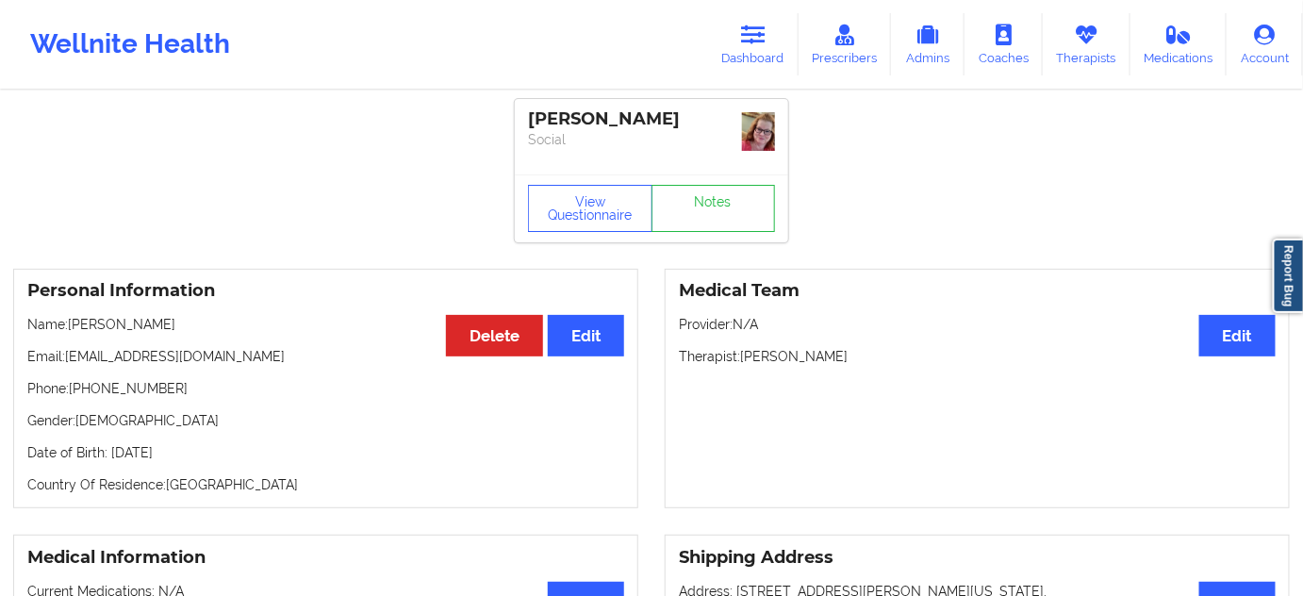
drag, startPoint x: 530, startPoint y: 122, endPoint x: 690, endPoint y: 112, distance: 160.5
click at [690, 112] on div "[PERSON_NAME]" at bounding box center [651, 119] width 247 height 22
click at [701, 206] on link "Notes" at bounding box center [713, 208] width 124 height 47
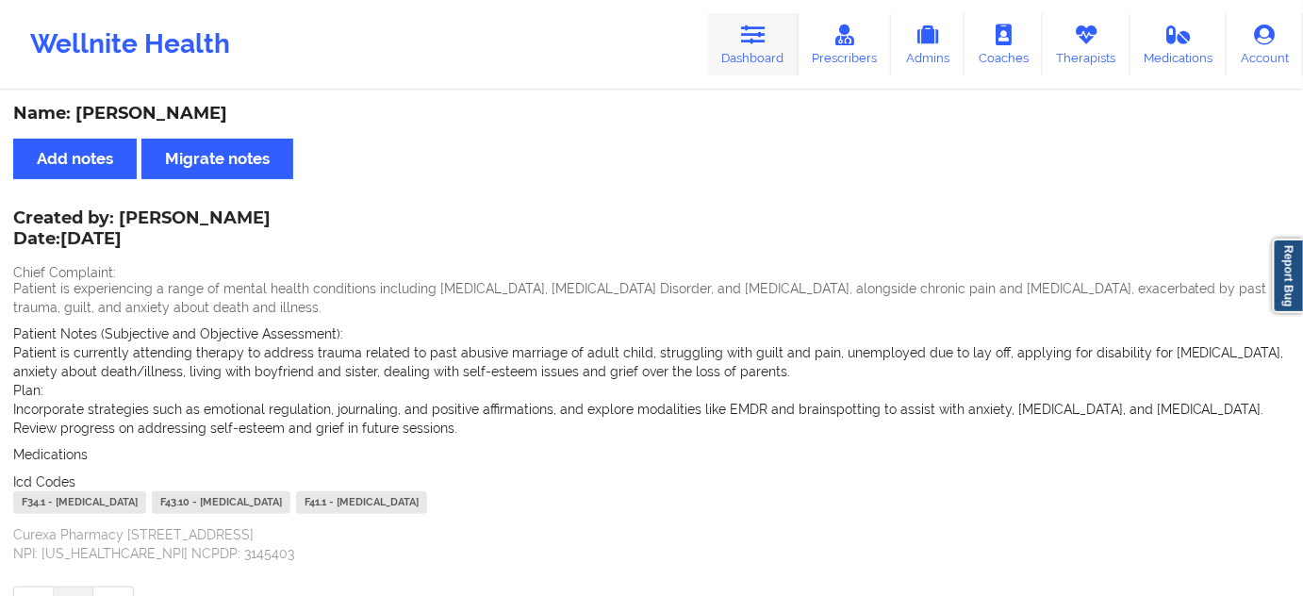
click at [760, 55] on link "Dashboard" at bounding box center [753, 44] width 91 height 62
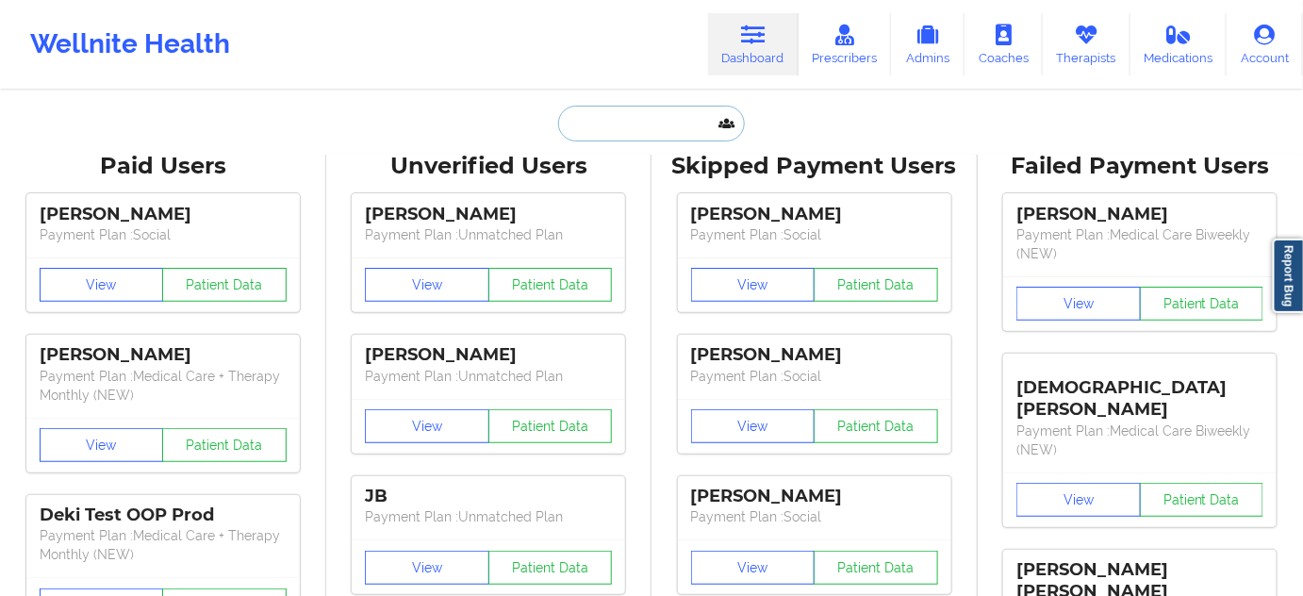
click at [656, 121] on input "text" at bounding box center [651, 124] width 187 height 36
type input "d"
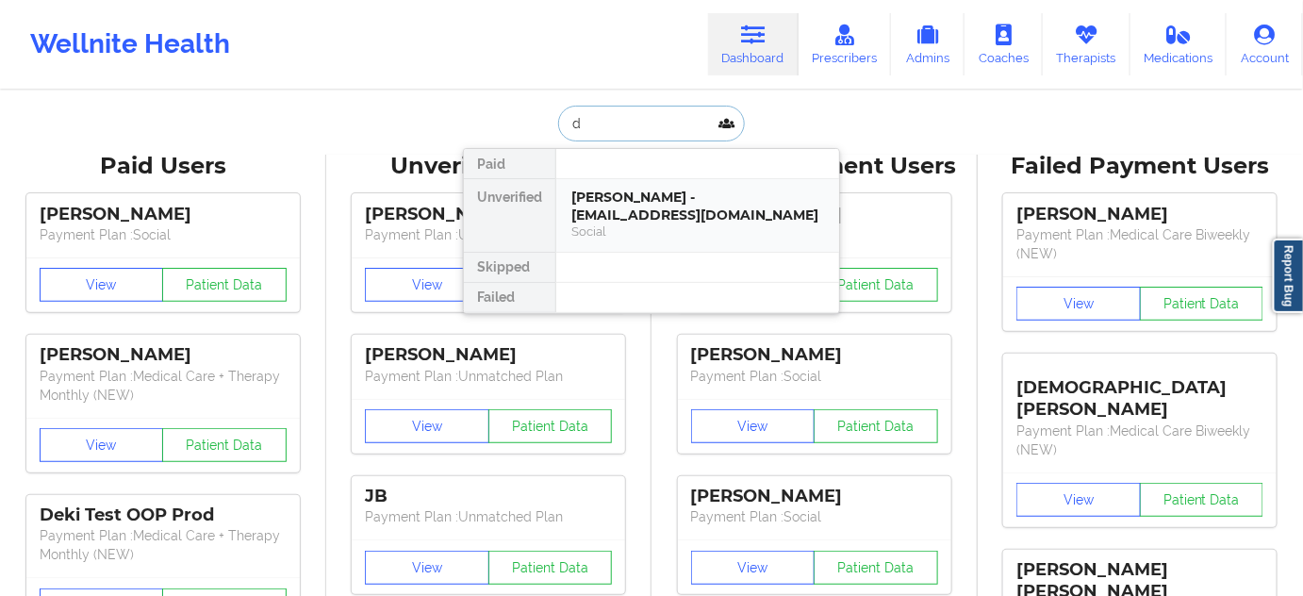
click at [646, 209] on div "[PERSON_NAME] - [EMAIL_ADDRESS][DOMAIN_NAME]" at bounding box center [697, 206] width 253 height 35
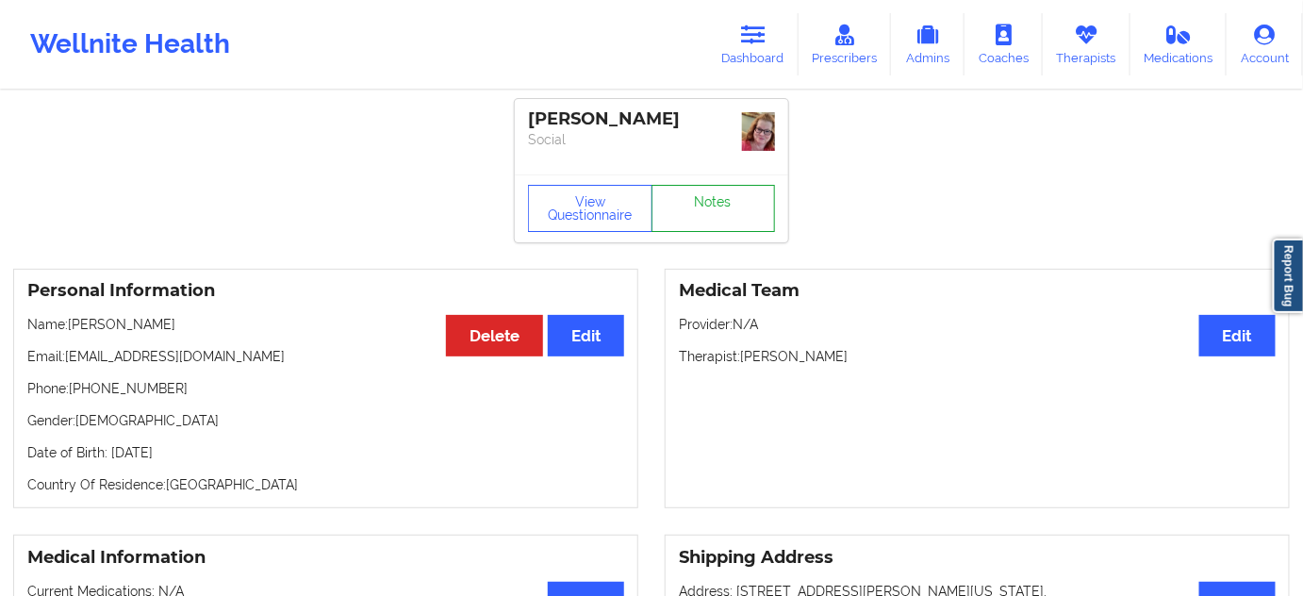
click at [723, 217] on link "Notes" at bounding box center [713, 208] width 124 height 47
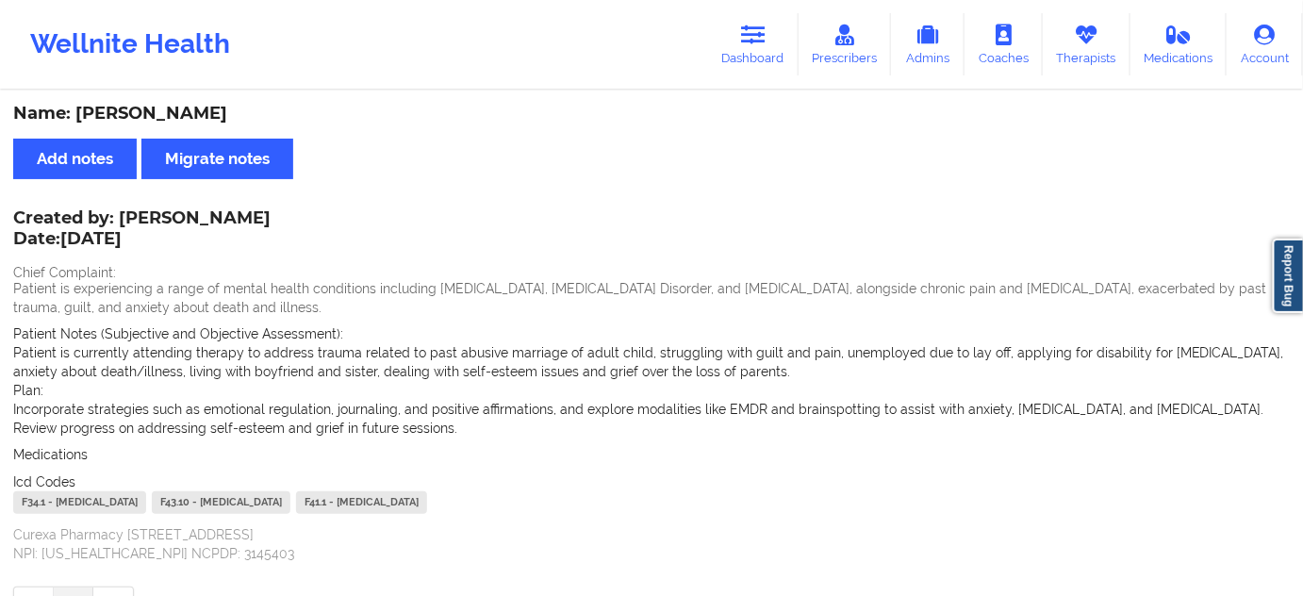
click at [38, 502] on div "F34.1 - [MEDICAL_DATA]" at bounding box center [79, 502] width 133 height 23
drag, startPoint x: 199, startPoint y: 503, endPoint x: 167, endPoint y: 503, distance: 32.1
click at [167, 503] on div "F43.10 - [MEDICAL_DATA]" at bounding box center [221, 502] width 139 height 23
click at [744, 33] on link "Dashboard" at bounding box center [753, 44] width 91 height 62
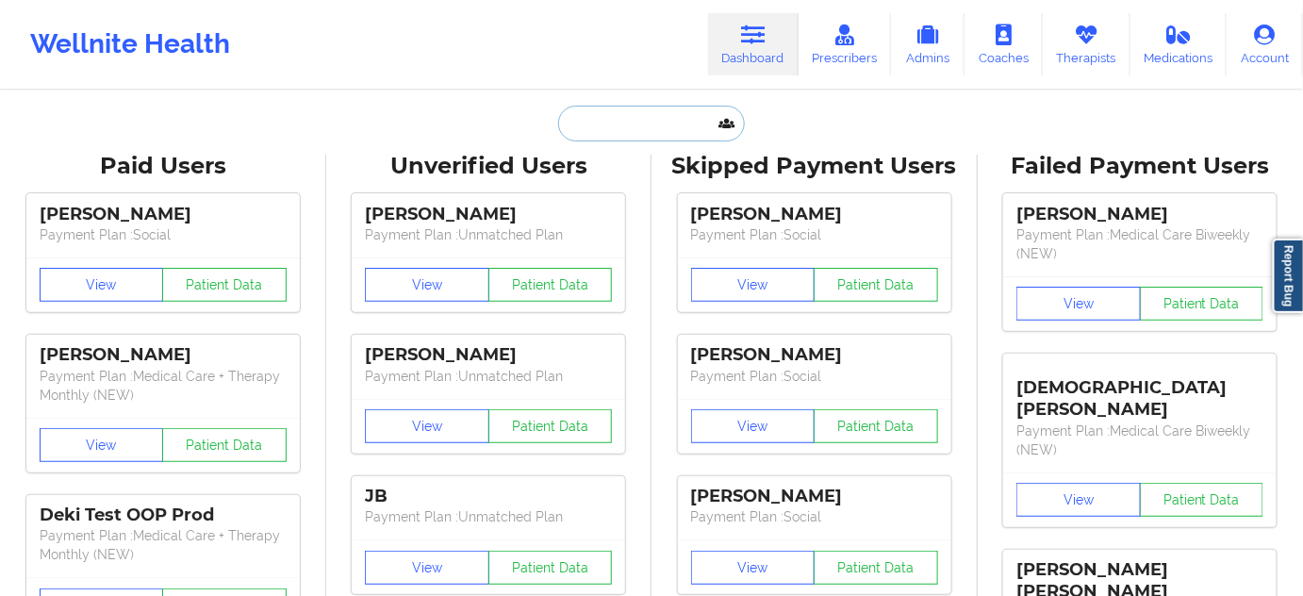
click at [649, 129] on input "text" at bounding box center [651, 124] width 187 height 36
paste input "[EMAIL_ADDRESS][DOMAIN_NAME]"
type input "[EMAIL_ADDRESS][DOMAIN_NAME]"
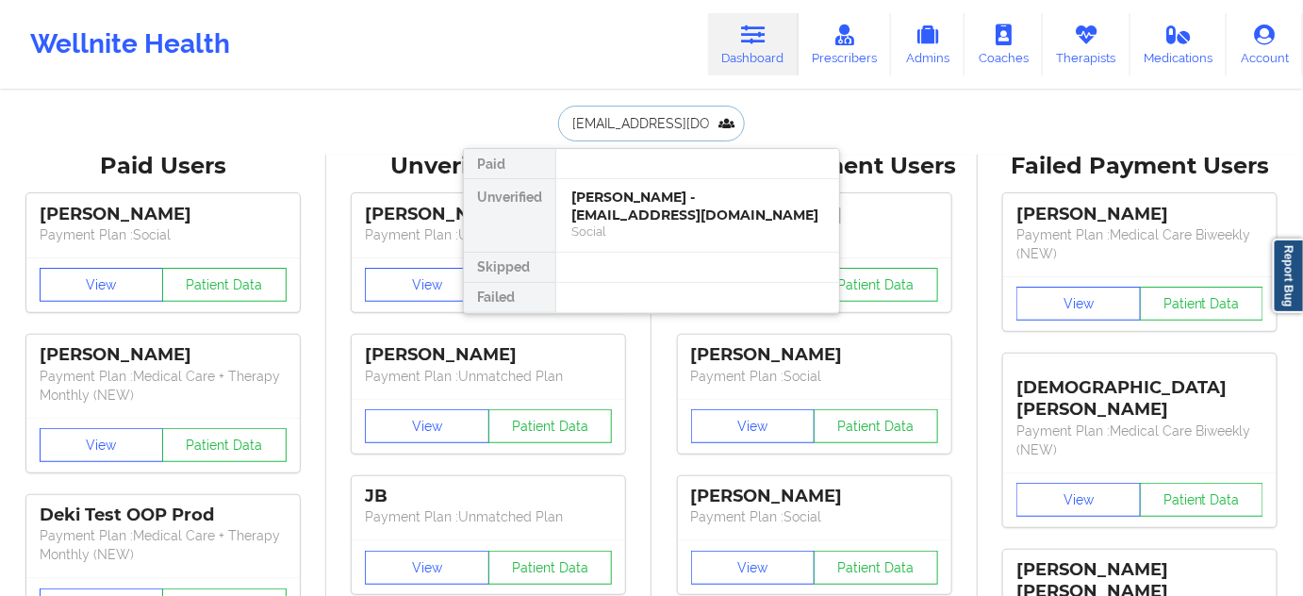
scroll to position [0, 17]
click at [631, 196] on div "[PERSON_NAME] - [EMAIL_ADDRESS][DOMAIN_NAME]" at bounding box center [697, 206] width 253 height 35
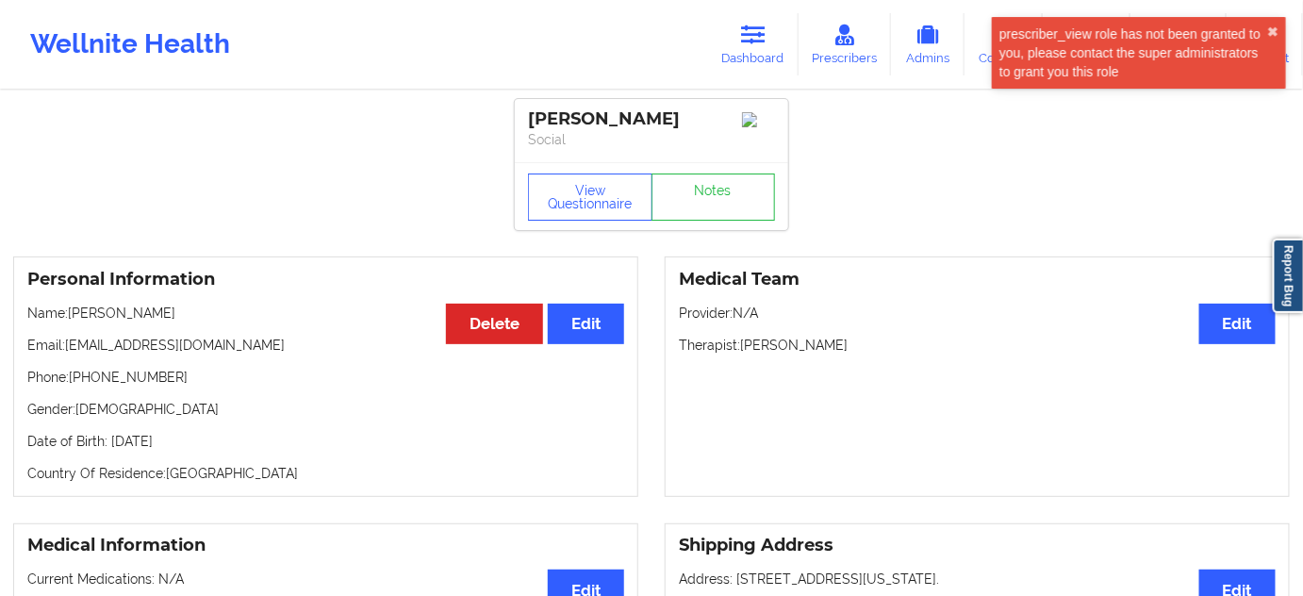
click at [660, 121] on div "[PERSON_NAME]" at bounding box center [651, 119] width 247 height 22
click at [696, 114] on div "[PERSON_NAME]" at bounding box center [651, 119] width 247 height 22
drag, startPoint x: 696, startPoint y: 114, endPoint x: 530, endPoint y: 110, distance: 166.0
click at [530, 110] on div "[PERSON_NAME]" at bounding box center [651, 119] width 247 height 22
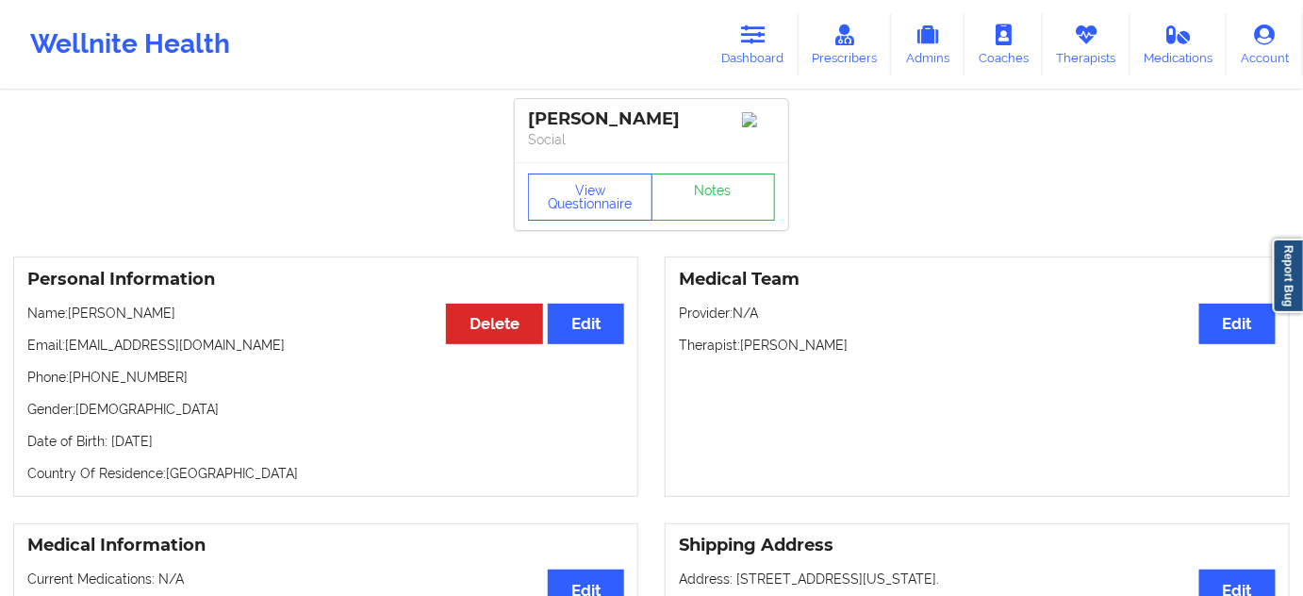
click at [632, 146] on p "Social" at bounding box center [651, 139] width 247 height 19
click at [588, 122] on div "[PERSON_NAME]" at bounding box center [651, 119] width 247 height 22
click at [641, 130] on div "[PERSON_NAME]" at bounding box center [651, 119] width 247 height 22
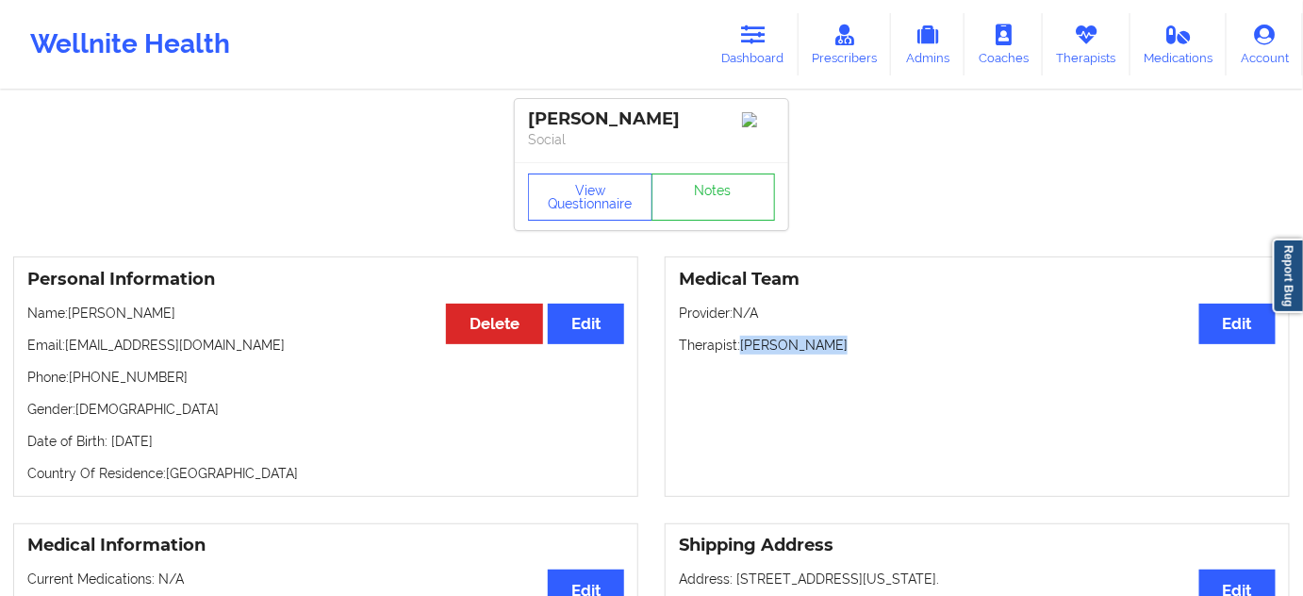
drag, startPoint x: 747, startPoint y: 349, endPoint x: 845, endPoint y: 338, distance: 98.6
click at [838, 340] on div "Medical Team Edit Provider: N/A Therapist: [PERSON_NAME]" at bounding box center [977, 376] width 625 height 240
click at [718, 203] on link "Notes" at bounding box center [713, 196] width 124 height 47
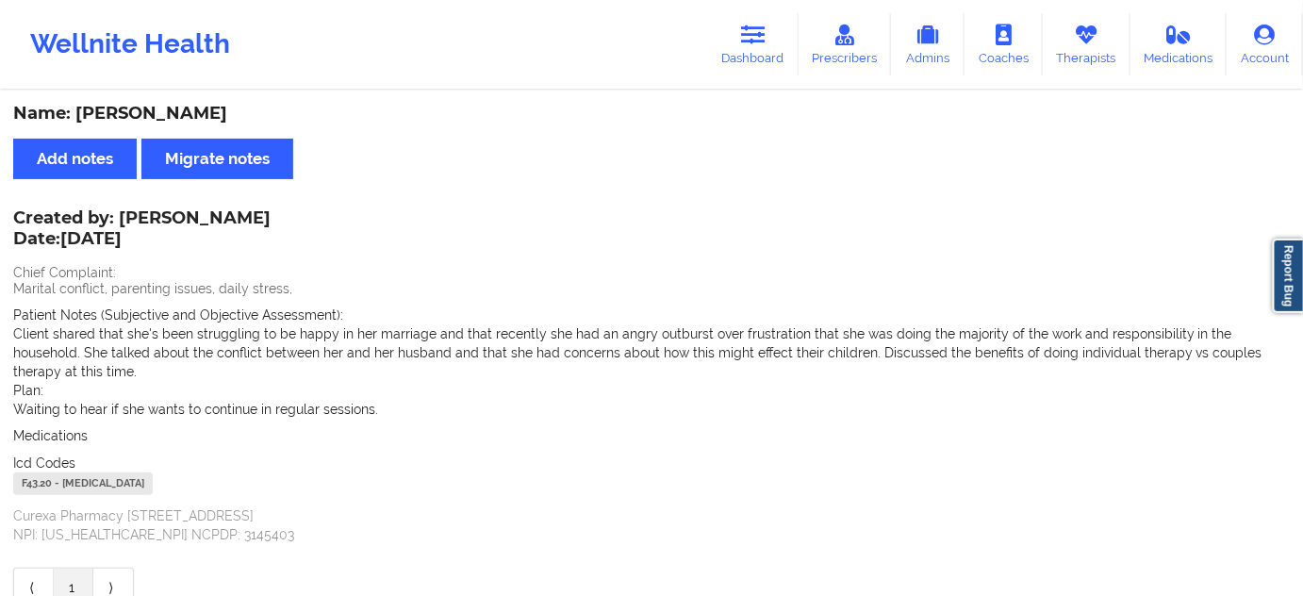
click at [42, 488] on div "F43.20 - [MEDICAL_DATA]" at bounding box center [83, 483] width 140 height 23
click at [790, 47] on link "Dashboard" at bounding box center [753, 44] width 91 height 62
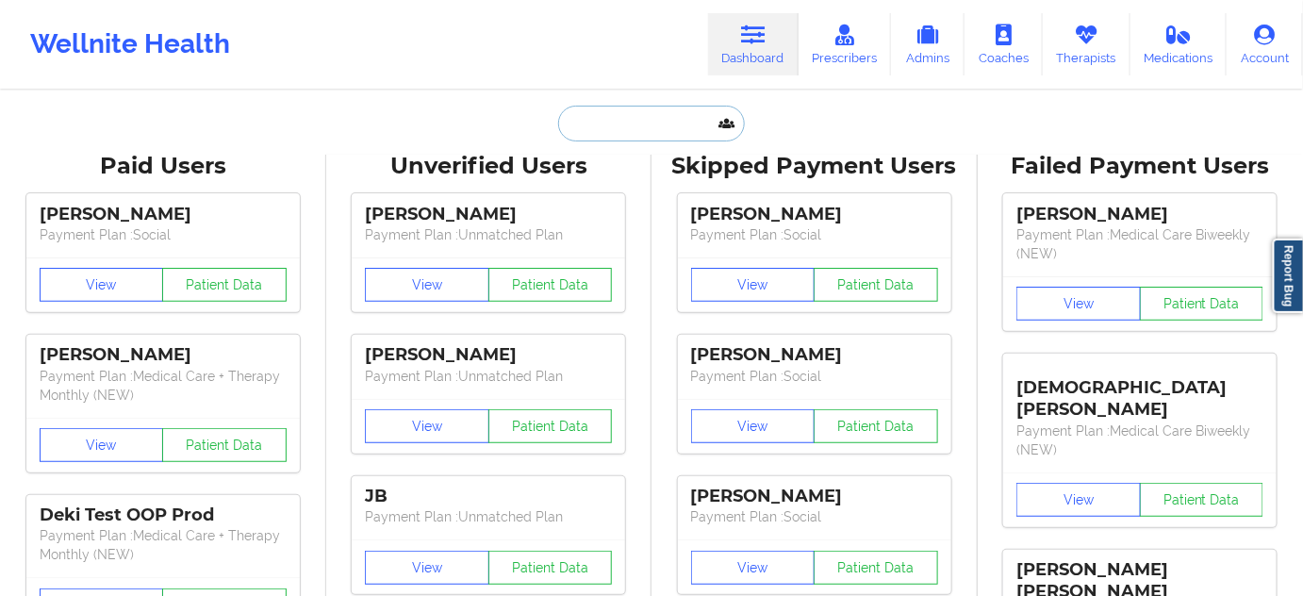
click at [618, 127] on input "text" at bounding box center [651, 124] width 187 height 36
paste input "[EMAIL_ADDRESS][DOMAIN_NAME]"
type input "[EMAIL_ADDRESS][DOMAIN_NAME]"
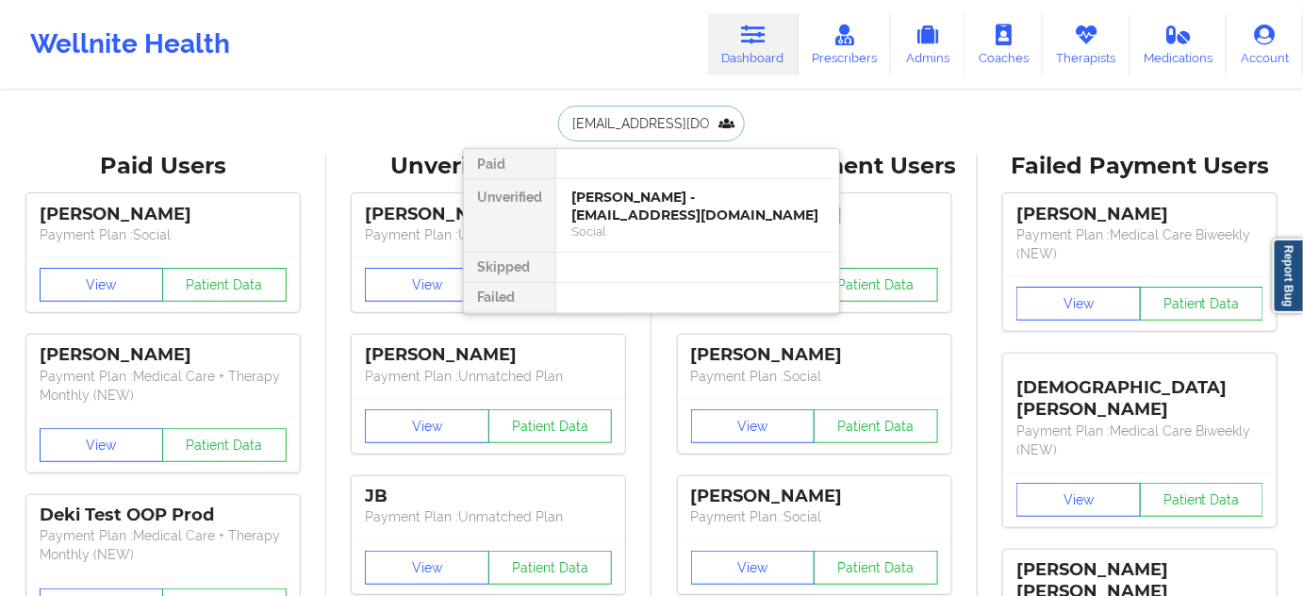
click at [609, 213] on div "[PERSON_NAME] - [EMAIL_ADDRESS][DOMAIN_NAME]" at bounding box center [697, 206] width 253 height 35
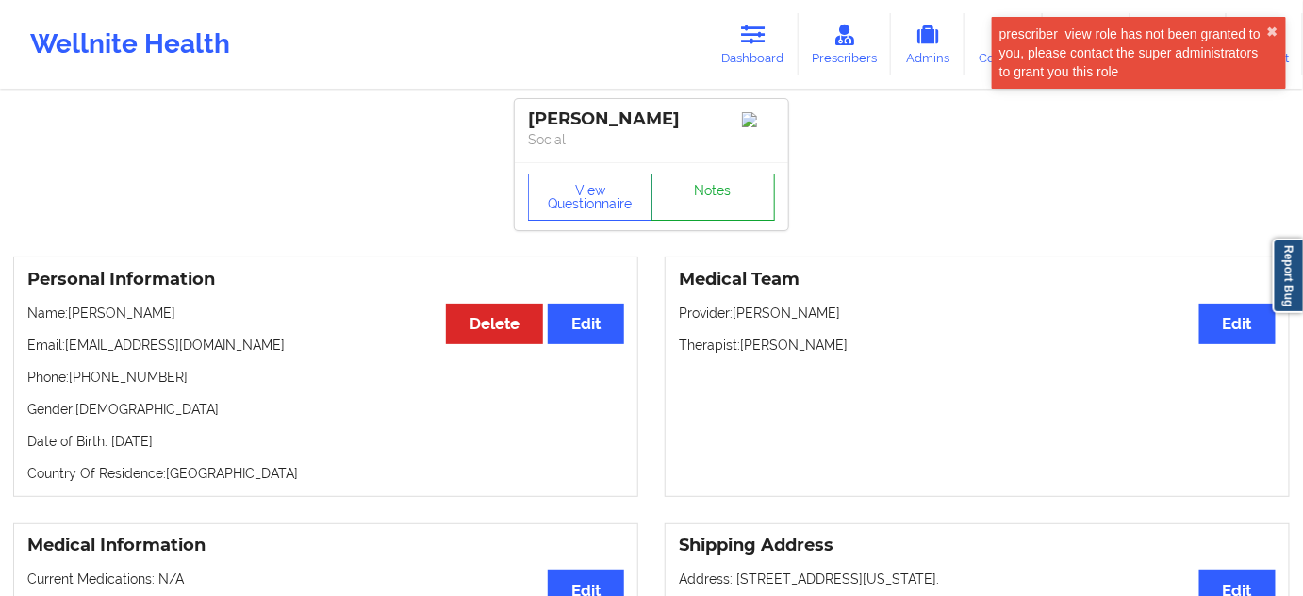
click at [729, 221] on link "Notes" at bounding box center [713, 196] width 124 height 47
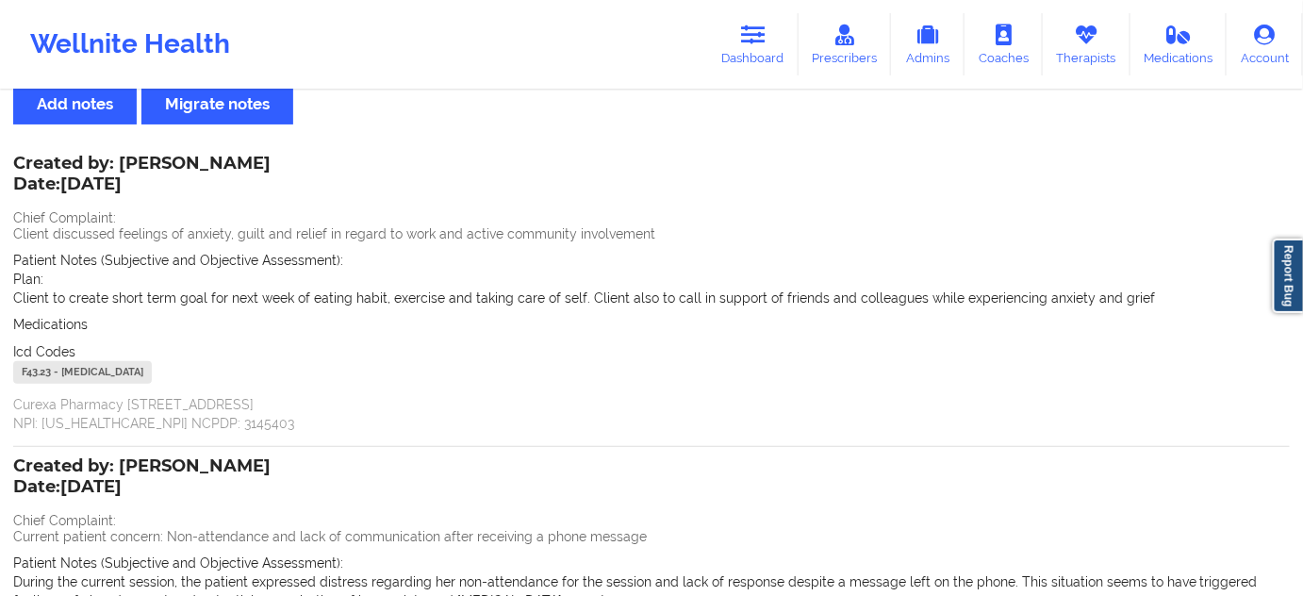
scroll to position [57, 0]
